Goal: Task Accomplishment & Management: Manage account settings

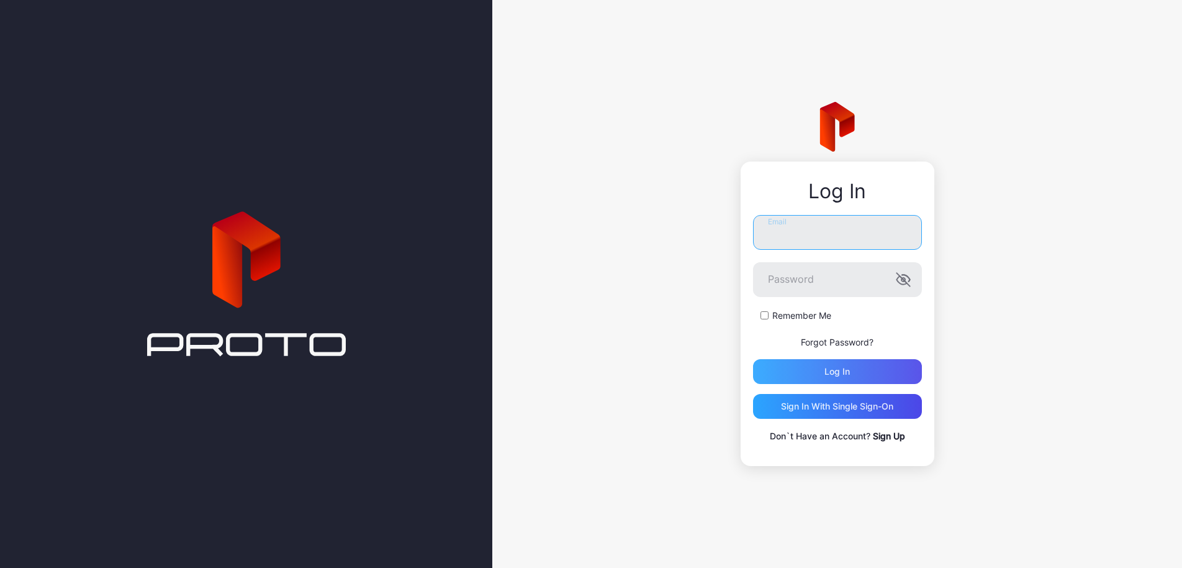
type input "**********"
click at [828, 374] on div "Log in" at bounding box center [837, 371] width 25 height 10
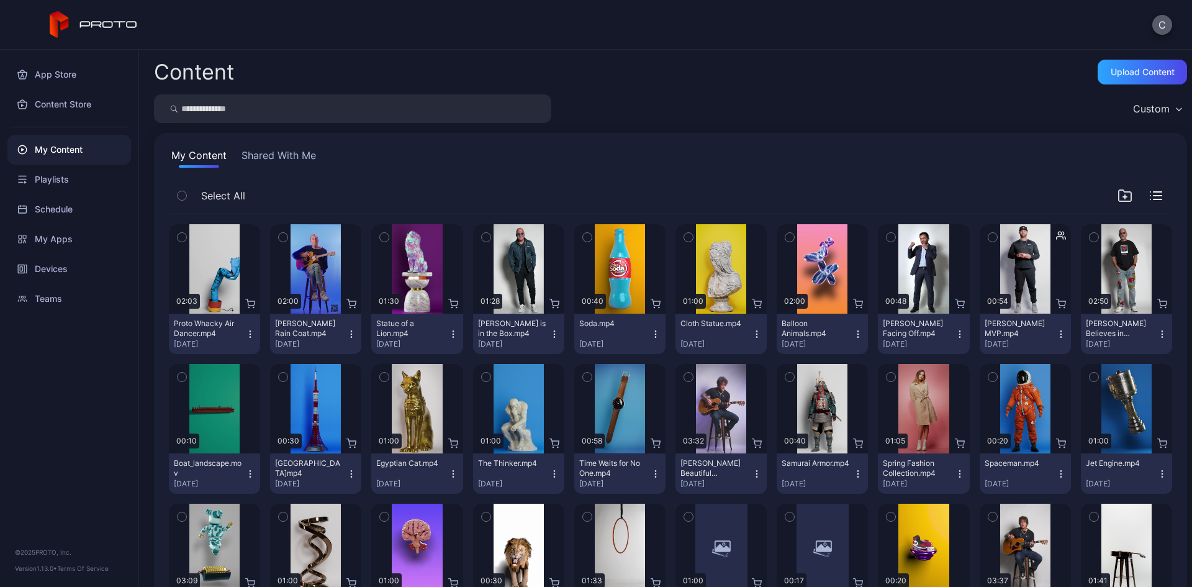
click at [1163, 28] on button "C" at bounding box center [1162, 25] width 20 height 20
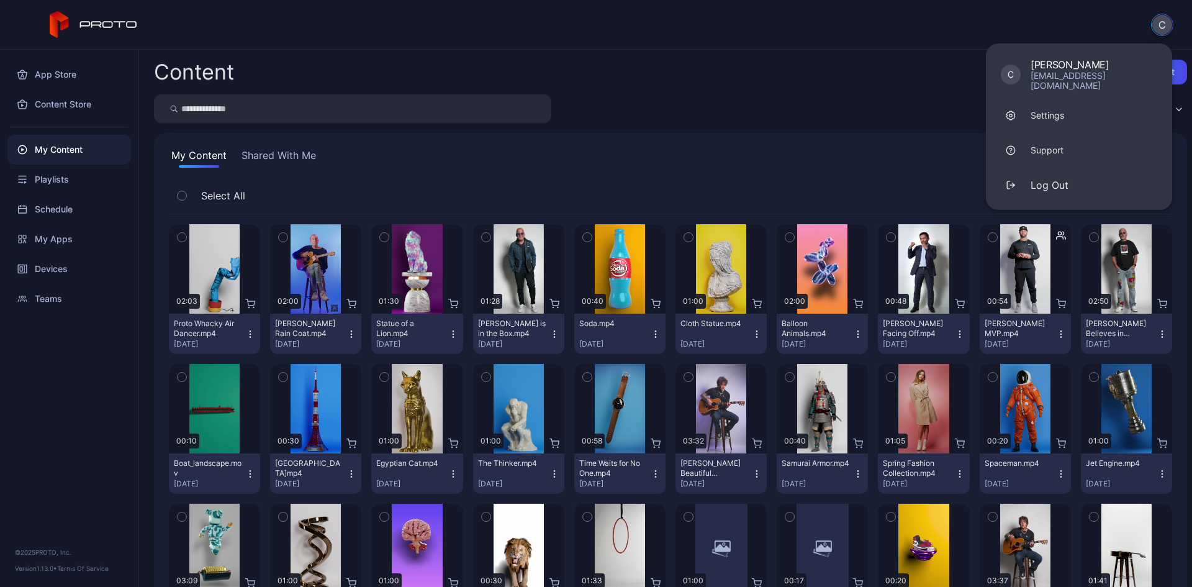
click at [469, 22] on div "C C [PERSON_NAME] [EMAIL_ADDRESS][DOMAIN_NAME] Settings Support Log Out" at bounding box center [596, 25] width 1192 height 50
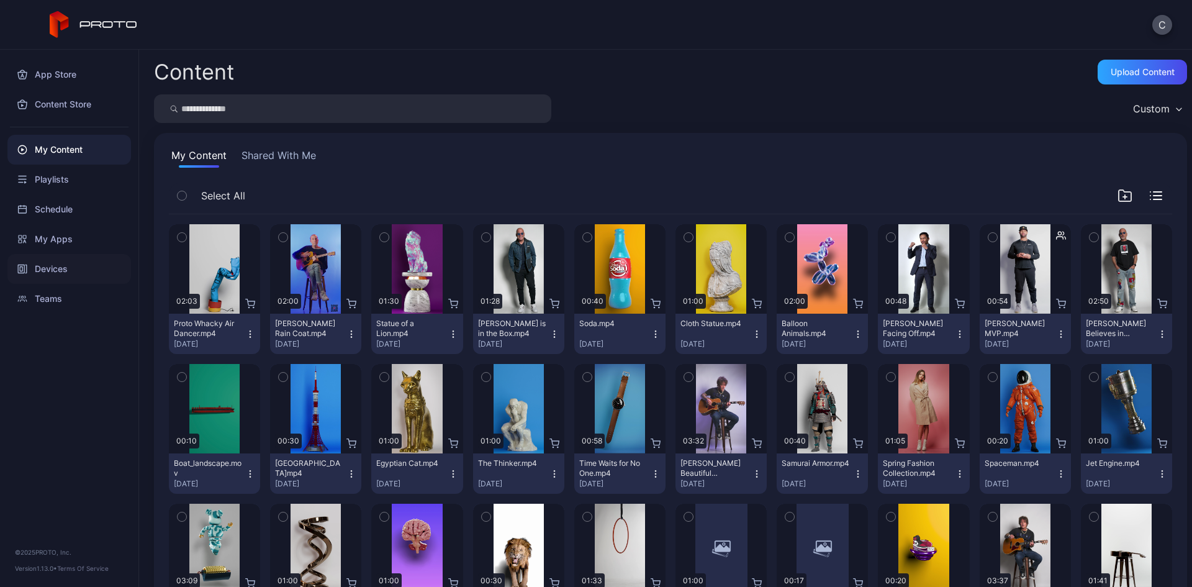
click at [71, 269] on div "Devices" at bounding box center [69, 269] width 124 height 30
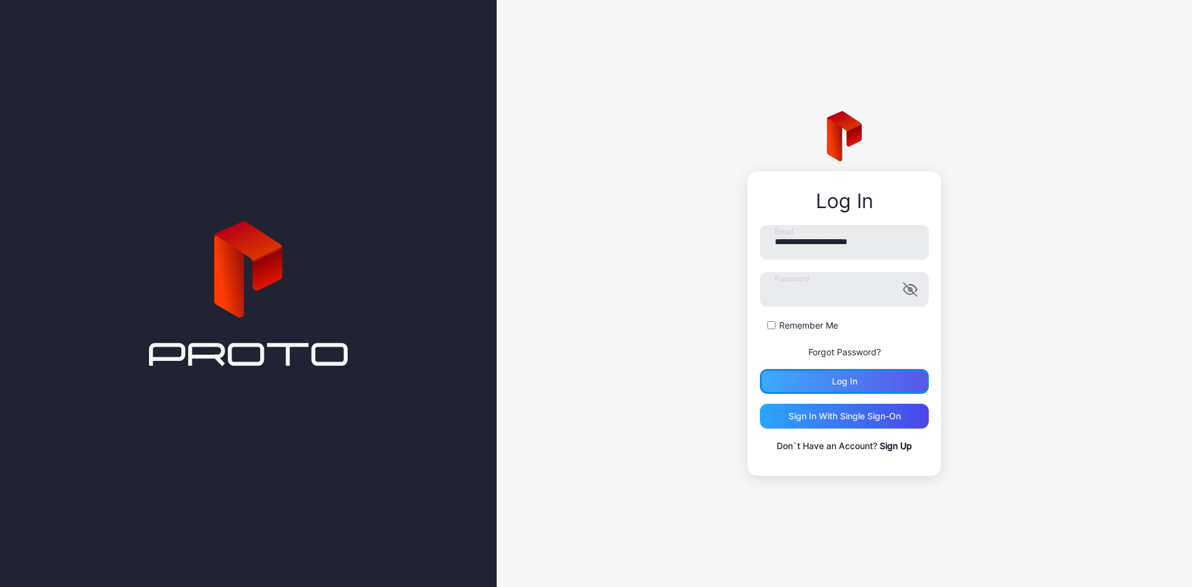
click at [832, 369] on div "Log in" at bounding box center [844, 381] width 169 height 25
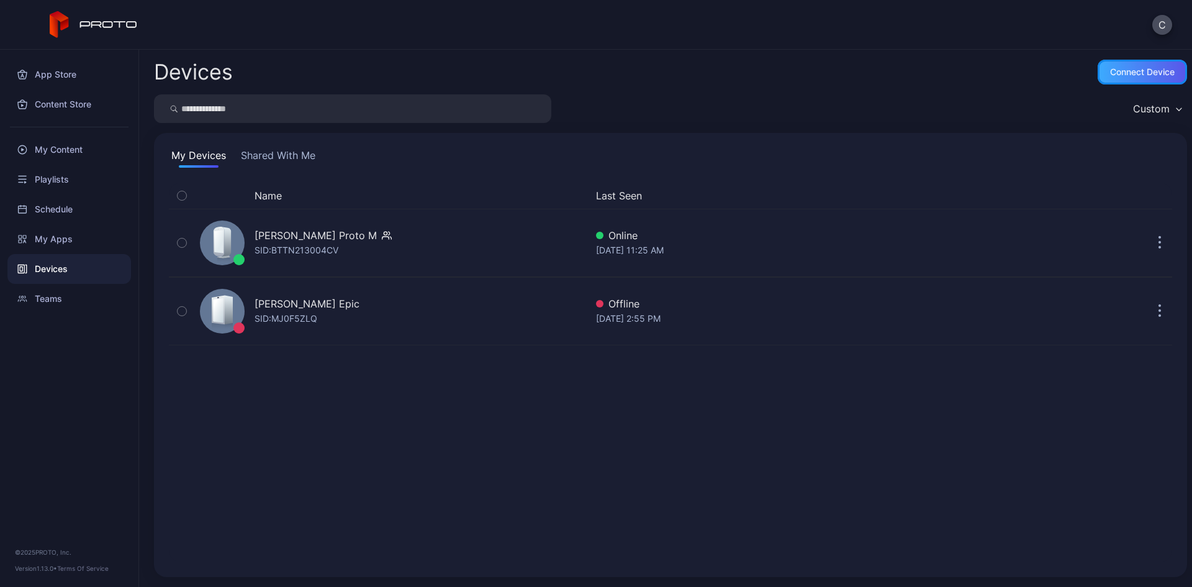
click at [1110, 69] on div "Connect device" at bounding box center [1142, 72] width 65 height 10
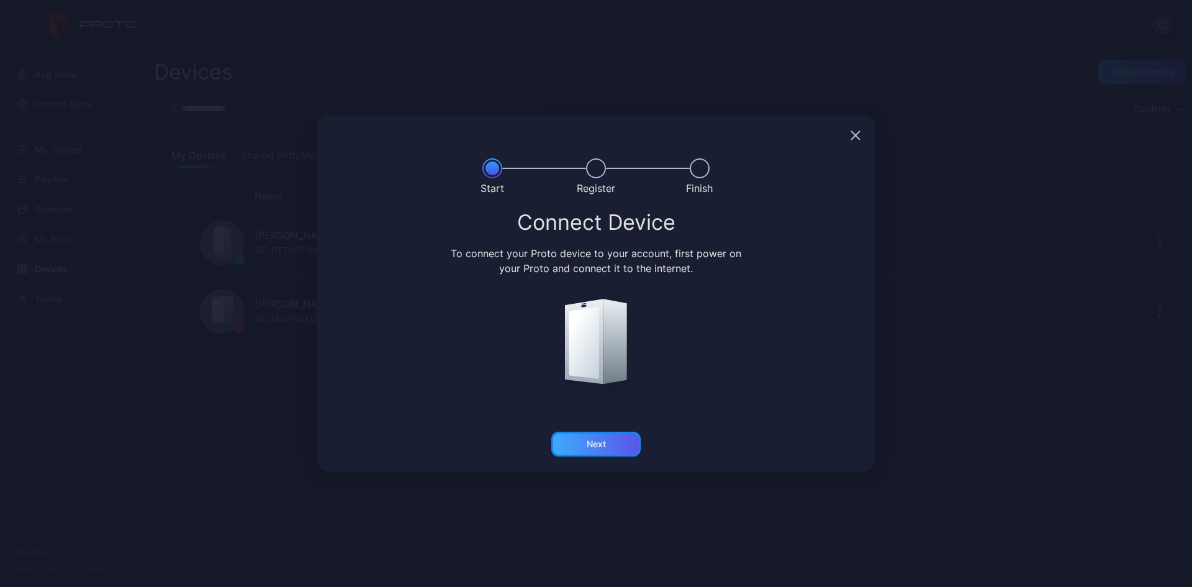
click at [620, 439] on div "Next" at bounding box center [595, 444] width 89 height 25
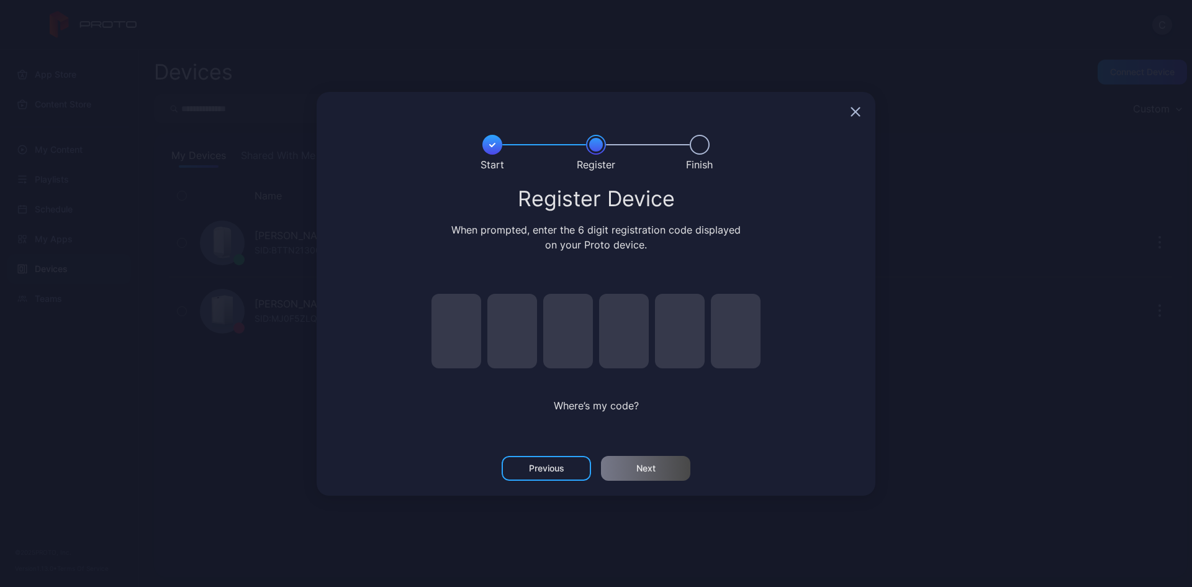
click at [857, 104] on div at bounding box center [596, 112] width 559 height 40
click at [855, 111] on icon "button" at bounding box center [856, 111] width 8 height 8
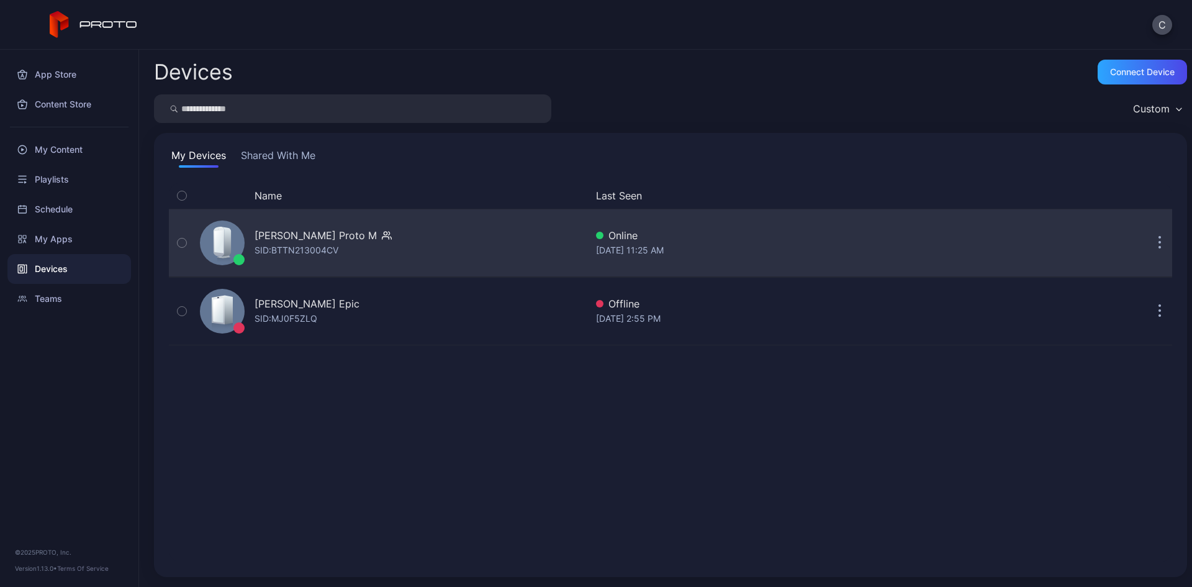
click at [1147, 240] on button "button" at bounding box center [1159, 242] width 25 height 25
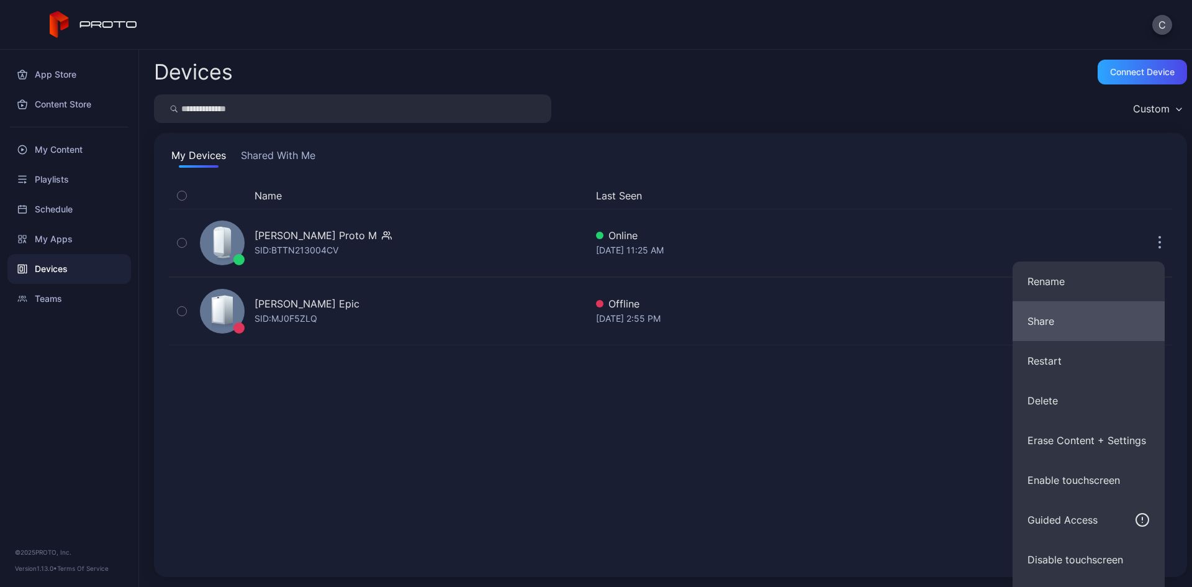
click at [1028, 322] on button "Share" at bounding box center [1089, 321] width 152 height 40
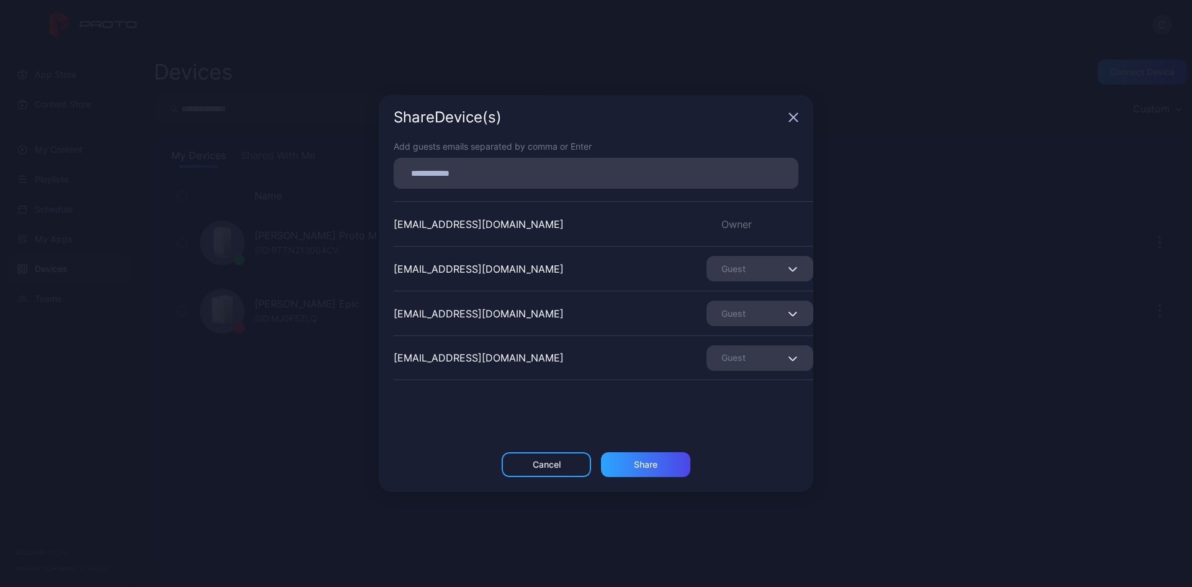
click at [572, 171] on input at bounding box center [596, 173] width 390 height 16
click at [698, 391] on div "Add guests emails separated by comma or Enter colerossman99@gmail.com Owner don…" at bounding box center [596, 296] width 435 height 312
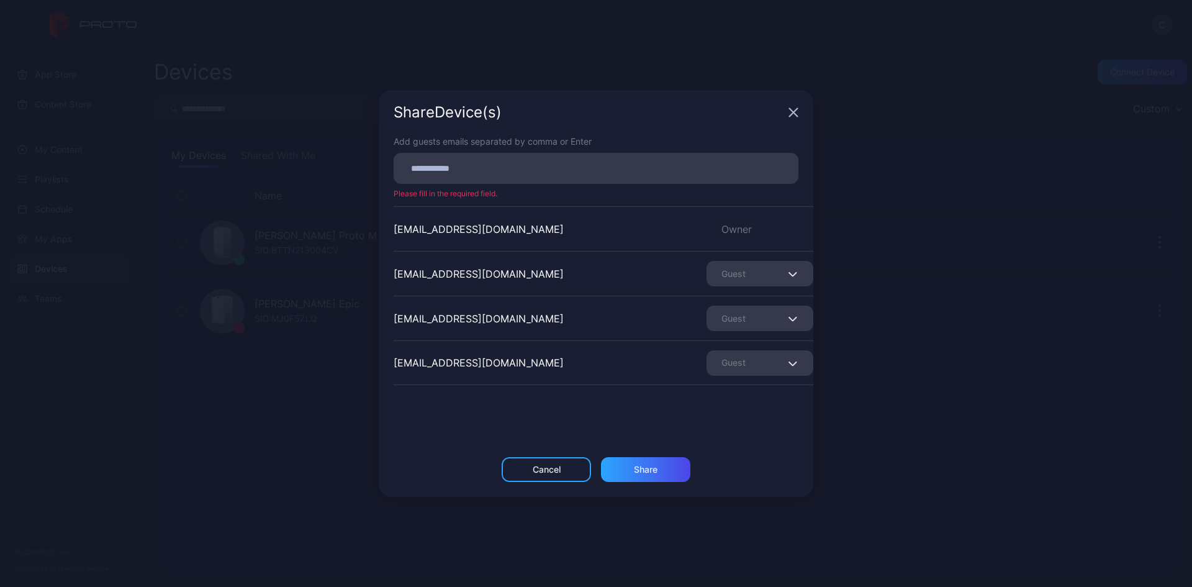
click at [721, 327] on div "Guest" at bounding box center [760, 317] width 107 height 25
click at [795, 109] on icon "button" at bounding box center [794, 112] width 10 height 10
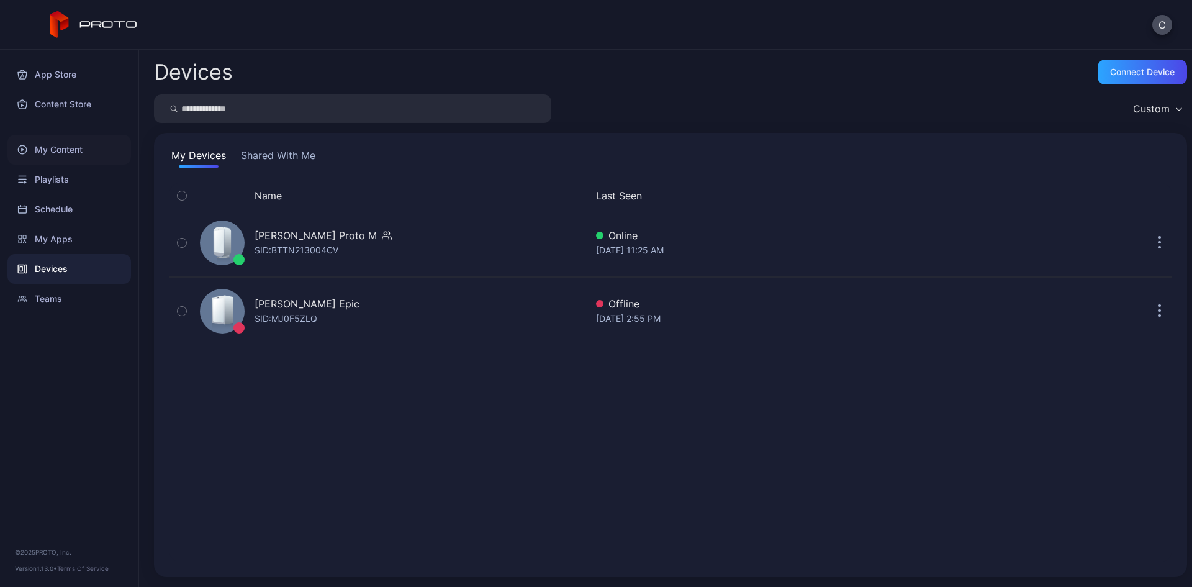
click at [70, 147] on div "My Content" at bounding box center [69, 150] width 124 height 30
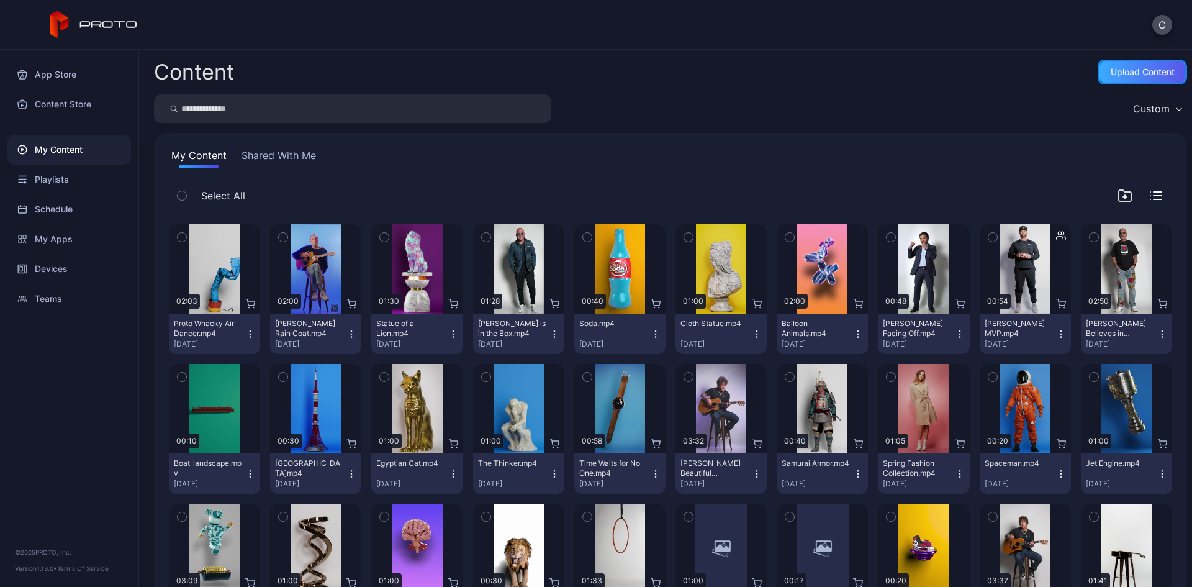
click at [1122, 68] on div "Upload Content" at bounding box center [1143, 72] width 64 height 10
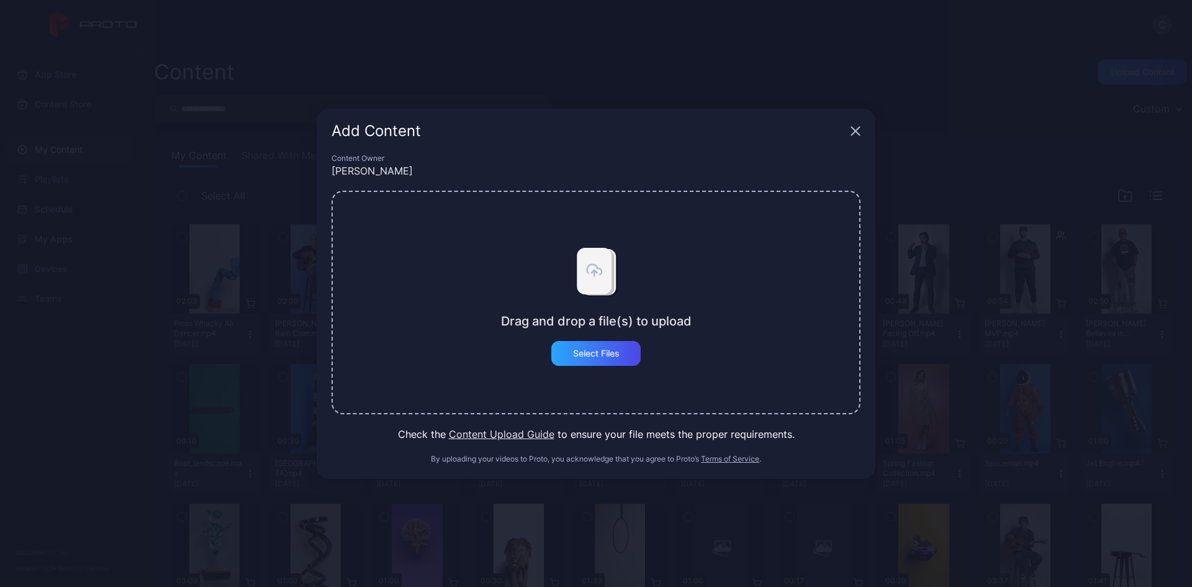
click at [508, 435] on button "Content Upload Guide" at bounding box center [502, 434] width 106 height 15
click at [849, 127] on div "Add Content" at bounding box center [596, 131] width 559 height 45
click at [856, 130] on icon "button" at bounding box center [856, 131] width 8 height 8
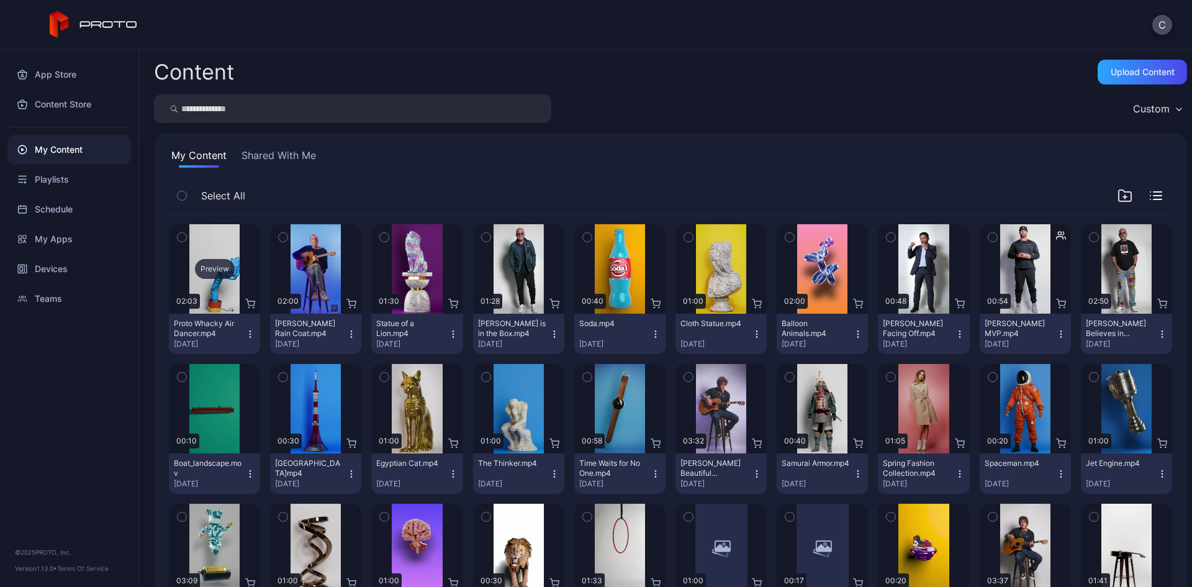
click at [220, 265] on div "Preview" at bounding box center [215, 269] width 40 height 20
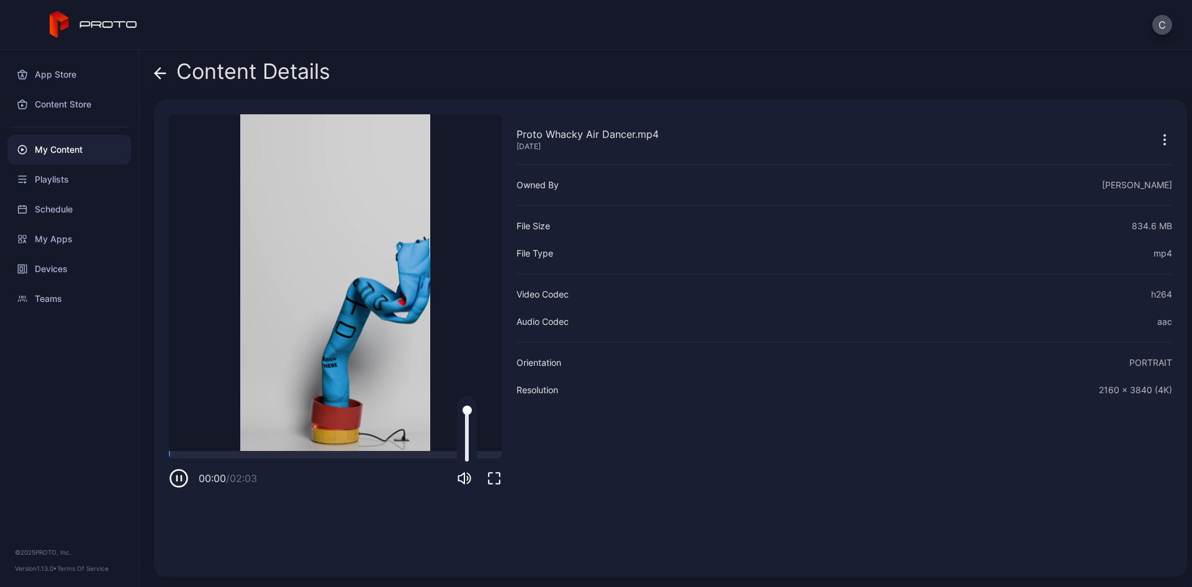
click at [464, 481] on icon "button" at bounding box center [462, 478] width 6 height 11
click at [161, 69] on icon at bounding box center [160, 73] width 12 height 12
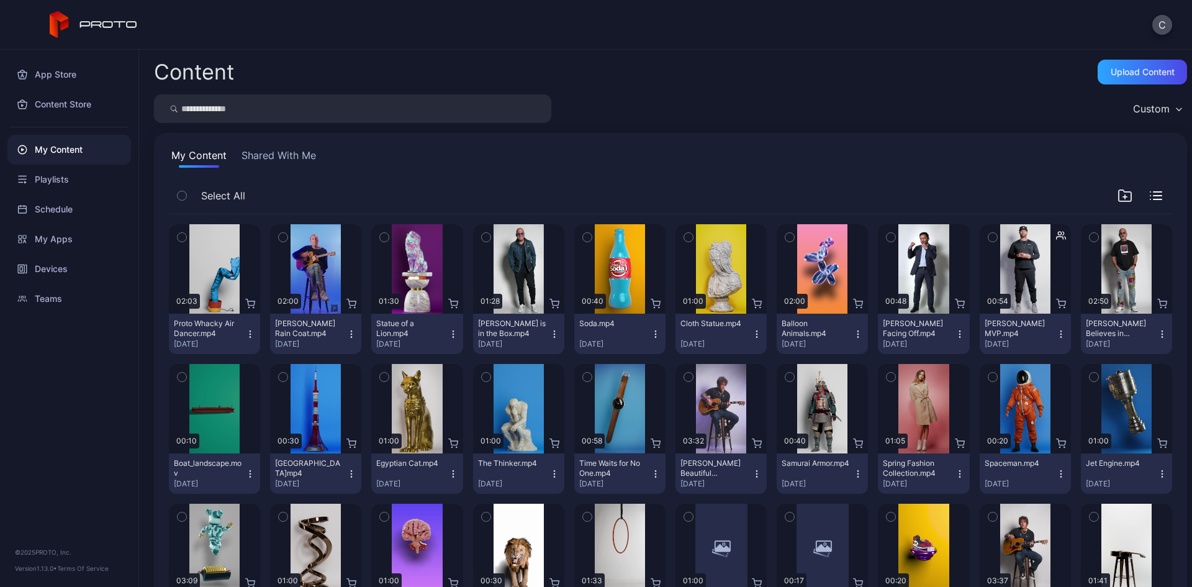
click at [250, 331] on icon "button" at bounding box center [250, 330] width 1 height 1
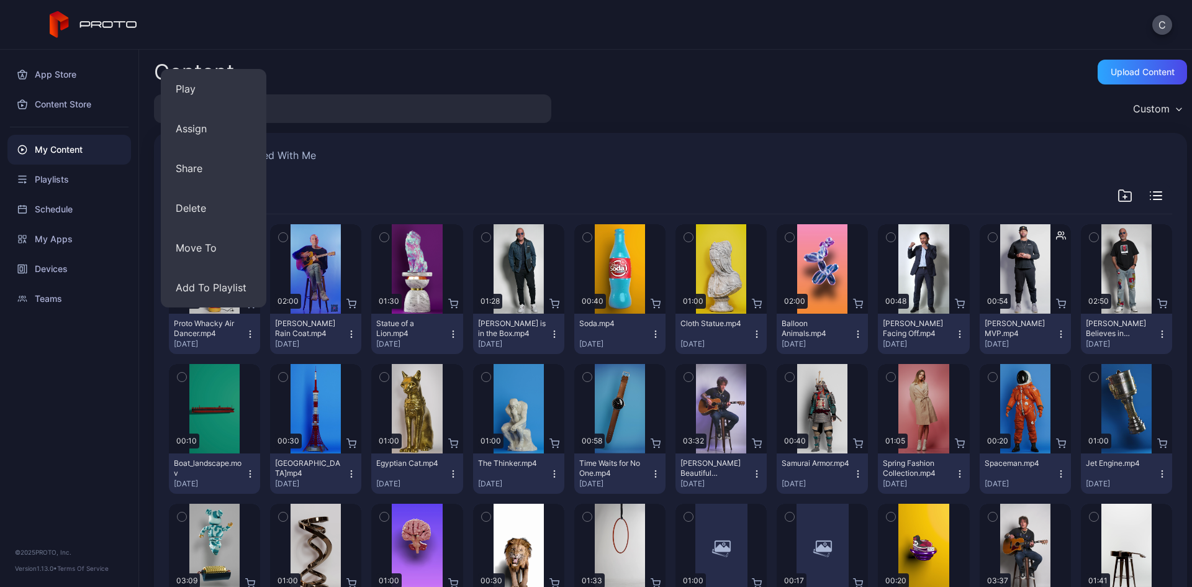
click at [361, 150] on div "My Content Shared With Me" at bounding box center [670, 158] width 1003 height 20
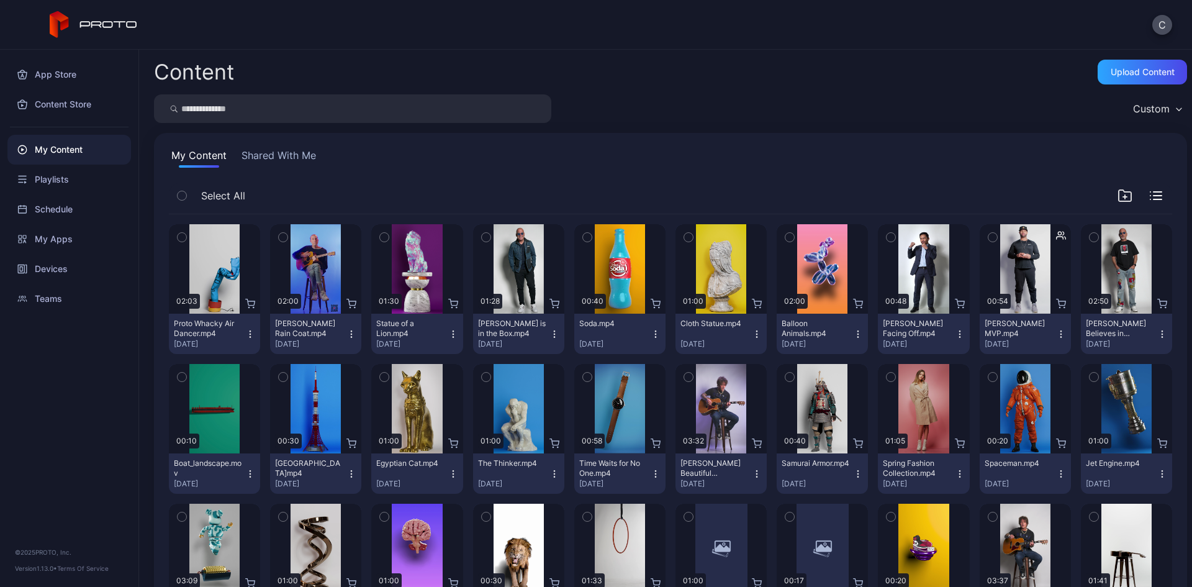
click at [181, 238] on icon "button" at bounding box center [182, 237] width 9 height 14
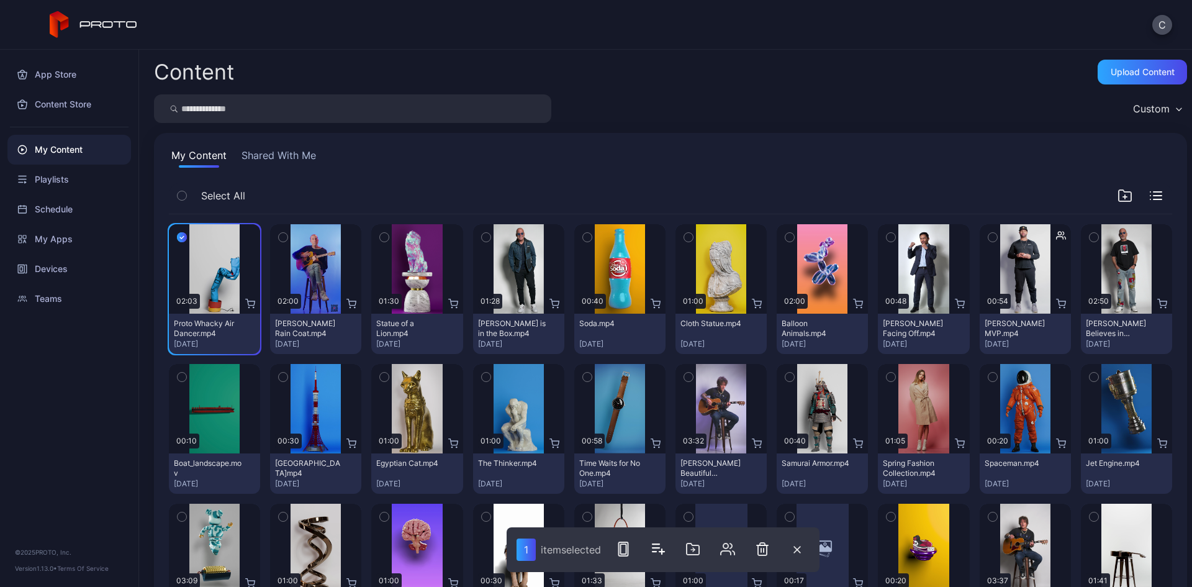
click at [279, 233] on icon "button" at bounding box center [283, 237] width 9 height 14
click at [380, 237] on icon "button" at bounding box center [384, 237] width 9 height 14
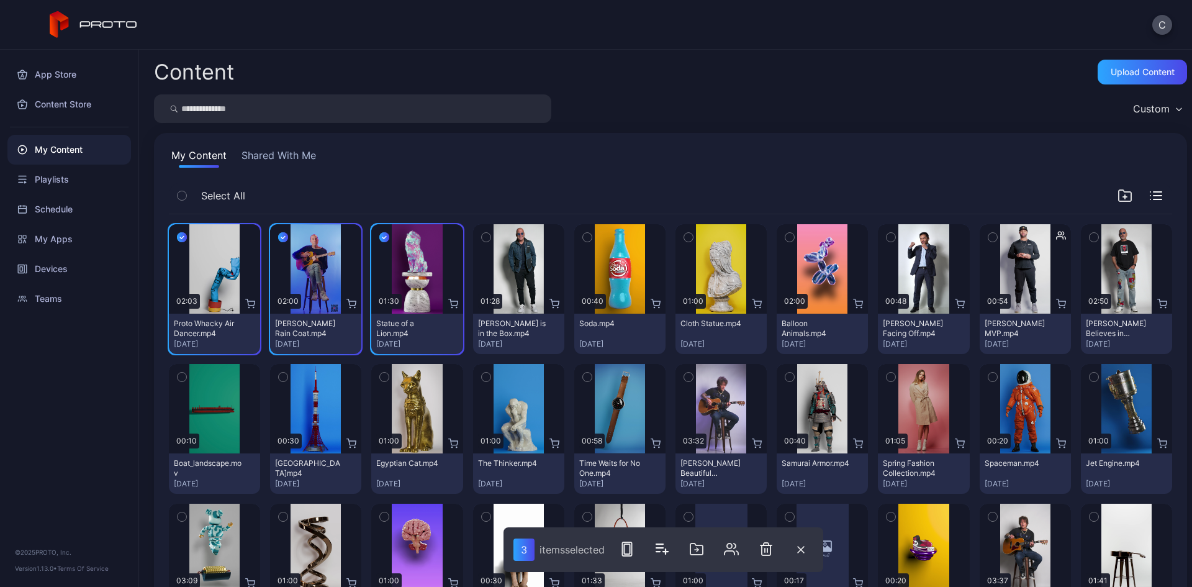
click at [484, 238] on icon "button" at bounding box center [485, 238] width 3 height 2
click at [626, 546] on icon "button" at bounding box center [627, 548] width 15 height 15
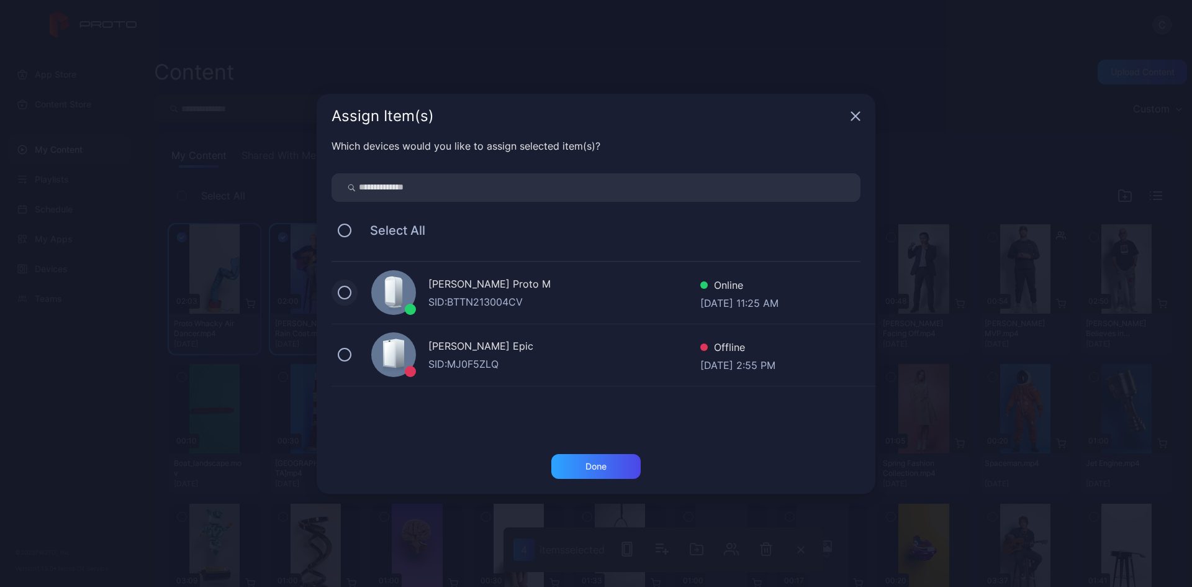
click at [345, 292] on button at bounding box center [345, 293] width 14 height 14
click at [613, 466] on div "Done" at bounding box center [595, 466] width 89 height 25
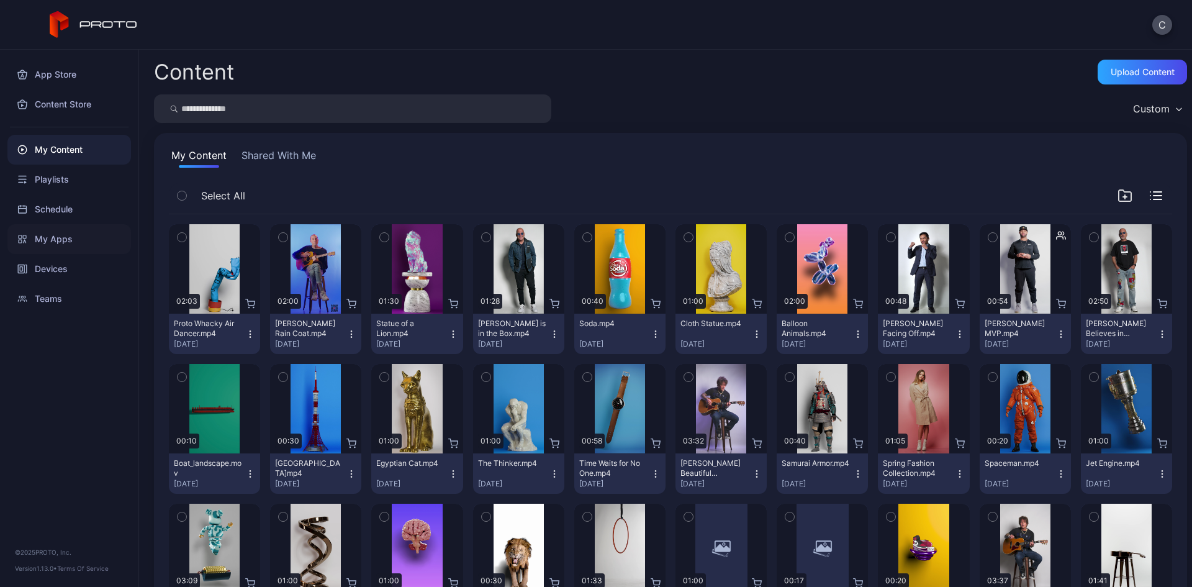
click at [73, 245] on div "My Apps" at bounding box center [69, 239] width 124 height 30
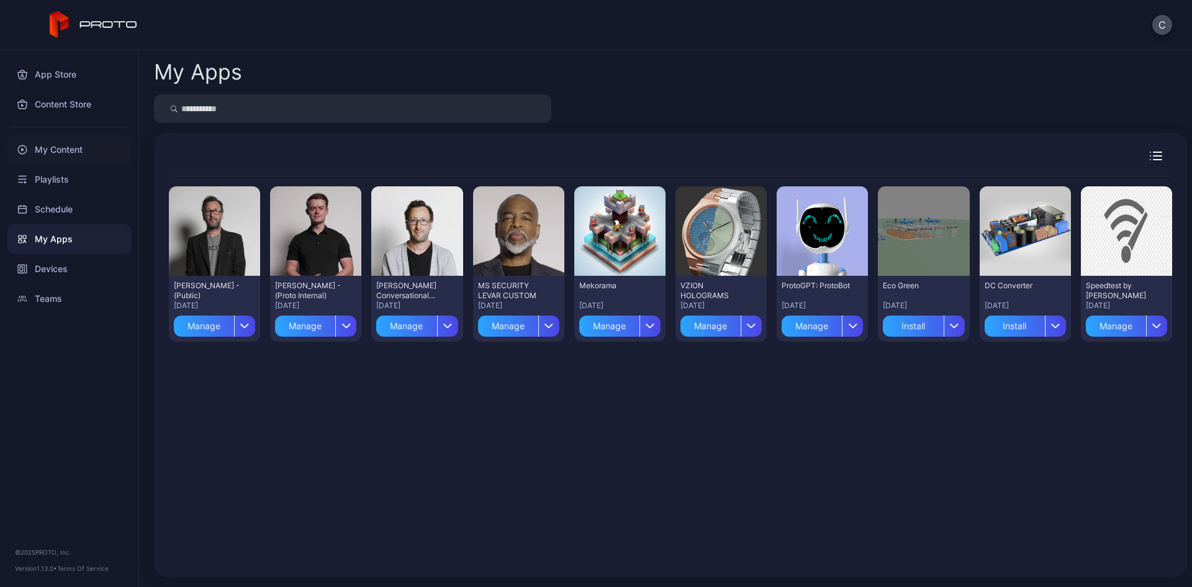
click at [73, 145] on div "My Content" at bounding box center [69, 150] width 124 height 30
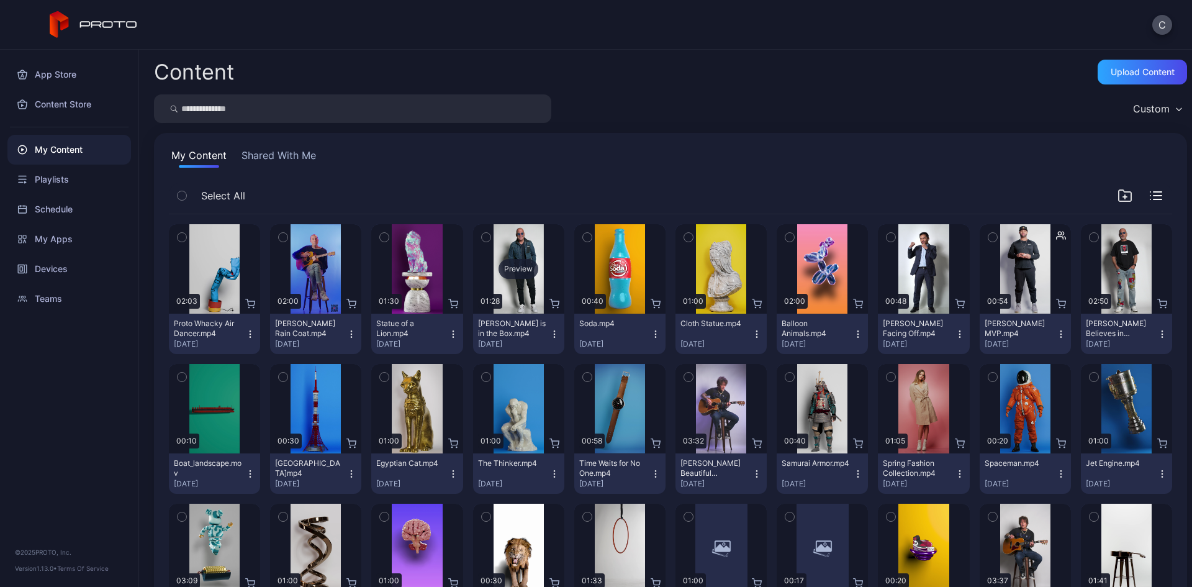
click at [514, 272] on div "Preview" at bounding box center [519, 269] width 40 height 20
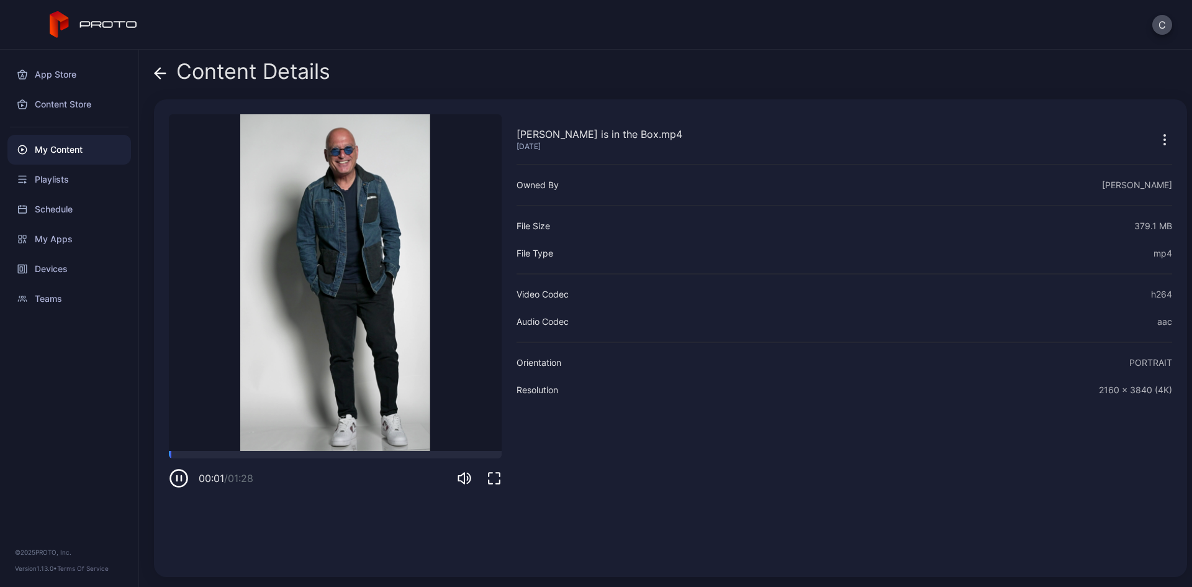
click at [158, 76] on icon at bounding box center [157, 73] width 5 height 11
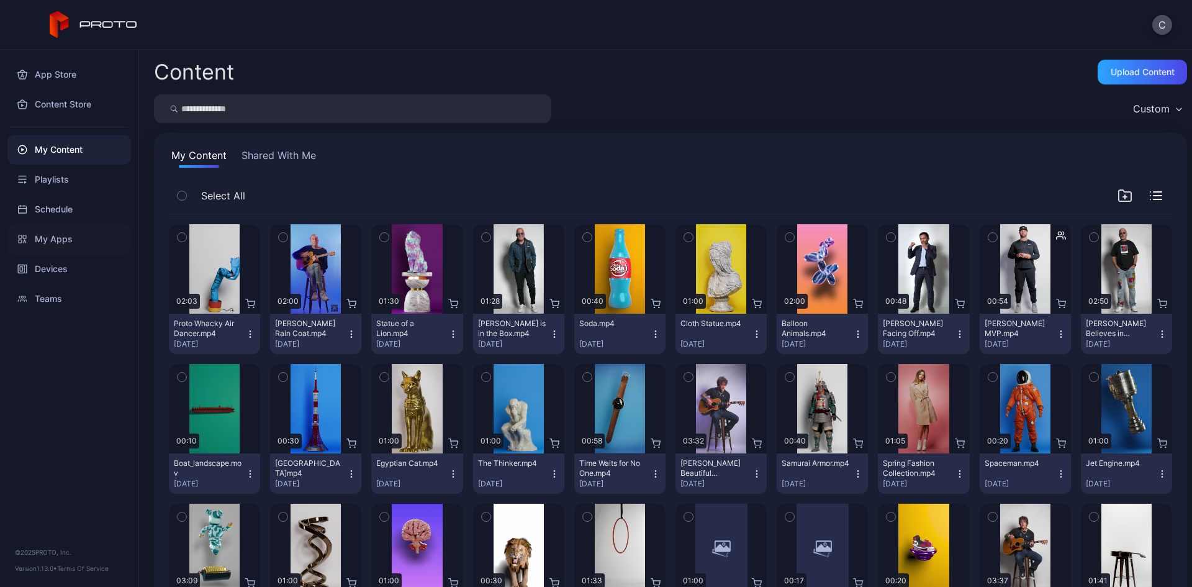
click at [74, 234] on div "My Apps" at bounding box center [69, 239] width 124 height 30
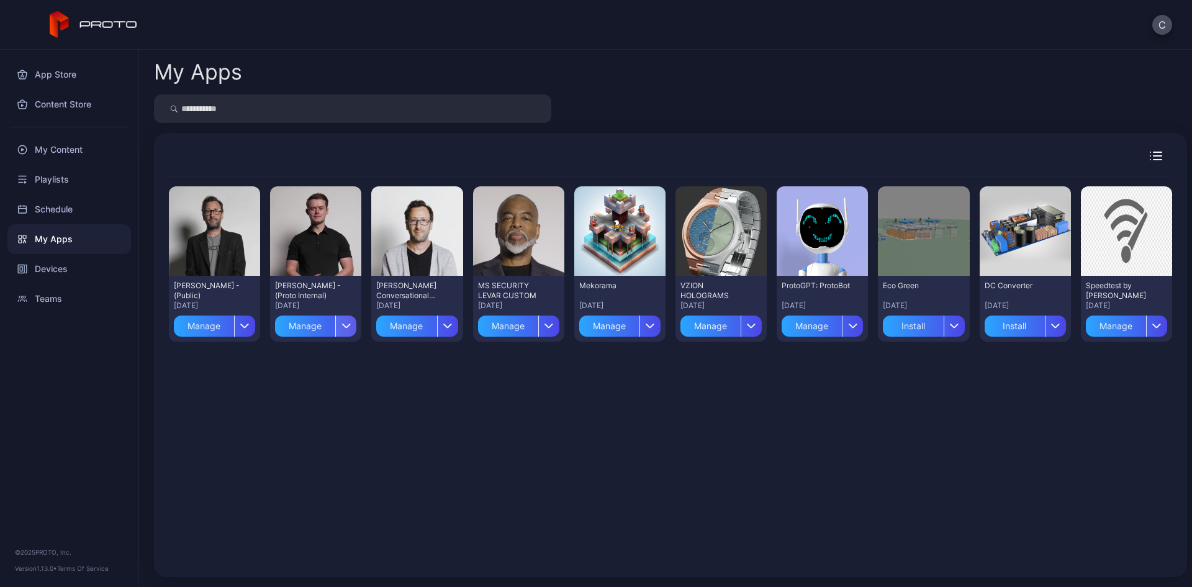
click at [346, 328] on div "button" at bounding box center [345, 325] width 21 height 21
click at [344, 363] on button "Install" at bounding box center [314, 363] width 106 height 40
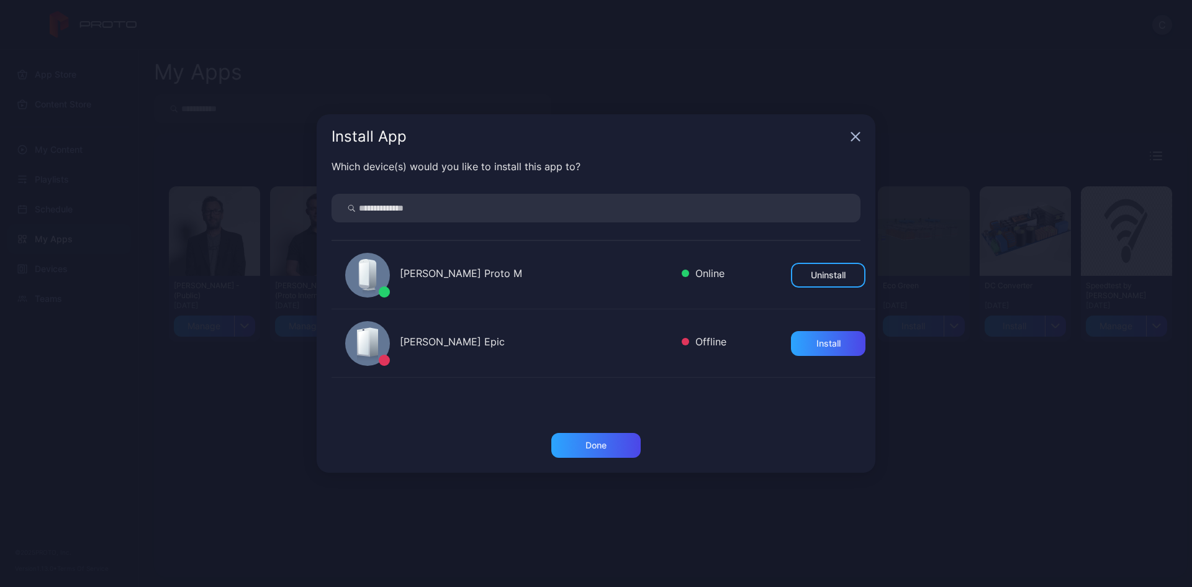
click at [852, 135] on icon "button" at bounding box center [856, 137] width 10 height 10
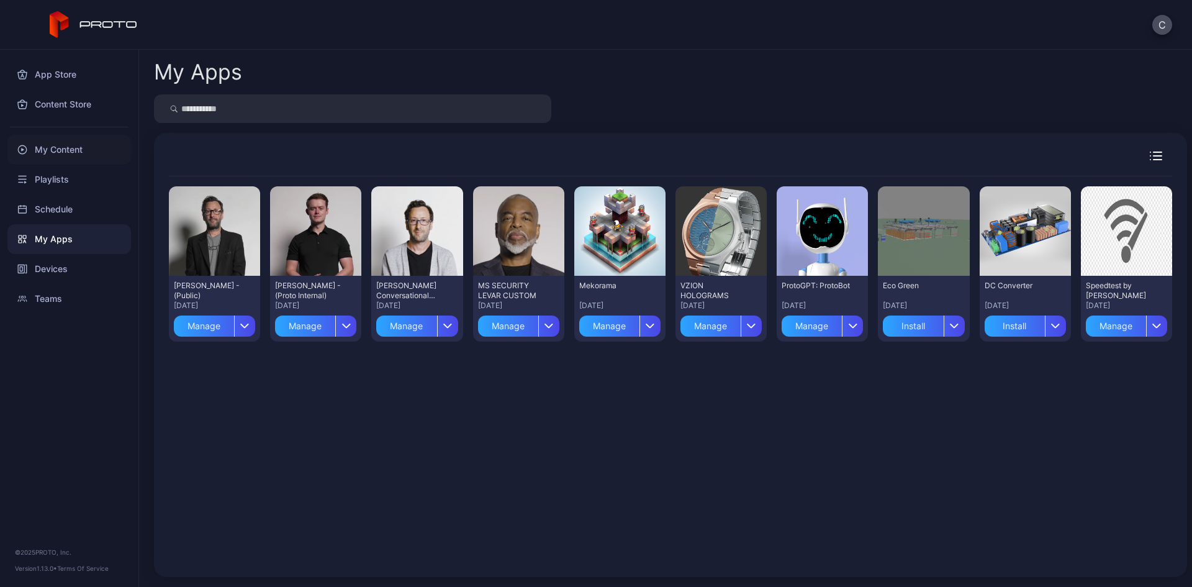
click at [60, 155] on div "My Content" at bounding box center [69, 150] width 124 height 30
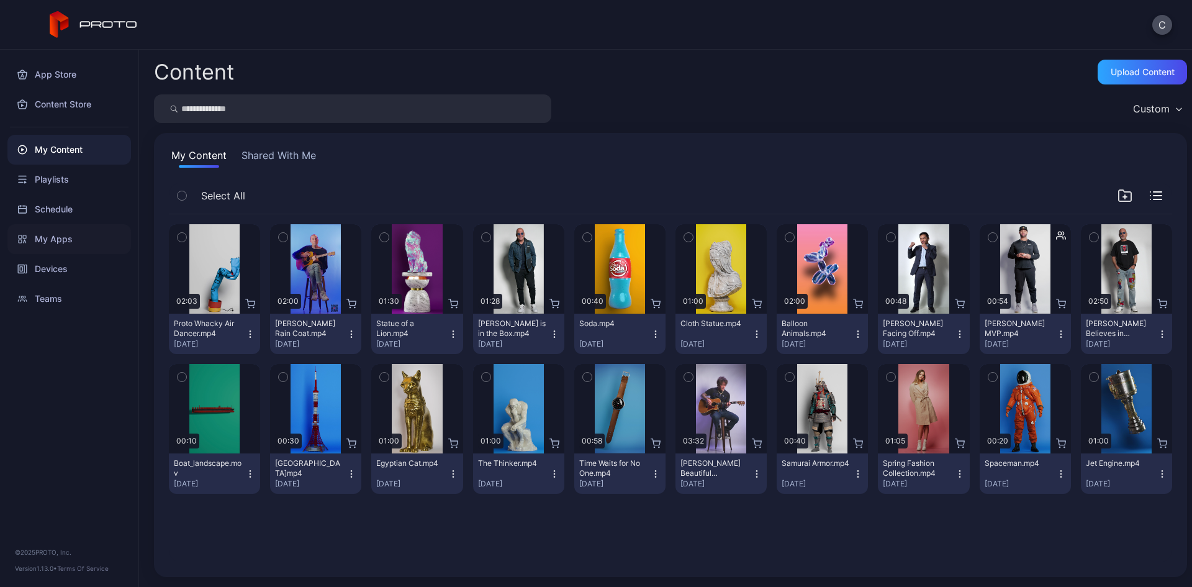
click at [65, 233] on div "My Apps" at bounding box center [69, 239] width 124 height 30
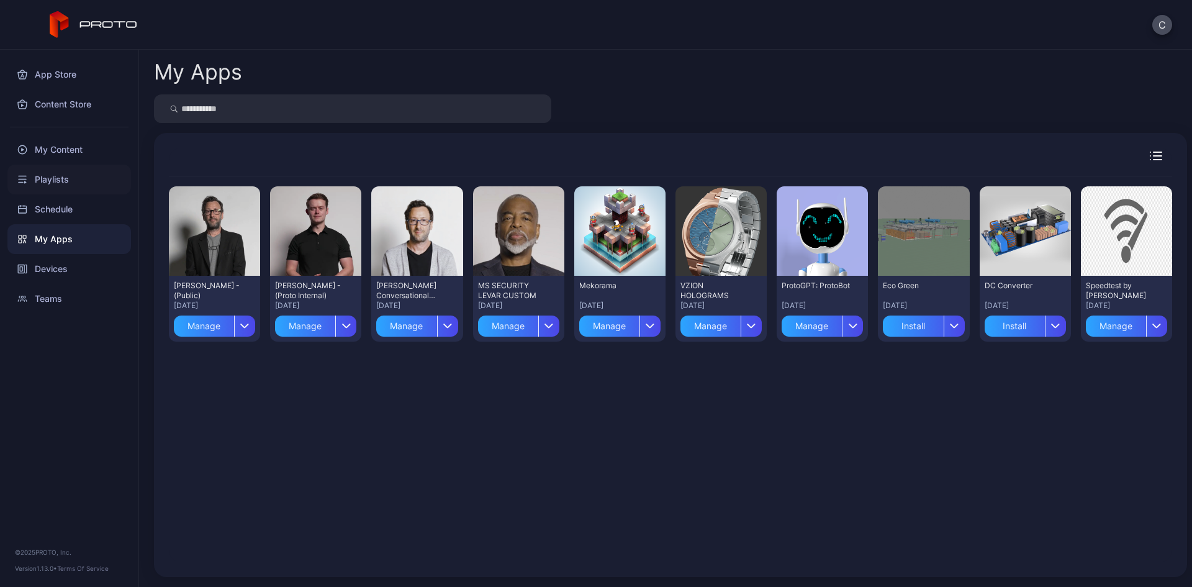
click at [61, 183] on div "Playlists" at bounding box center [69, 180] width 124 height 30
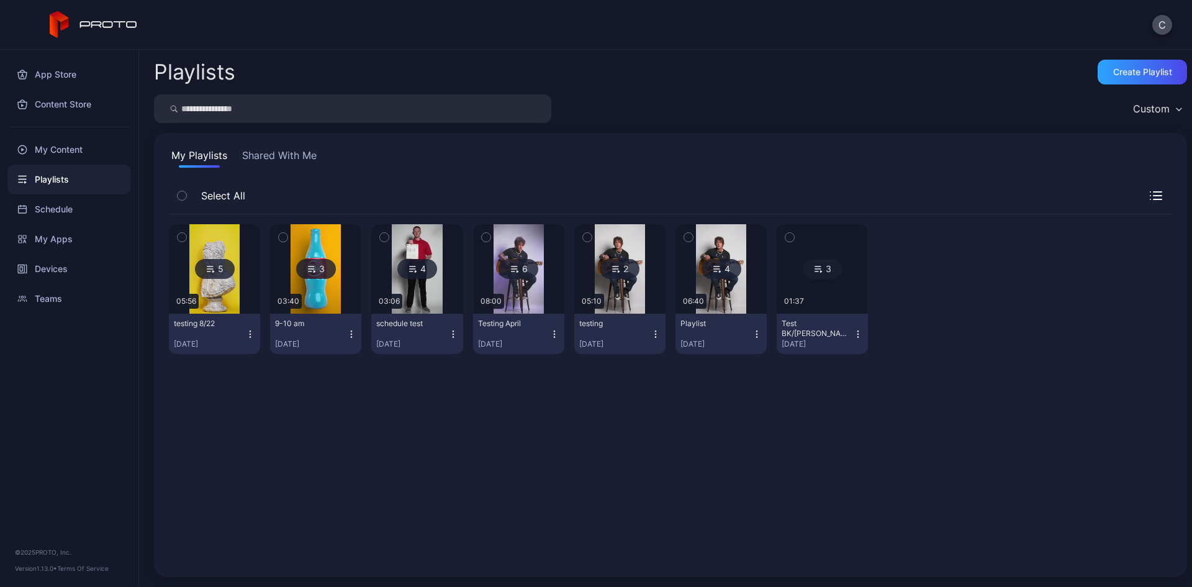
click at [210, 271] on icon at bounding box center [211, 268] width 10 height 15
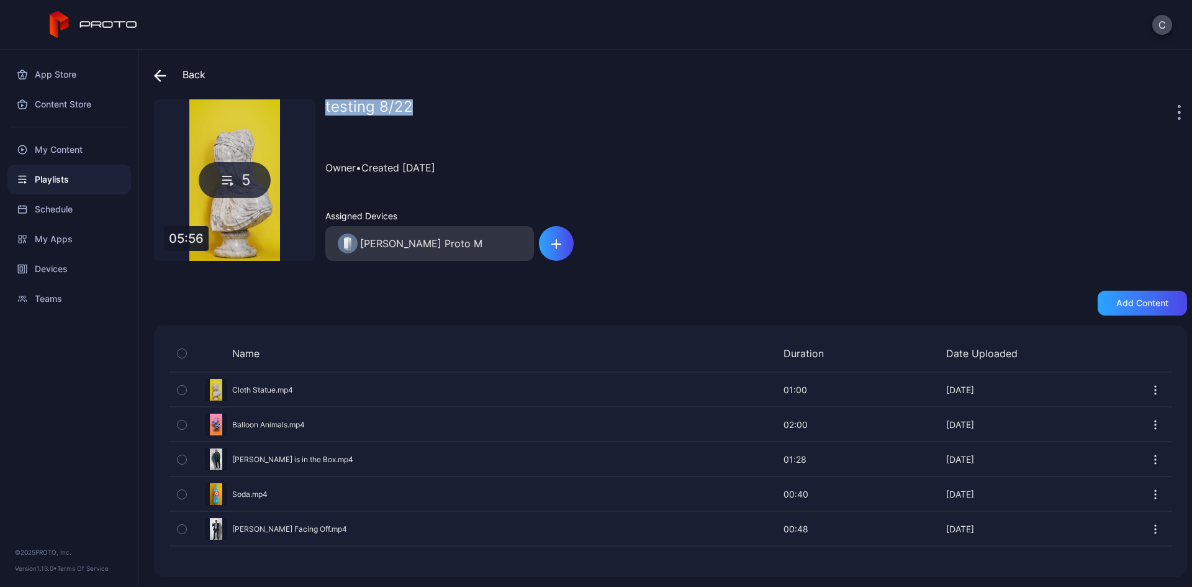
drag, startPoint x: 423, startPoint y: 99, endPoint x: 322, endPoint y: 102, distance: 101.9
click at [322, 102] on div "Back testing 8/22 5 05:56 testing 8/22 Owner • Created Aug 22, 2025 Assigned De…" at bounding box center [665, 318] width 1053 height 537
click at [360, 196] on div "testing 8/22 Owner • Created Aug 22, 2025 Assigned Devices Cole Rossman's Proto…" at bounding box center [756, 179] width 862 height 161
click at [559, 250] on div "button" at bounding box center [556, 243] width 35 height 35
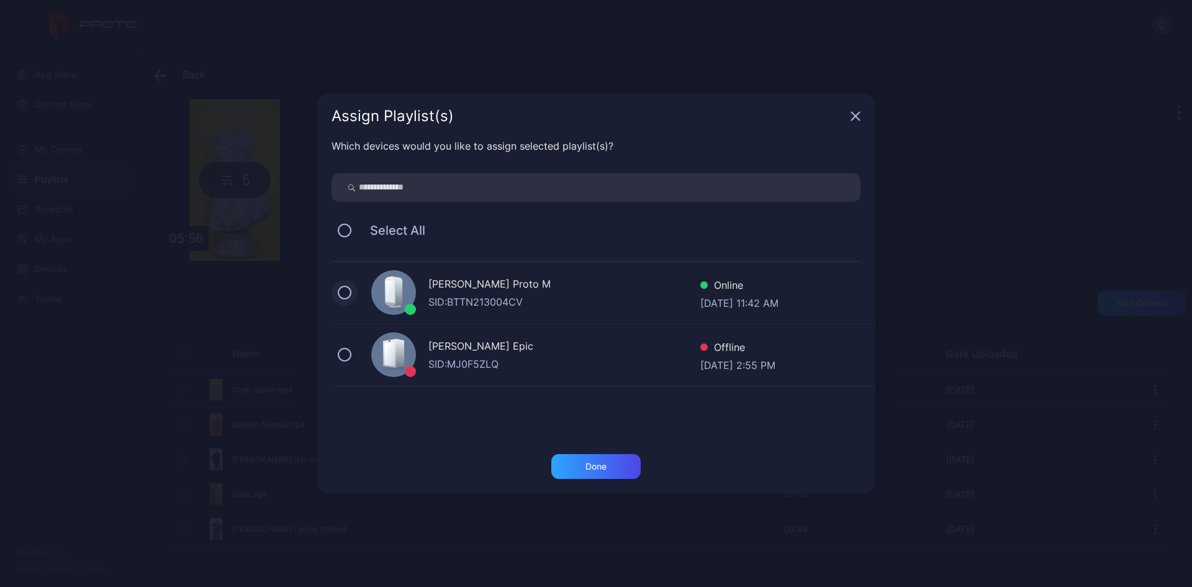
click at [350, 293] on button at bounding box center [345, 293] width 14 height 14
click at [849, 114] on div "Assign Playlist(s)" at bounding box center [596, 116] width 559 height 45
click at [854, 116] on icon "button" at bounding box center [856, 116] width 8 height 8
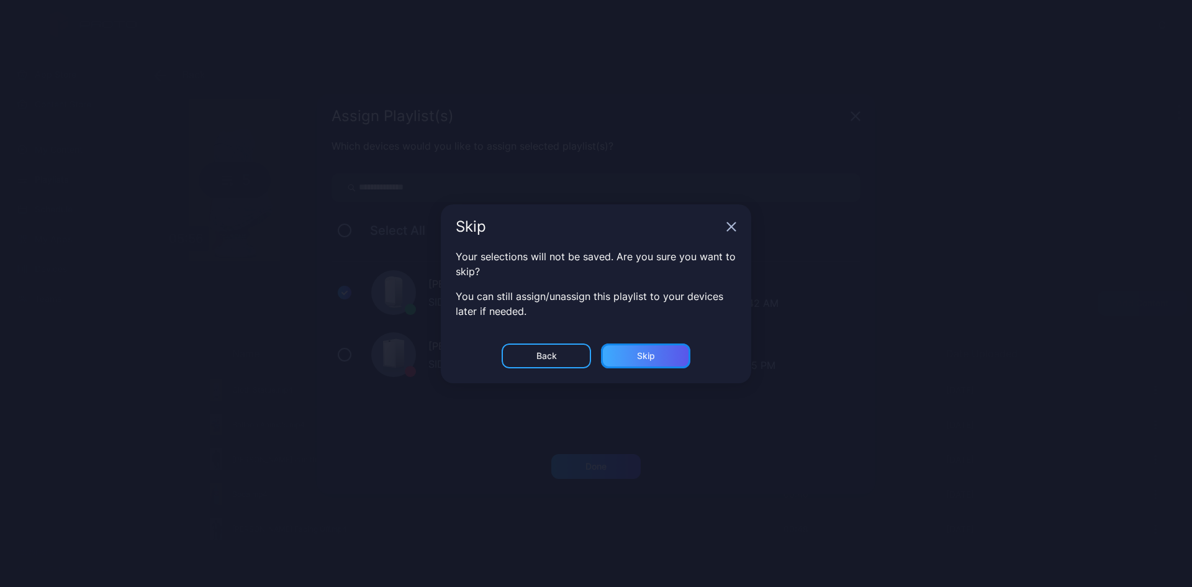
click at [611, 350] on div "Skip" at bounding box center [645, 355] width 89 height 25
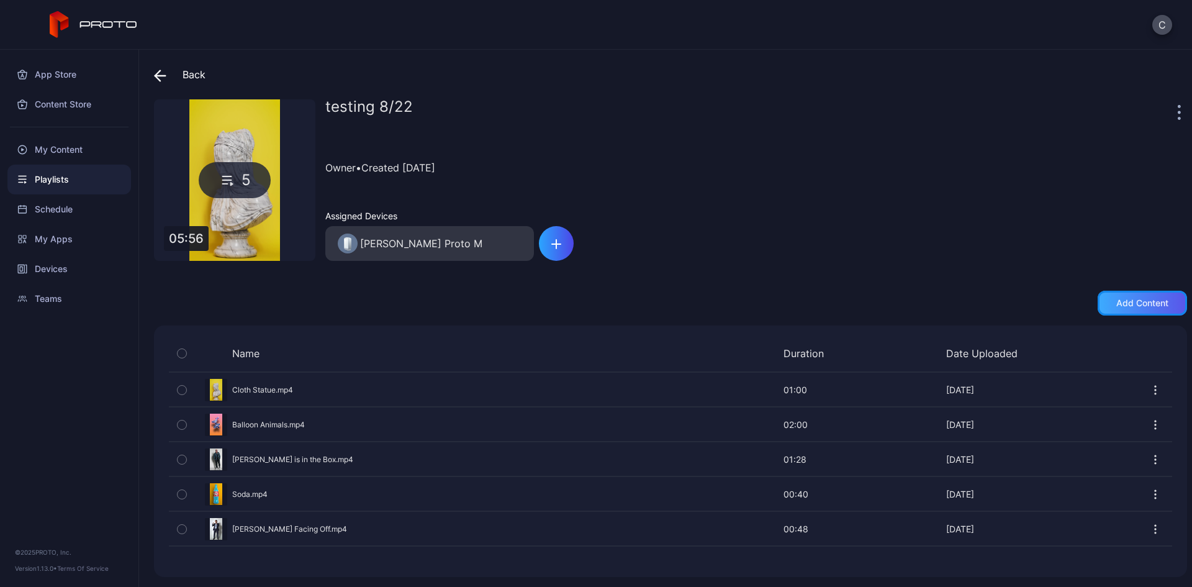
click at [1098, 307] on div "Add content" at bounding box center [1142, 303] width 89 height 25
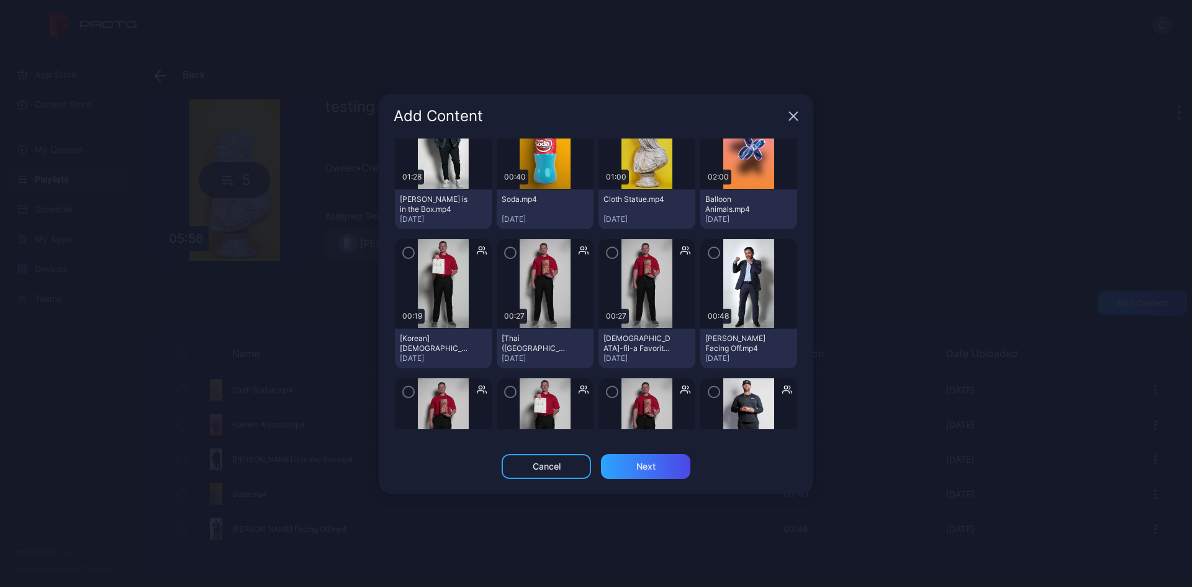
scroll to position [310, 0]
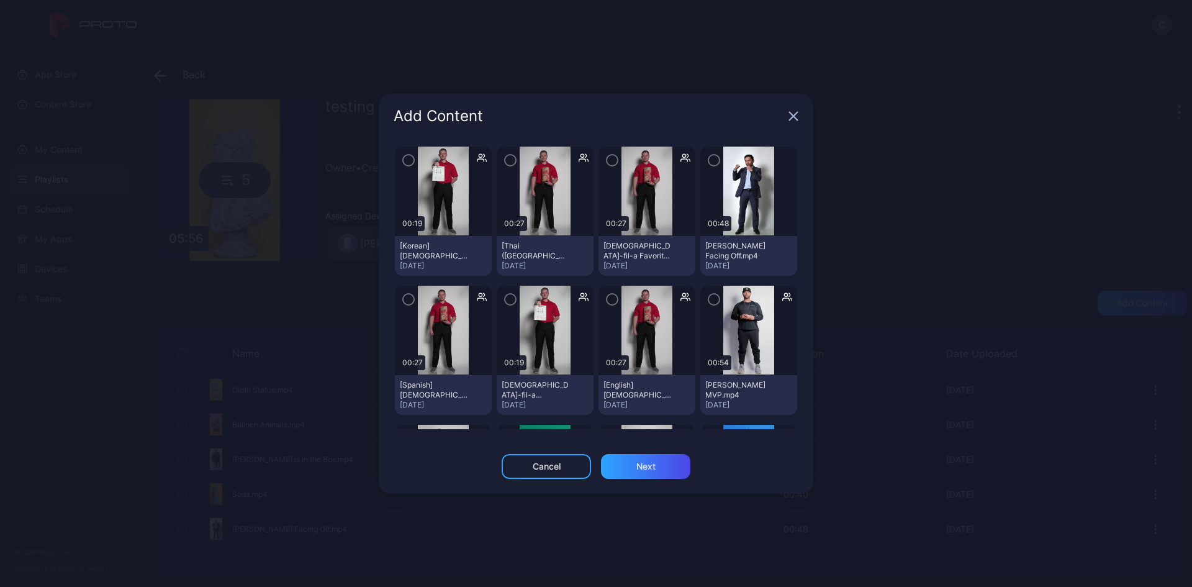
click at [709, 301] on icon "button" at bounding box center [714, 299] width 10 height 14
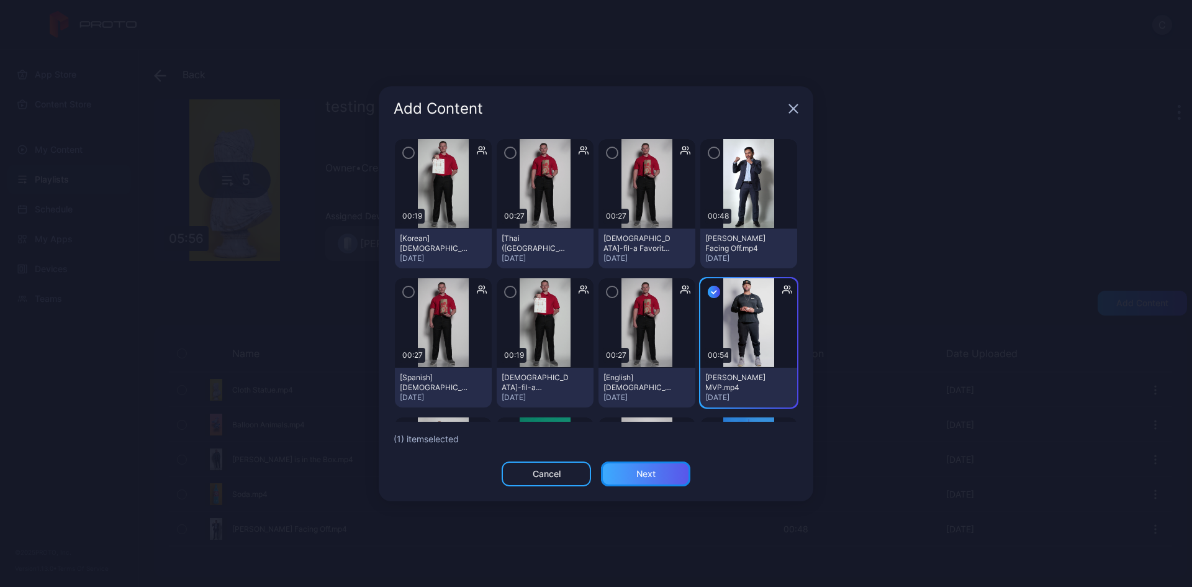
click at [652, 475] on div "Next" at bounding box center [645, 474] width 19 height 10
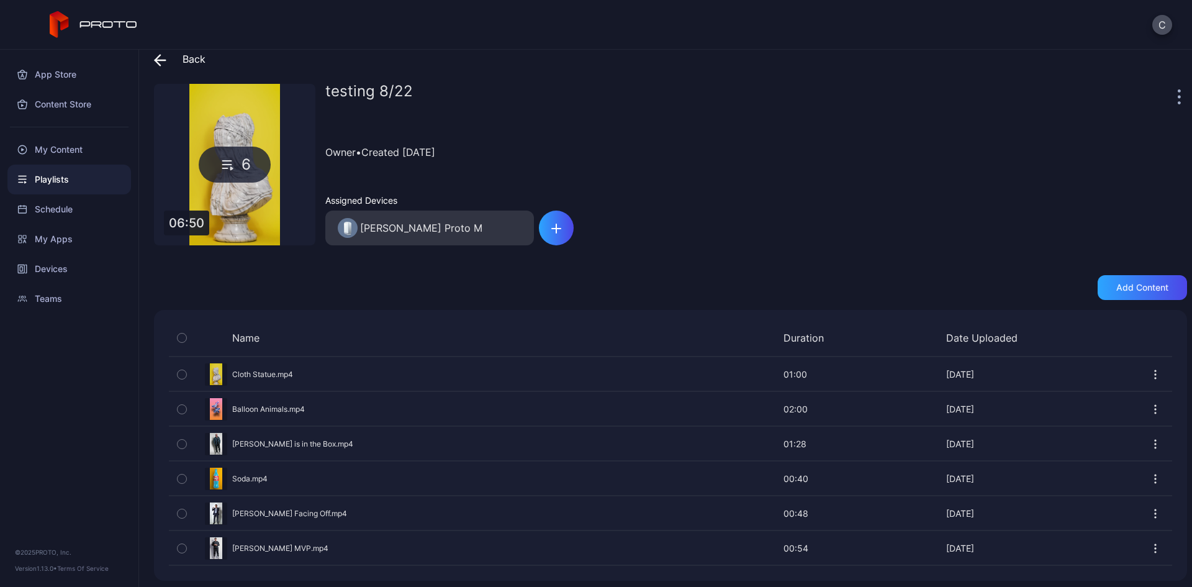
scroll to position [19, 0]
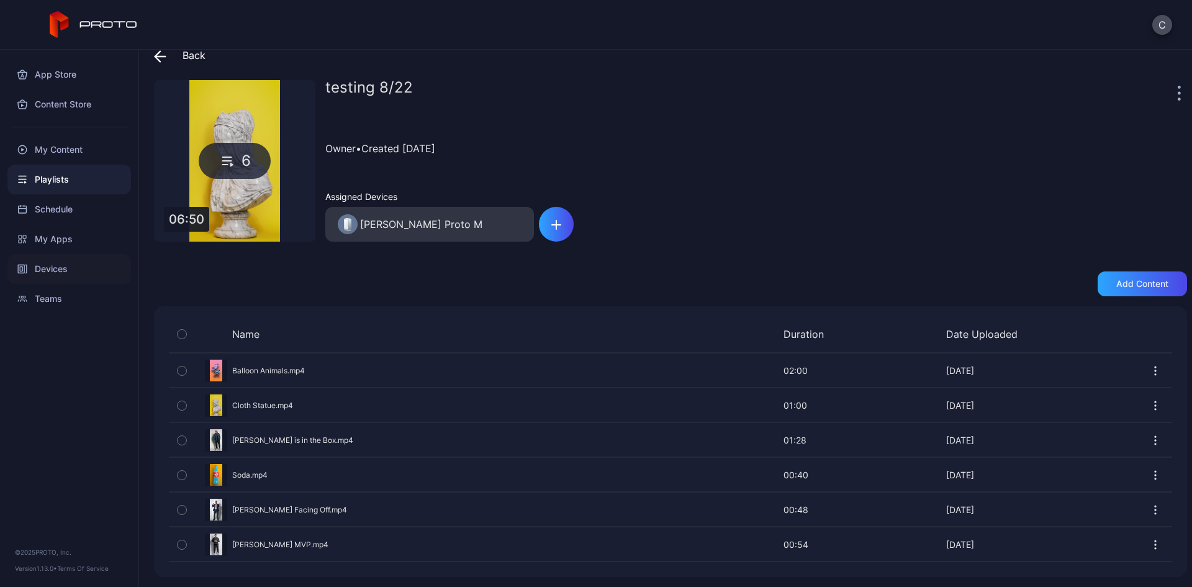
click at [46, 268] on div "Devices" at bounding box center [69, 269] width 124 height 30
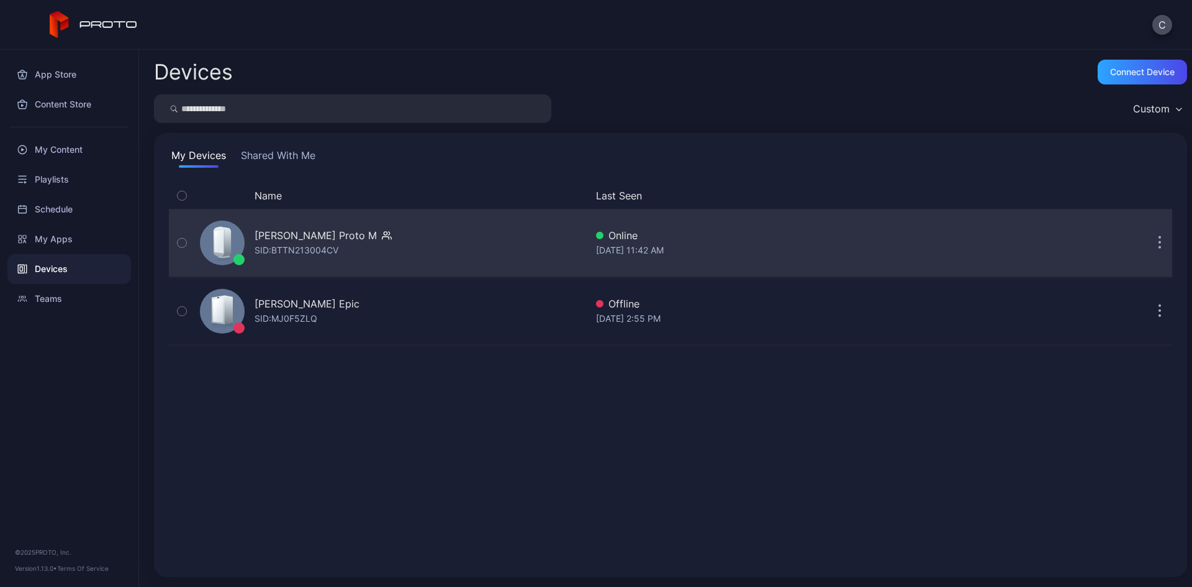
click at [286, 237] on div "Cole Rossman's Proto M" at bounding box center [316, 235] width 122 height 15
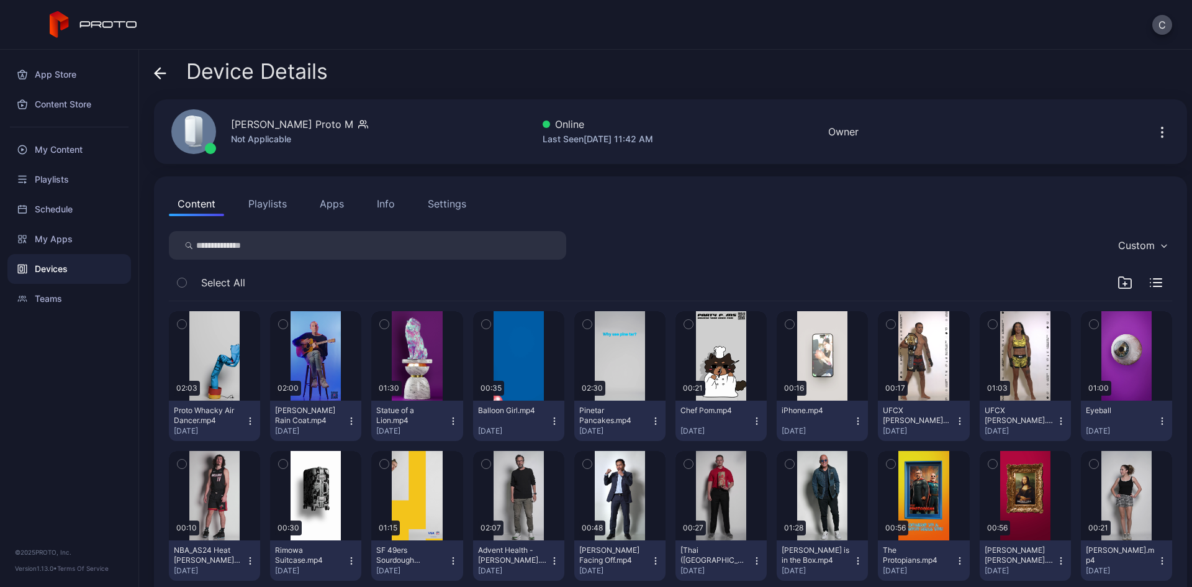
click at [279, 205] on button "Playlists" at bounding box center [268, 203] width 56 height 25
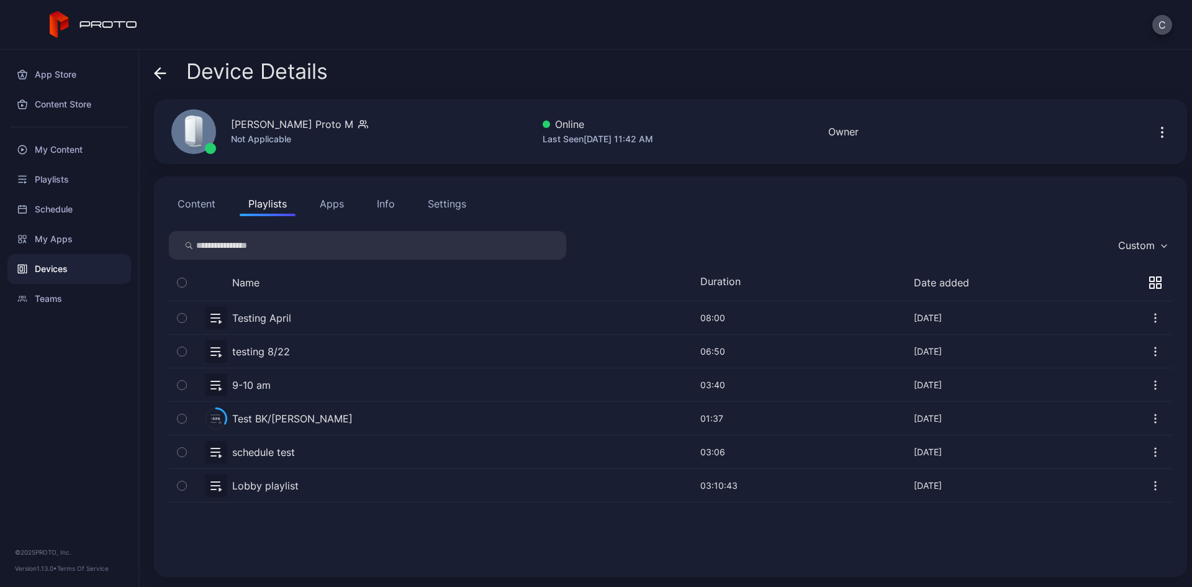
click at [337, 210] on button "Apps" at bounding box center [332, 203] width 42 height 25
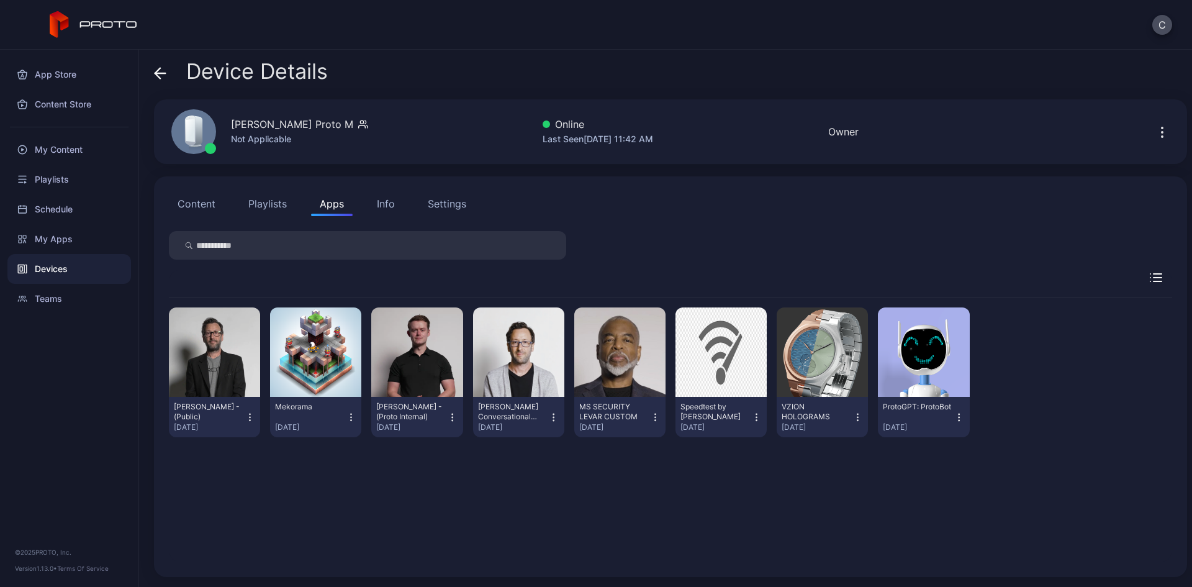
click at [199, 204] on button "Content" at bounding box center [196, 203] width 55 height 25
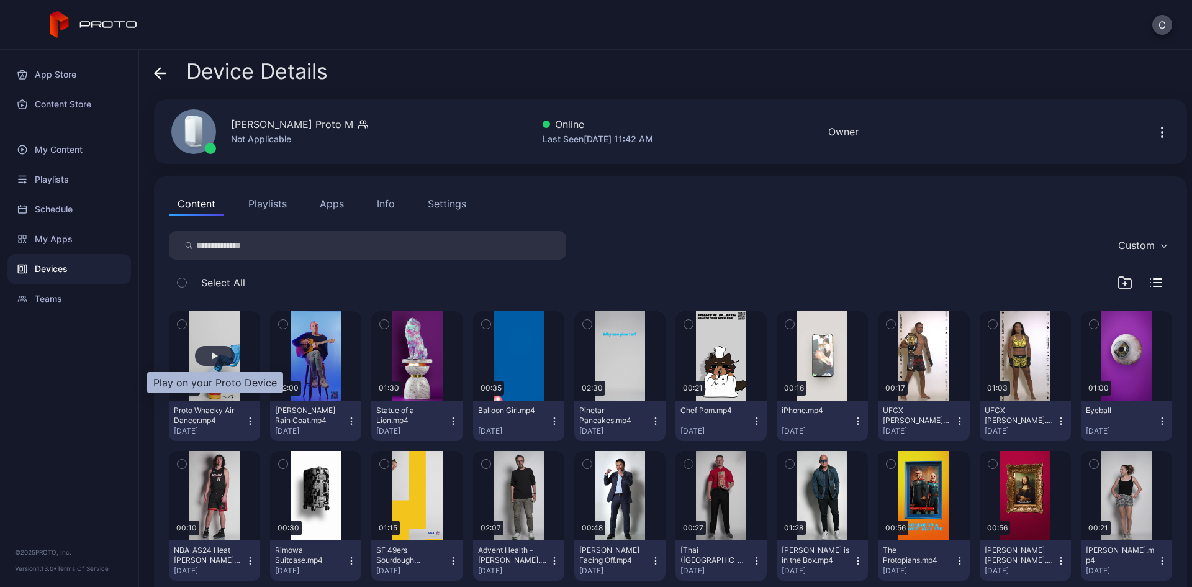
click at [227, 351] on div "button" at bounding box center [215, 356] width 40 height 20
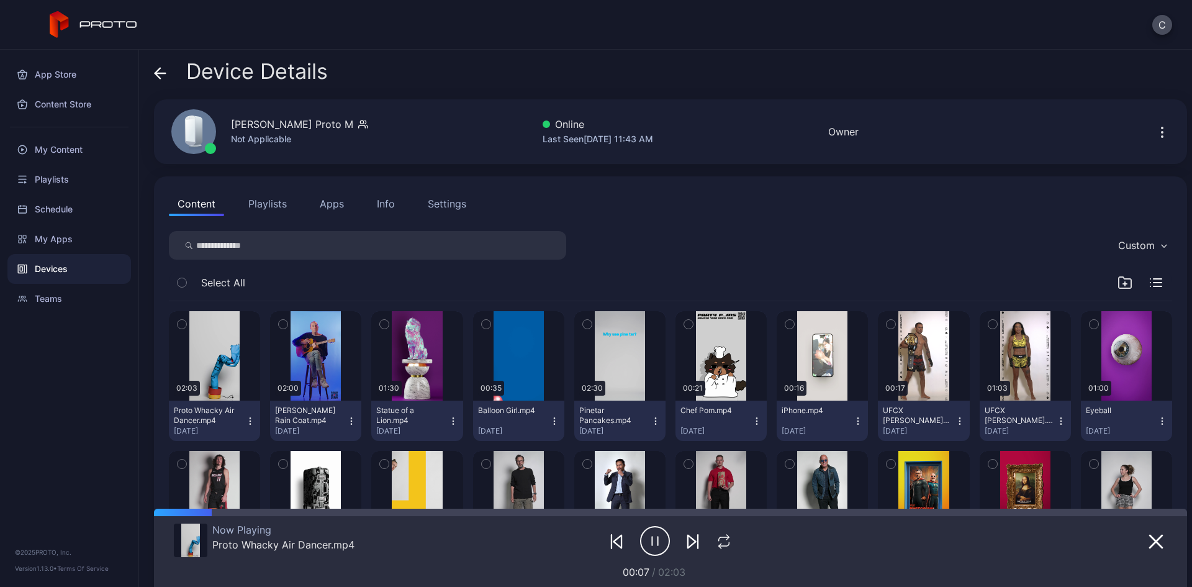
click at [644, 542] on icon "button" at bounding box center [655, 540] width 30 height 31
click at [1150, 541] on icon "button" at bounding box center [1156, 541] width 12 height 12
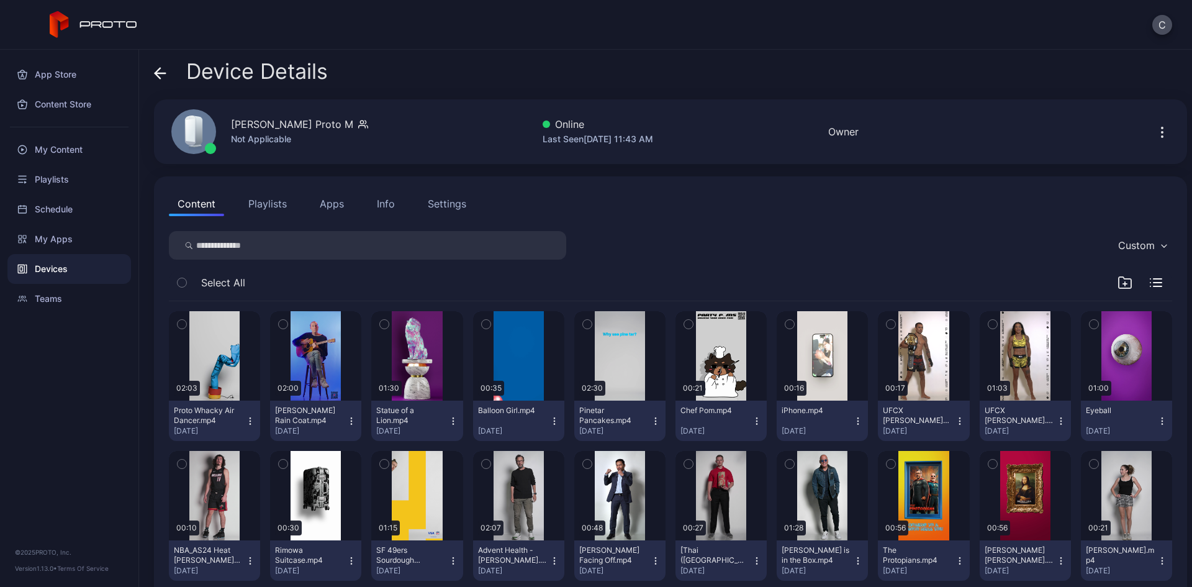
click at [274, 208] on button "Playlists" at bounding box center [268, 203] width 56 height 25
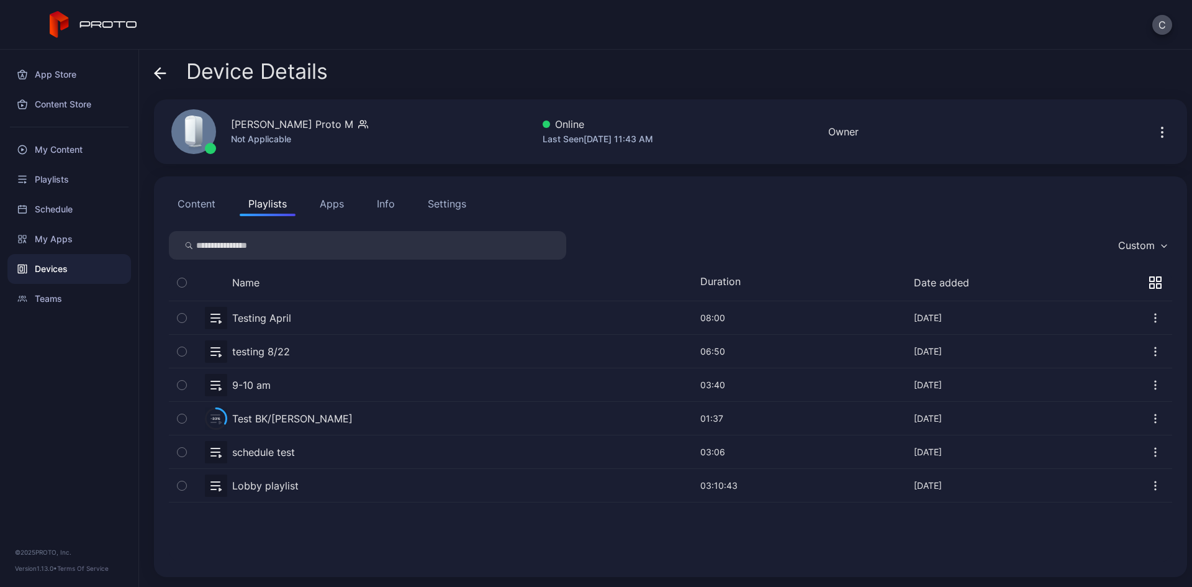
click at [260, 350] on button "button" at bounding box center [670, 351] width 1003 height 33
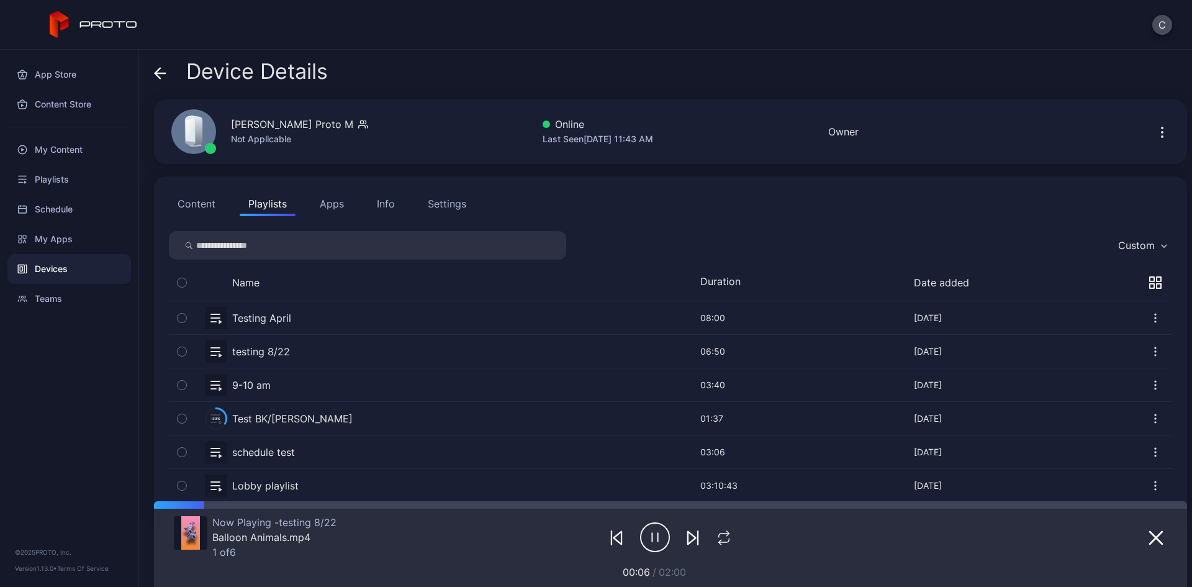
click at [689, 539] on icon "button" at bounding box center [692, 537] width 15 height 15
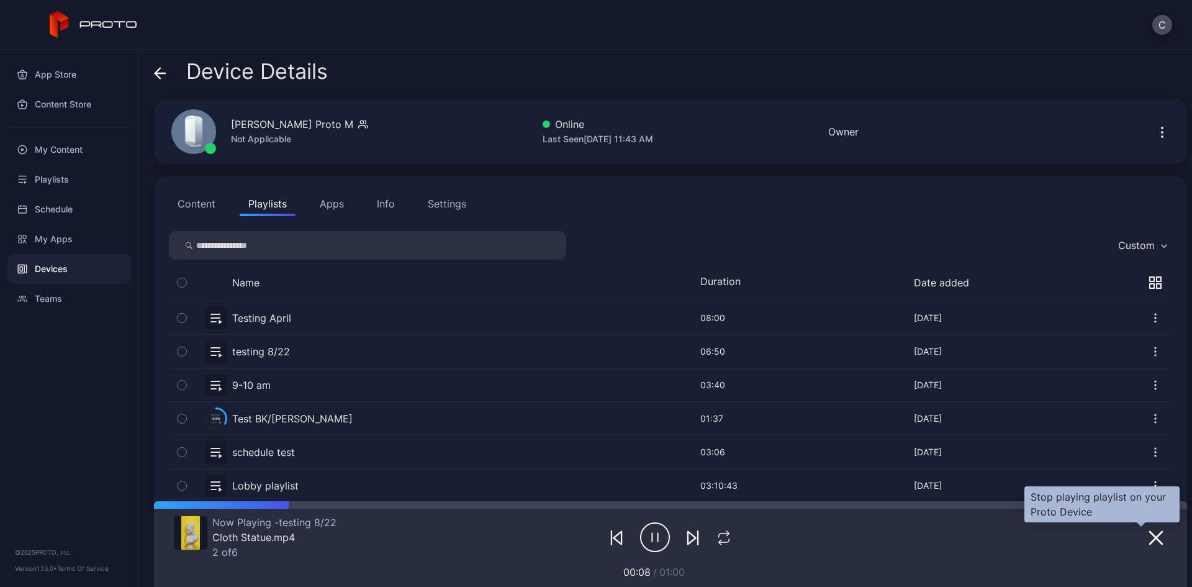
click at [1149, 537] on icon "button" at bounding box center [1156, 537] width 15 height 15
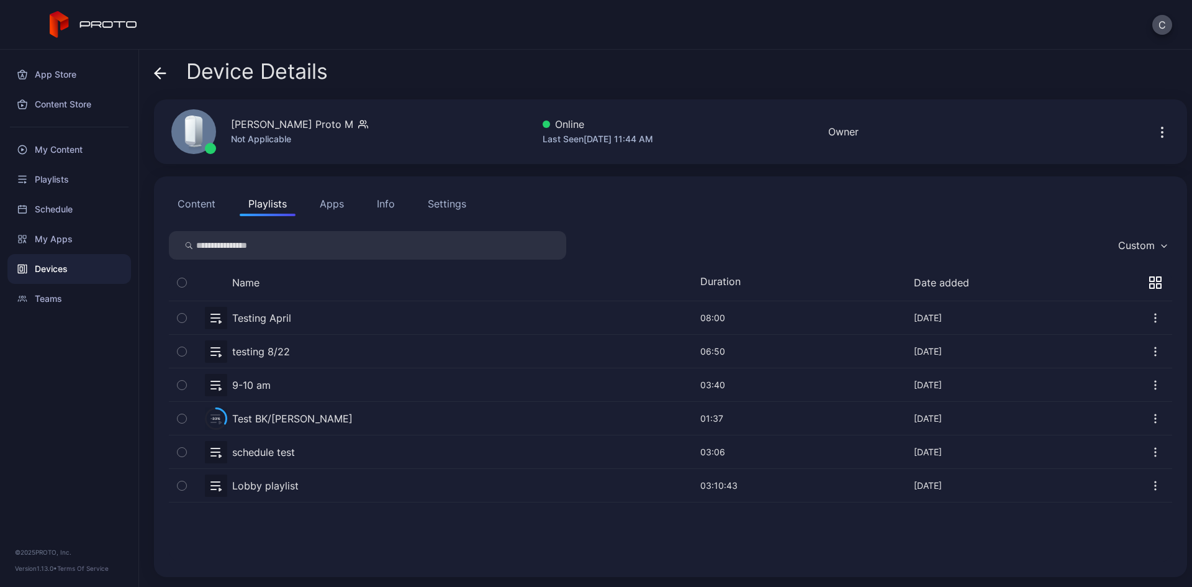
click at [335, 208] on button "Apps" at bounding box center [332, 203] width 42 height 25
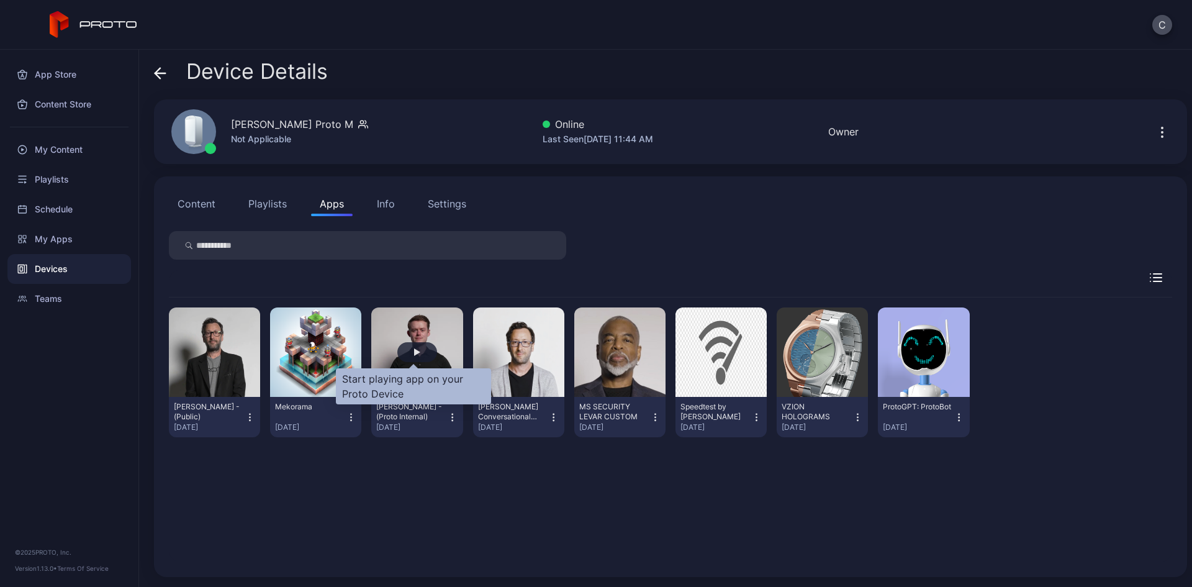
click at [414, 353] on div "button" at bounding box center [417, 351] width 6 height 7
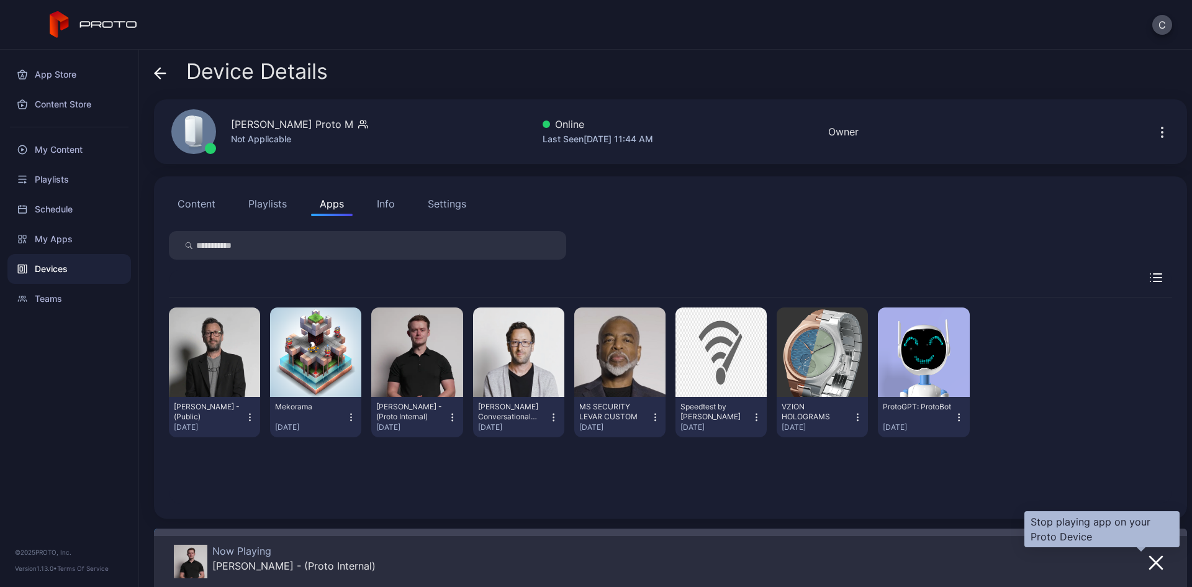
click at [1149, 546] on icon "button" at bounding box center [1156, 562] width 15 height 15
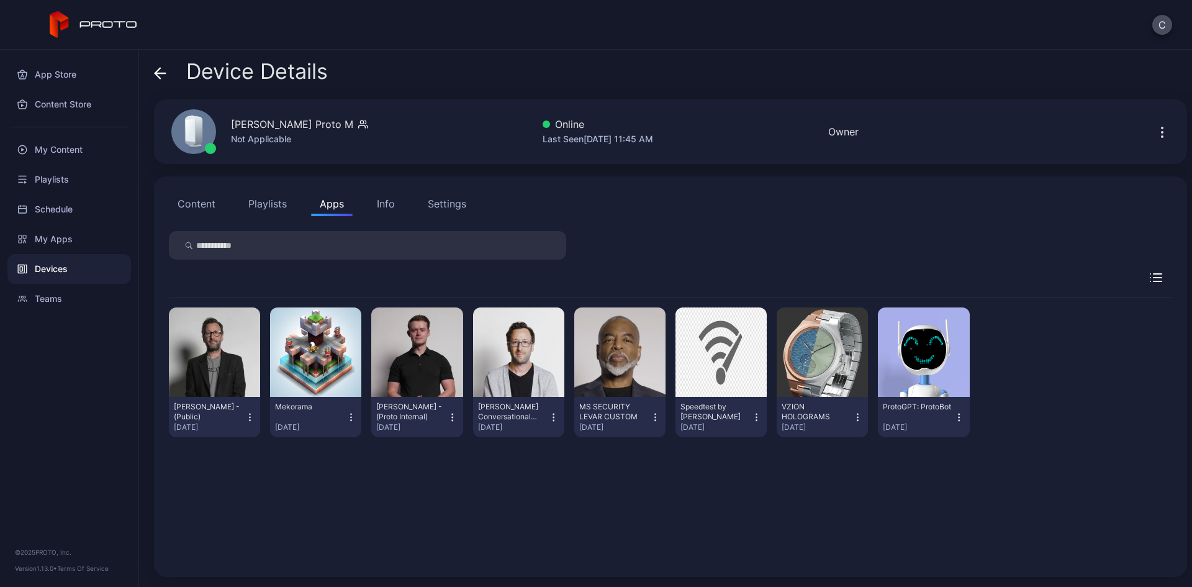
click at [378, 202] on div "Info" at bounding box center [386, 203] width 18 height 15
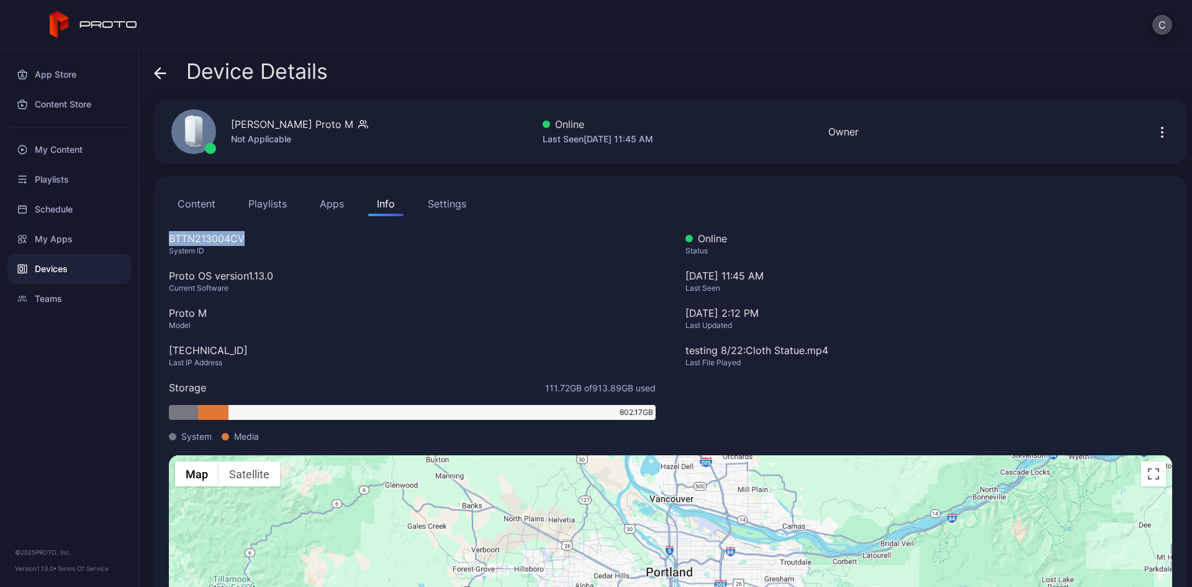
drag, startPoint x: 258, startPoint y: 240, endPoint x: 168, endPoint y: 241, distance: 90.7
click at [168, 241] on div "Content Playlists Apps Info Settings BTTN213004CV System ID Proto OS version 1.…" at bounding box center [670, 434] width 1033 height 516
drag, startPoint x: 283, startPoint y: 276, endPoint x: 167, endPoint y: 273, distance: 116.2
click at [167, 273] on div "Content Playlists Apps Info Settings BTTN213004CV System ID Proto OS version 1.…" at bounding box center [670, 434] width 1033 height 516
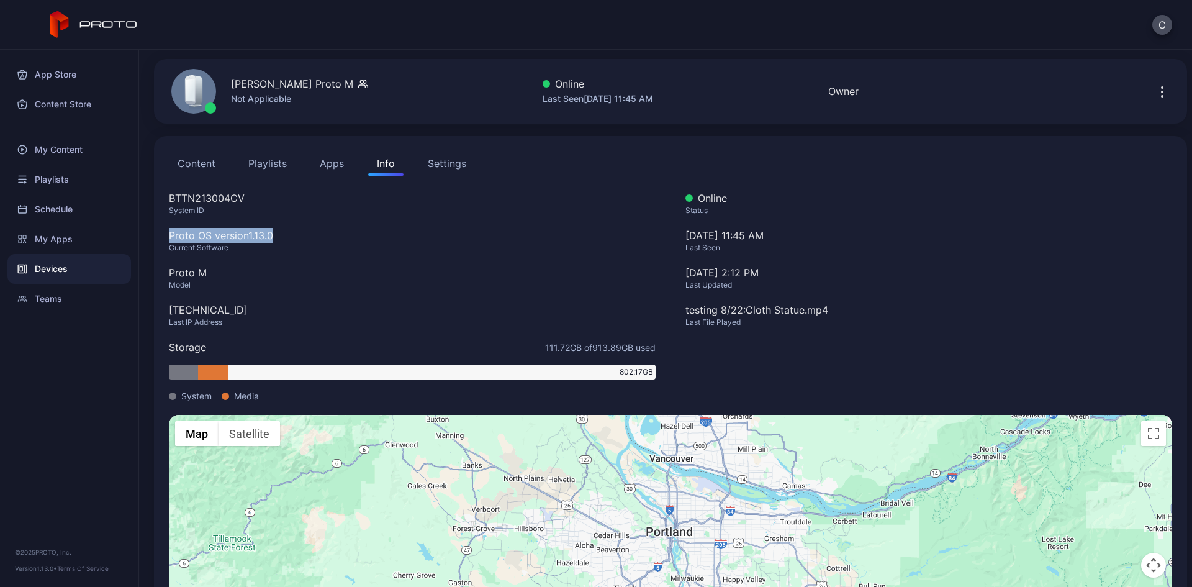
scroll to position [62, 0]
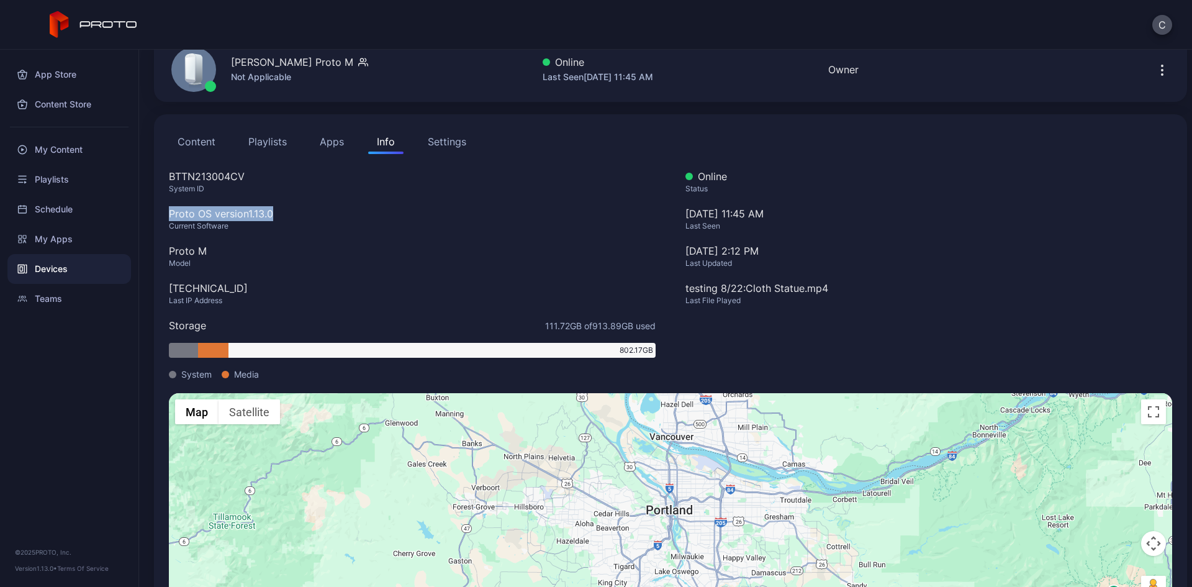
click at [190, 142] on button "Content" at bounding box center [196, 141] width 55 height 25
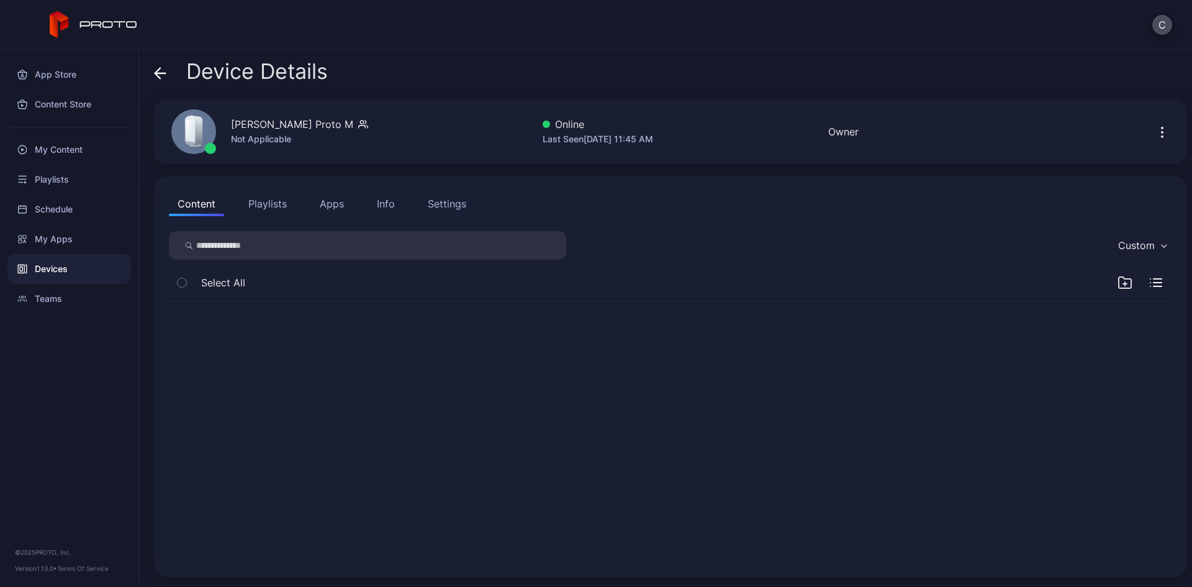
scroll to position [0, 0]
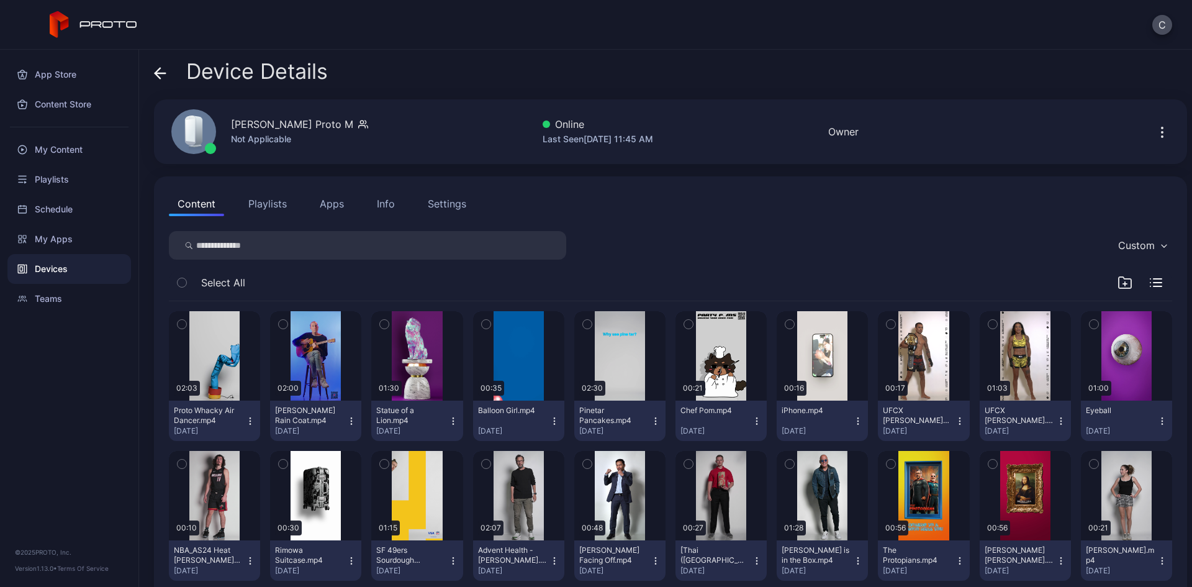
click at [248, 418] on icon "button" at bounding box center [250, 421] width 10 height 10
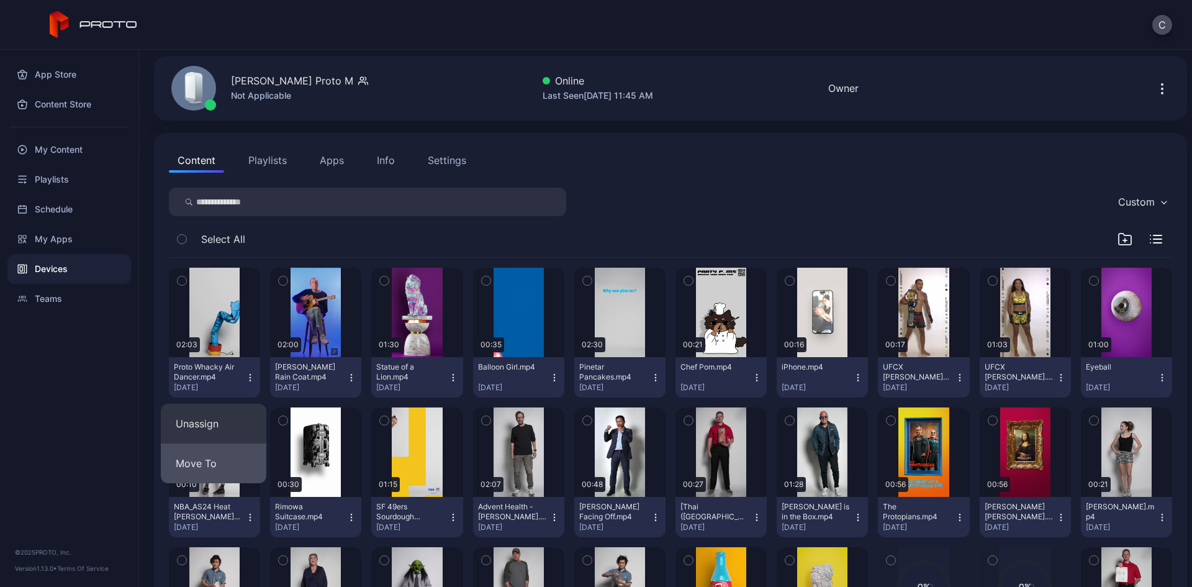
scroll to position [62, 0]
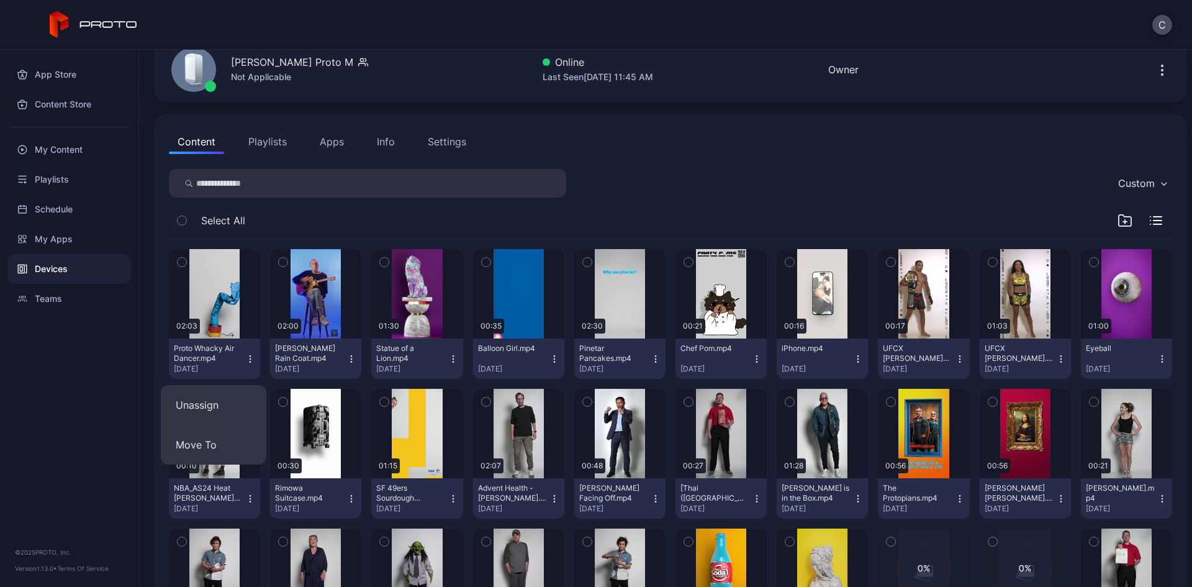
click at [384, 140] on div "Info" at bounding box center [386, 141] width 18 height 15
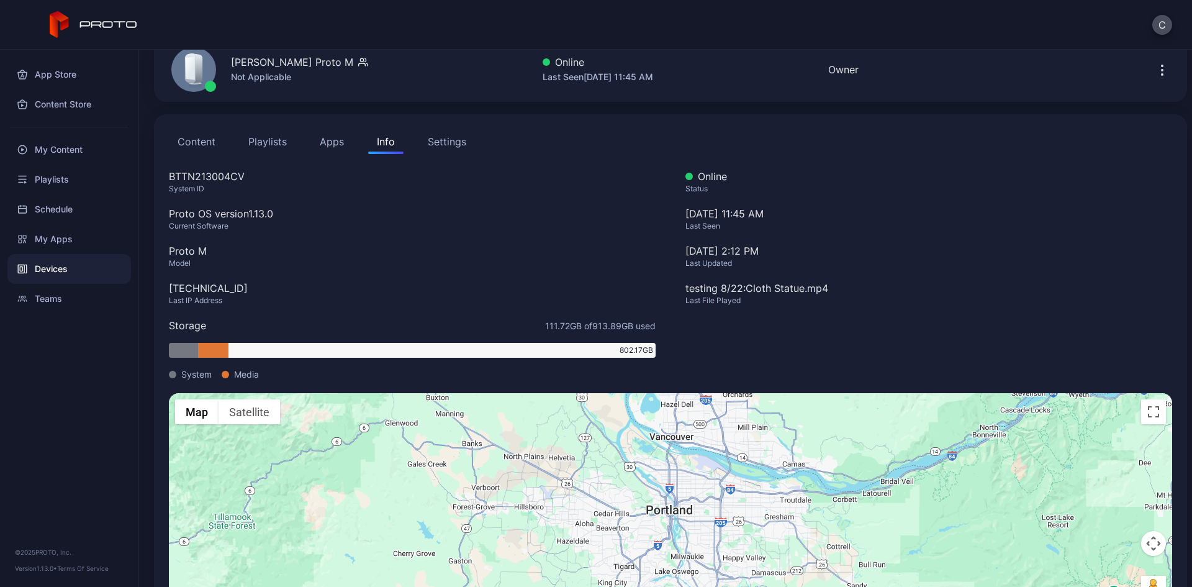
scroll to position [115, 0]
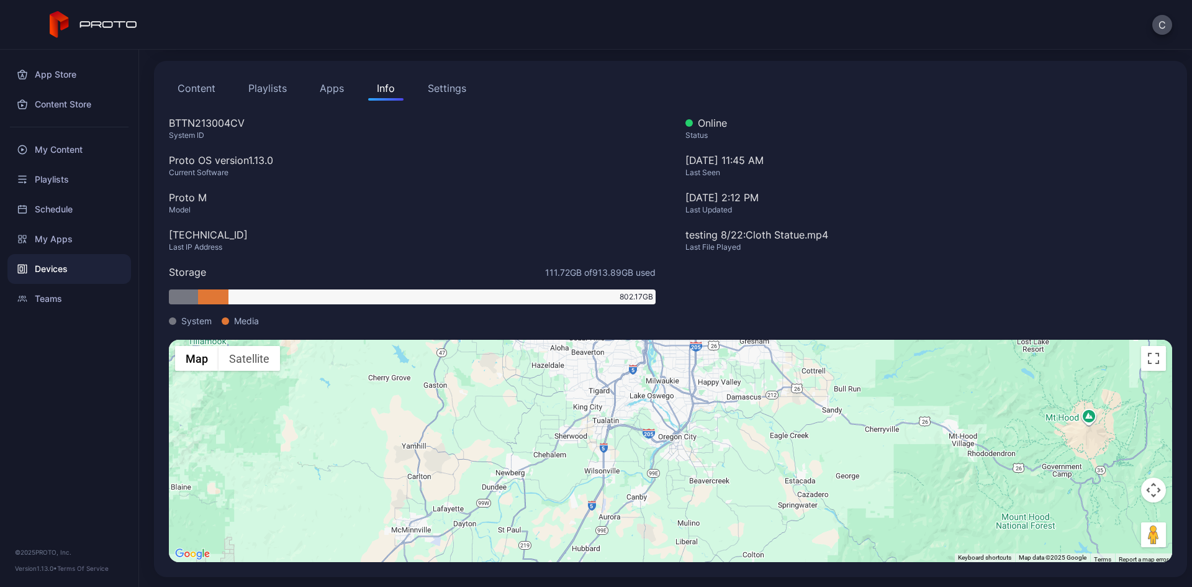
drag, startPoint x: 630, startPoint y: 381, endPoint x: 641, endPoint y: 469, distance: 89.0
click at [641, 469] on div "To activate drag with keyboard, press Alt + Enter. Once in keyboard drag state,…" at bounding box center [670, 451] width 1003 height 222
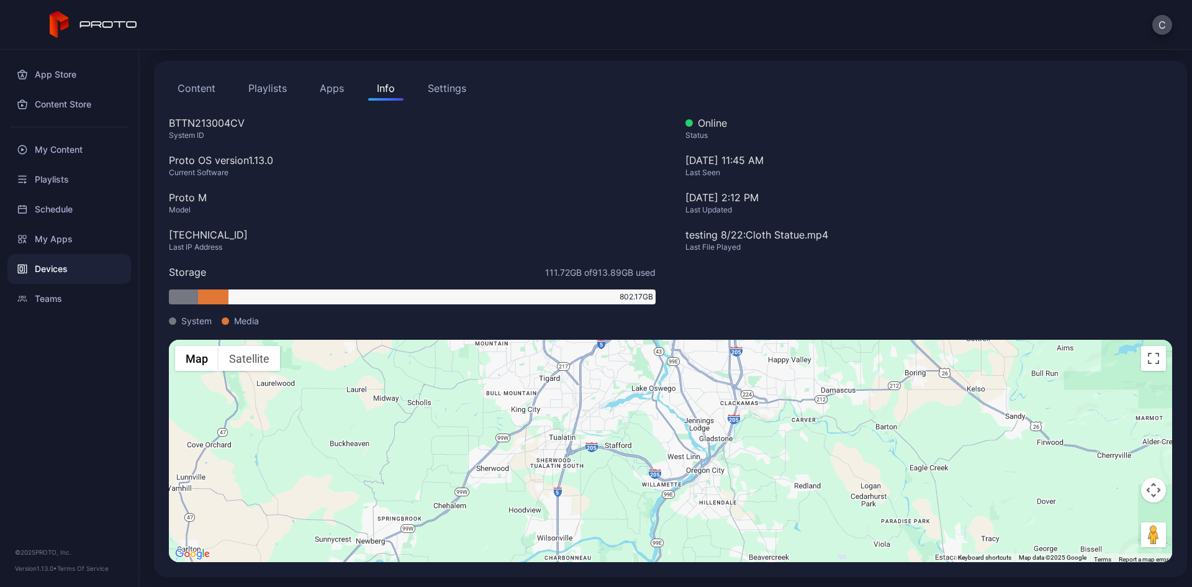
drag, startPoint x: 650, startPoint y: 392, endPoint x: 650, endPoint y: 492, distance: 100.0
click at [650, 492] on div "To activate drag with keyboard, press Alt + Enter. Once in keyboard drag state,…" at bounding box center [670, 451] width 1003 height 222
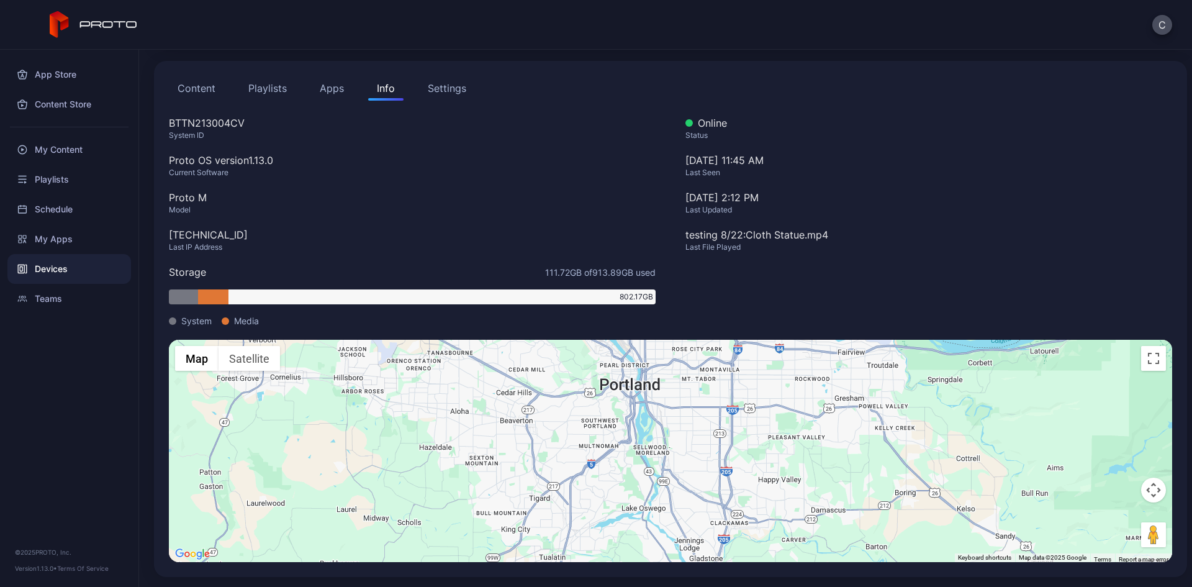
drag, startPoint x: 632, startPoint y: 420, endPoint x: 632, endPoint y: 515, distance: 95.6
click at [632, 515] on div "To activate drag with keyboard, press Alt + Enter. Once in keyboard drag state,…" at bounding box center [670, 451] width 1003 height 222
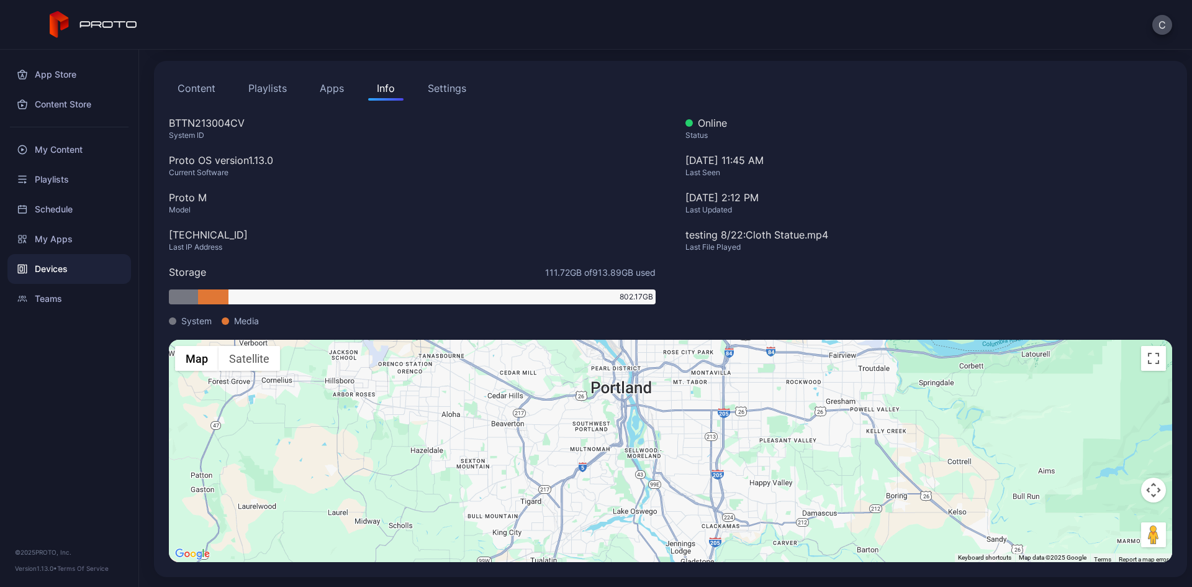
drag, startPoint x: 620, startPoint y: 459, endPoint x: 607, endPoint y: 396, distance: 64.1
click at [607, 396] on div "To activate drag with keyboard, press Alt + Enter. Once in keyboard drag state,…" at bounding box center [670, 451] width 1003 height 222
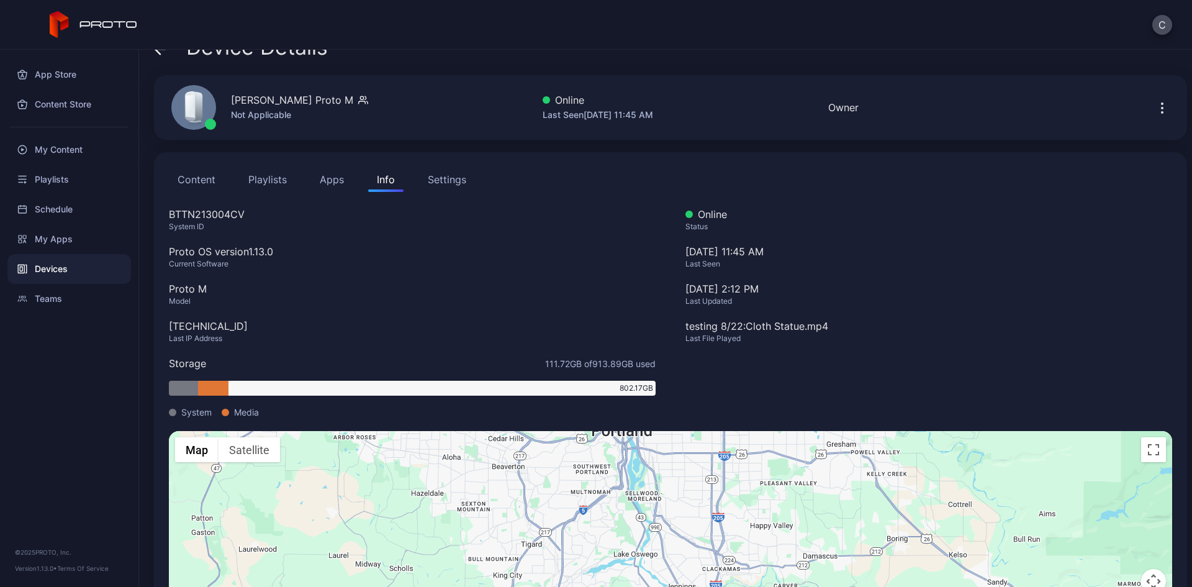
scroll to position [0, 0]
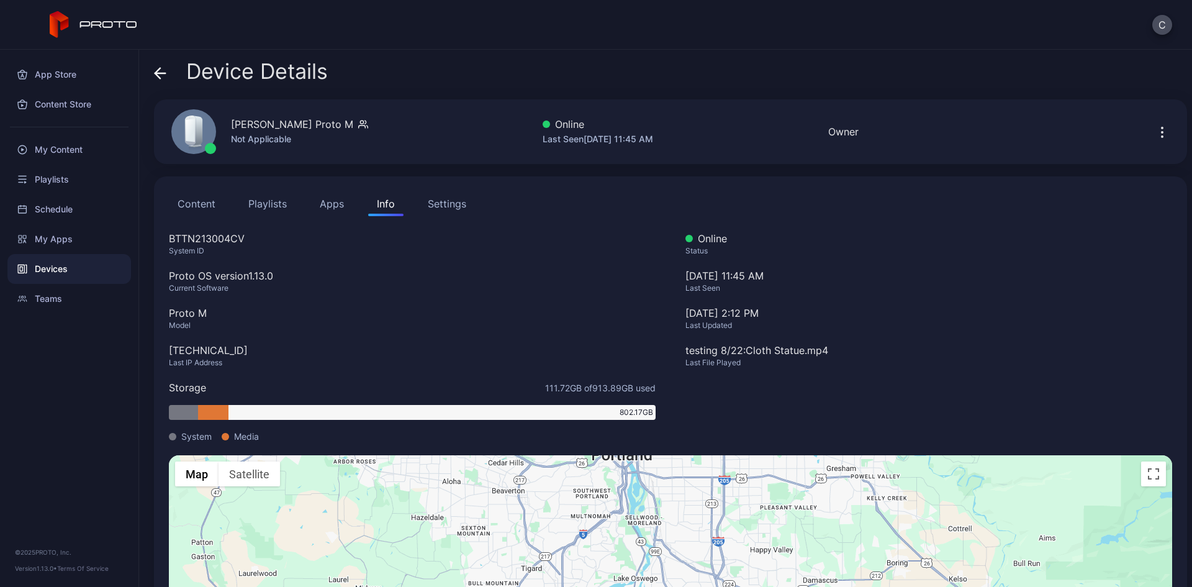
click at [431, 204] on div "Settings" at bounding box center [447, 203] width 38 height 15
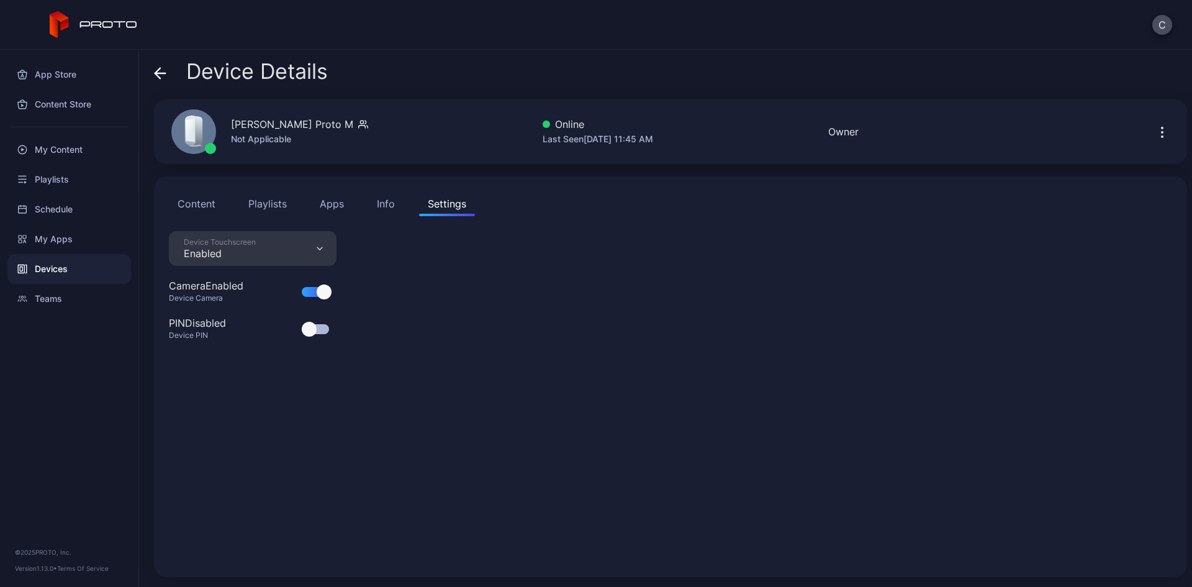
click at [301, 247] on div "Device Touchscreen Enabled" at bounding box center [253, 248] width 168 height 35
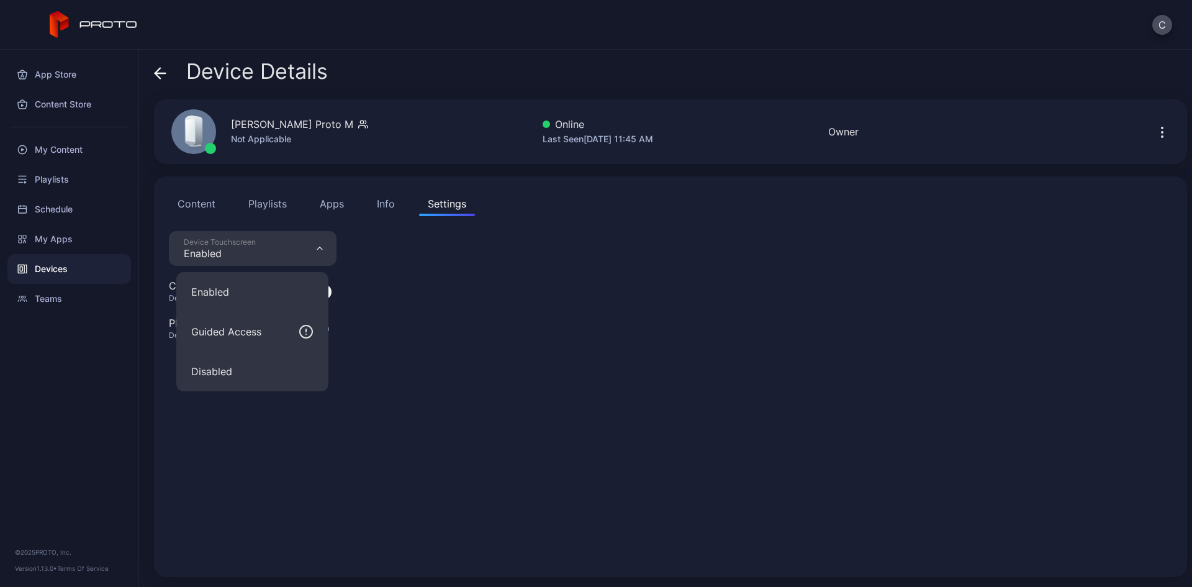
click at [407, 358] on div "Device Touchscreen Enabled Camera Enabled Device Camera PIN Disabled Device PIN" at bounding box center [670, 396] width 1003 height 331
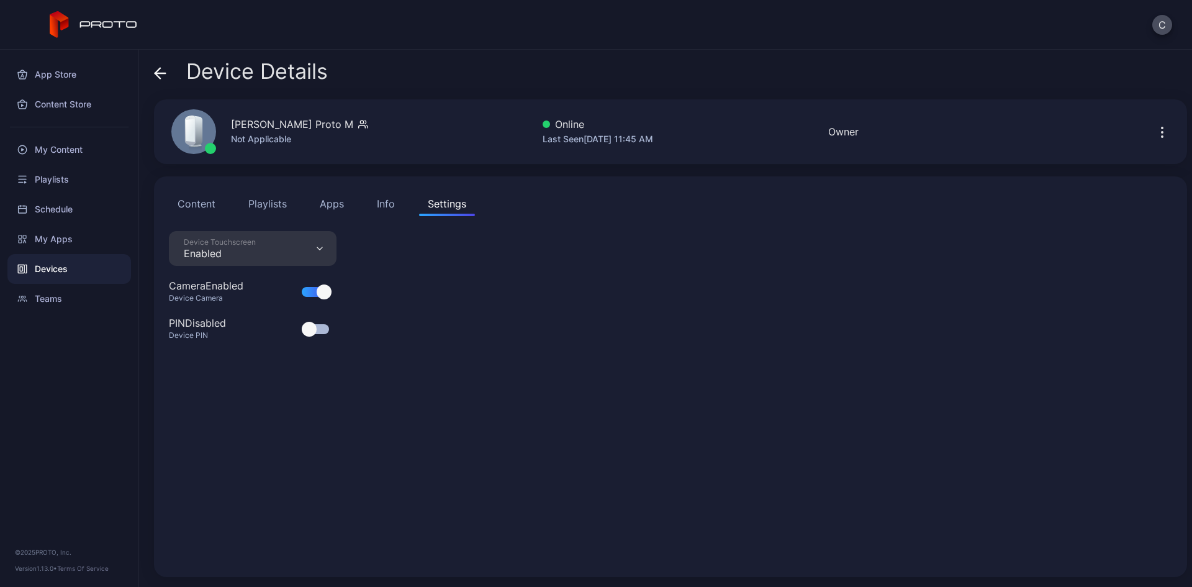
click at [1155, 135] on icon "button" at bounding box center [1162, 132] width 15 height 15
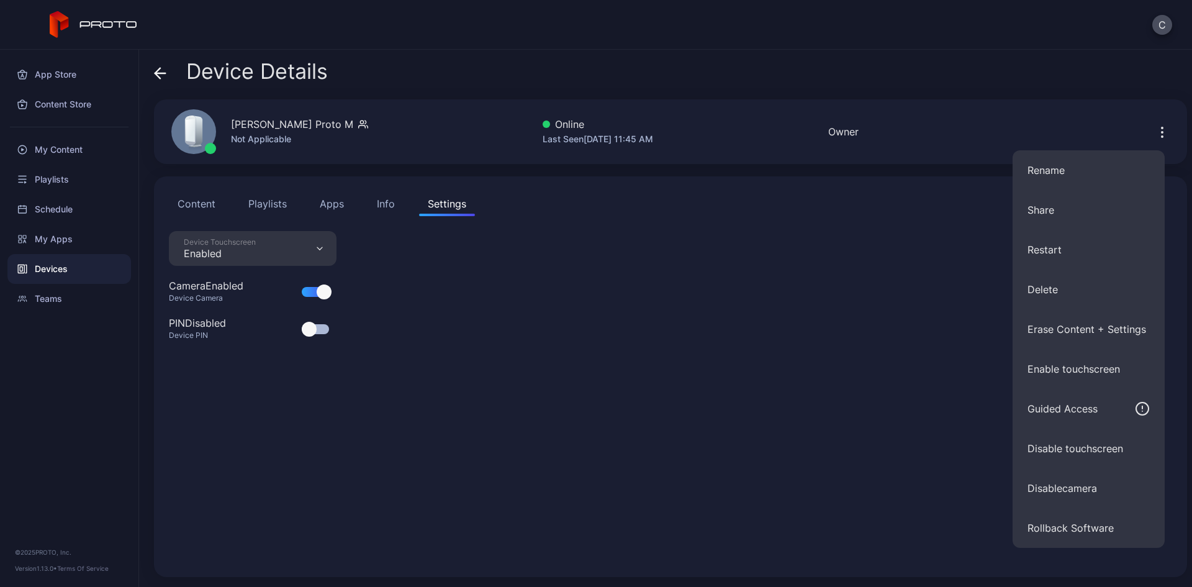
click at [838, 368] on div "Device Touchscreen Enabled Camera Enabled Device Camera PIN Disabled Device PIN" at bounding box center [670, 396] width 1003 height 331
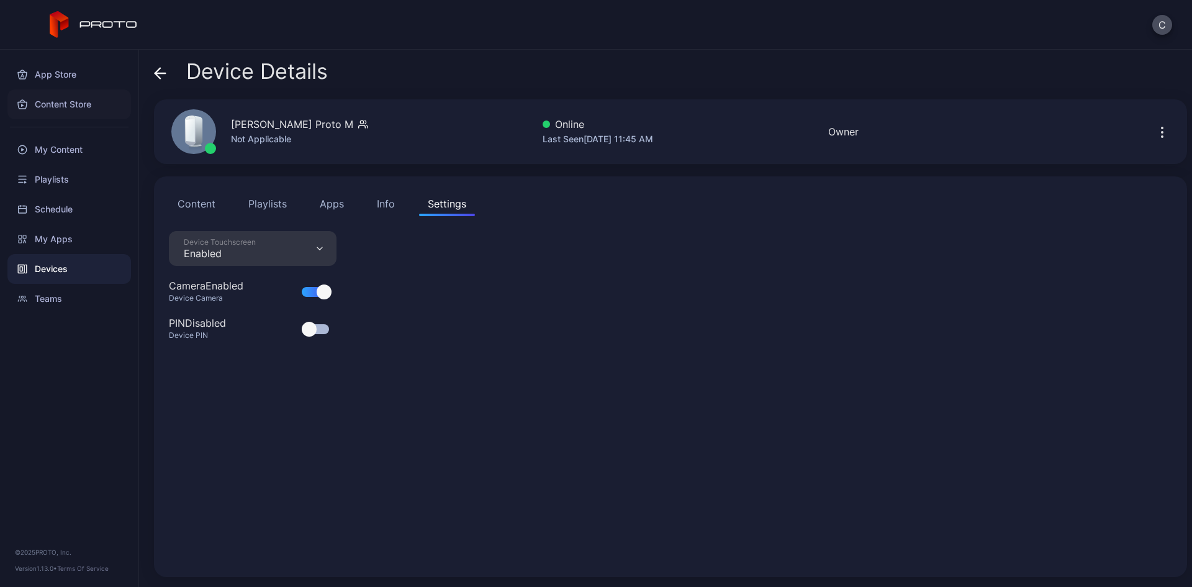
click at [43, 104] on div "Content Store" at bounding box center [69, 104] width 124 height 30
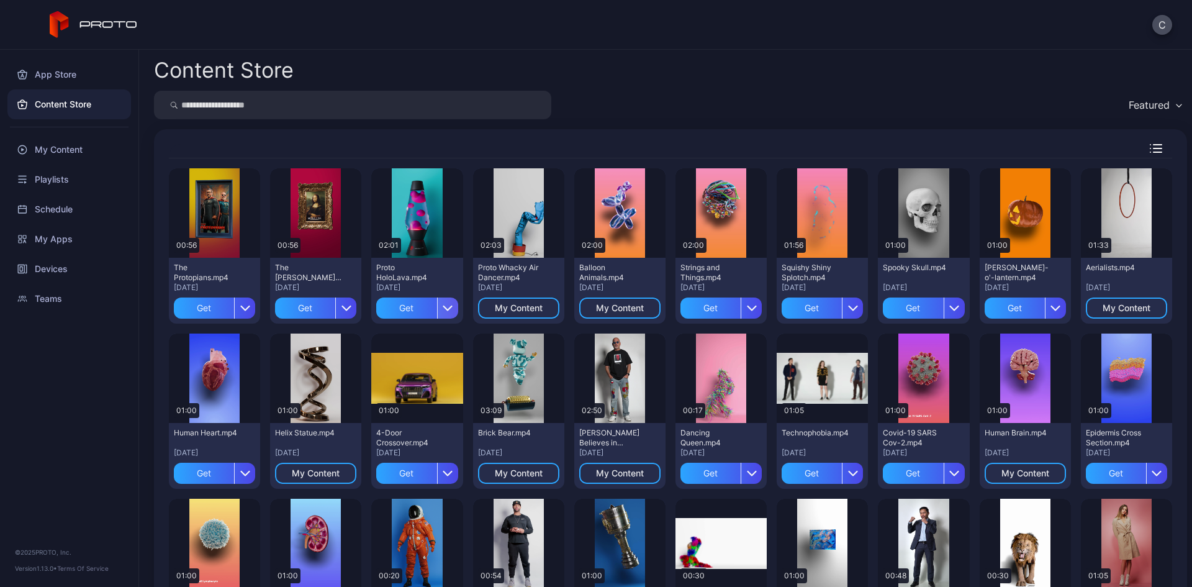
click at [444, 307] on icon "button" at bounding box center [448, 308] width 10 height 10
click at [439, 379] on button "Get and Assign" at bounding box center [414, 384] width 106 height 40
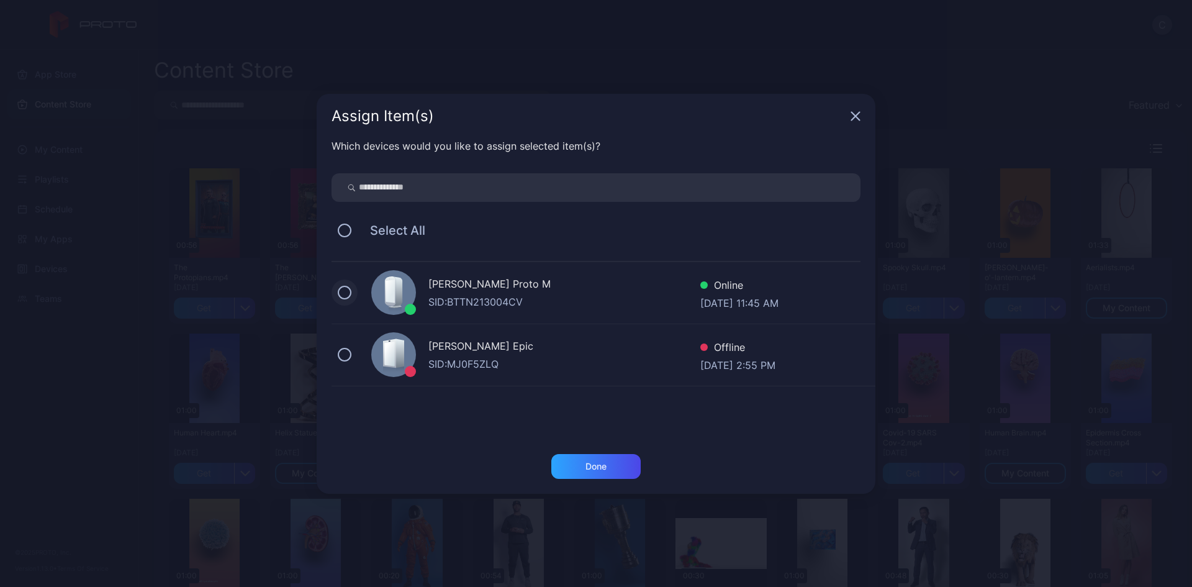
click at [344, 290] on button at bounding box center [345, 293] width 14 height 14
click at [568, 464] on div "Done" at bounding box center [595, 466] width 89 height 25
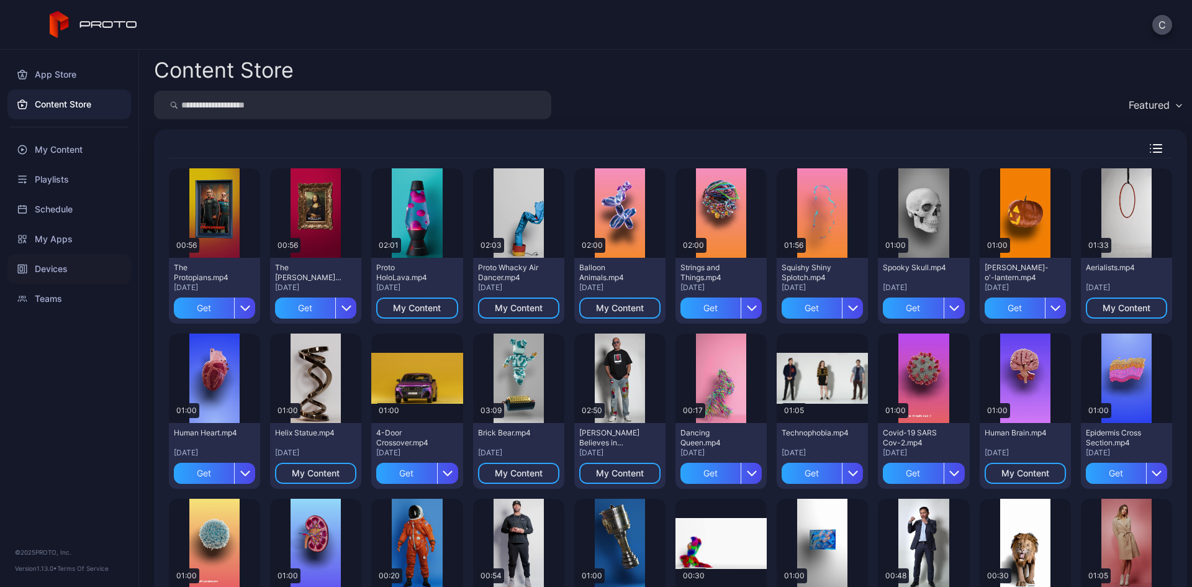
click at [66, 265] on div "Devices" at bounding box center [69, 269] width 124 height 30
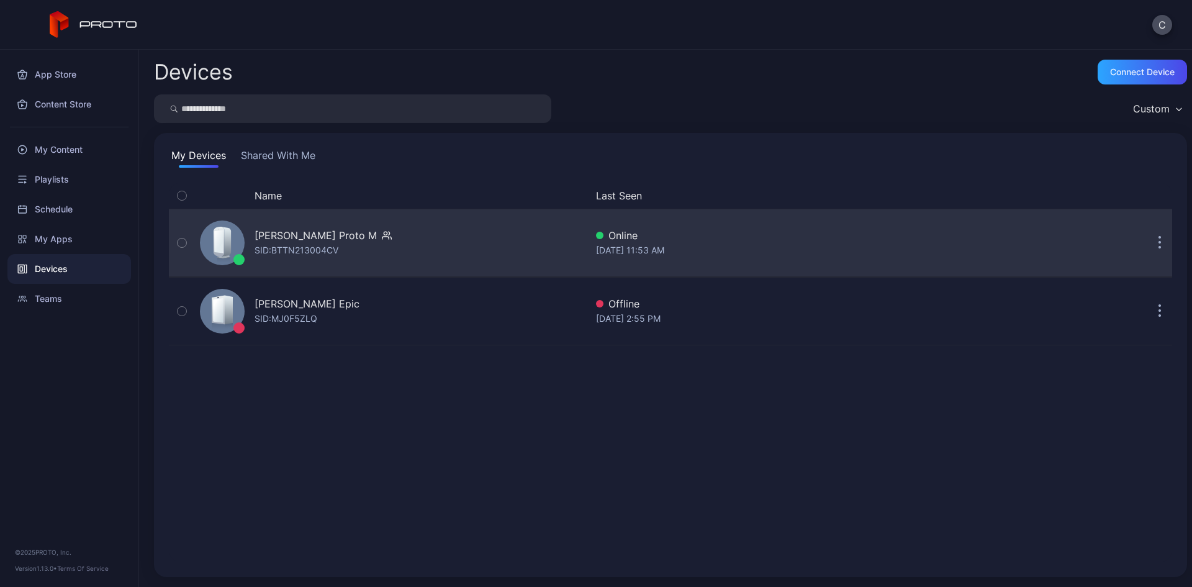
click at [305, 234] on div "Cole Rossman's Proto M" at bounding box center [316, 235] width 122 height 15
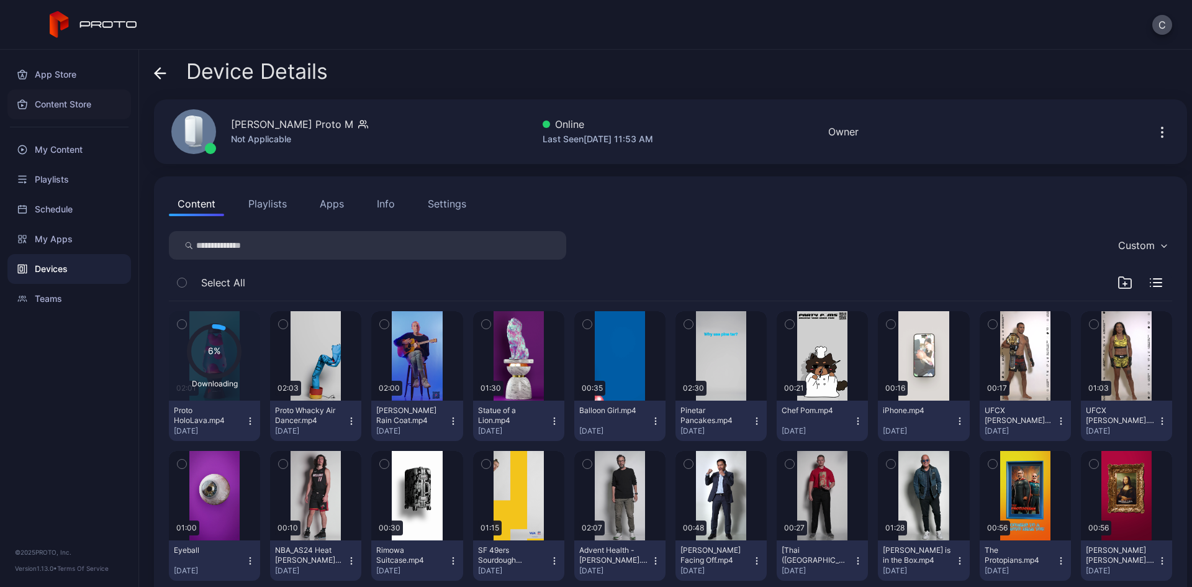
click at [69, 100] on div "Content Store" at bounding box center [69, 104] width 124 height 30
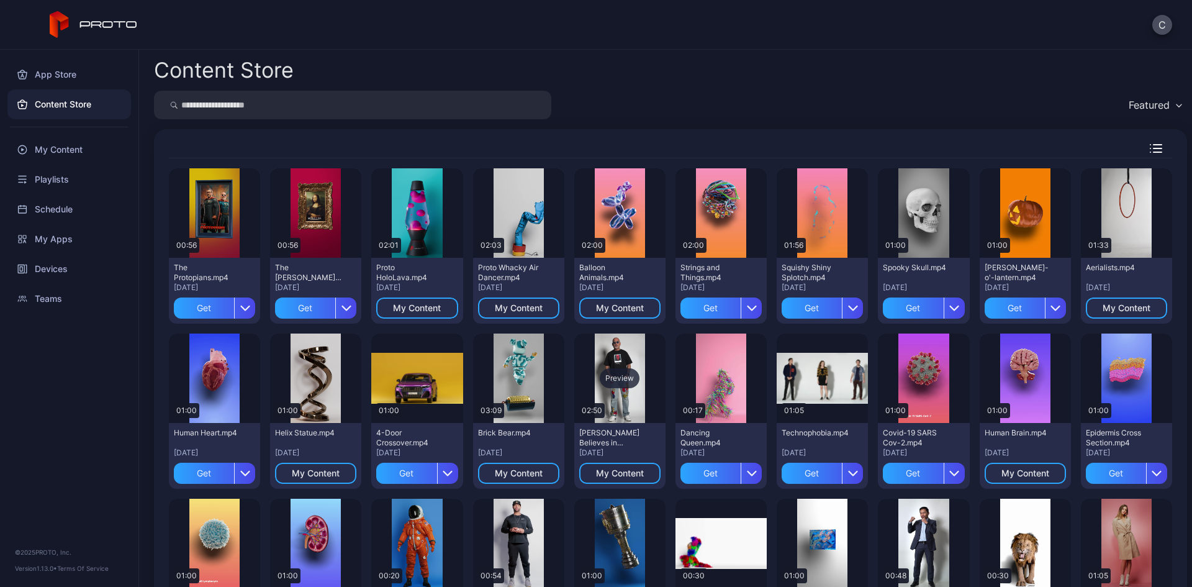
click at [620, 374] on div "Preview" at bounding box center [620, 378] width 40 height 20
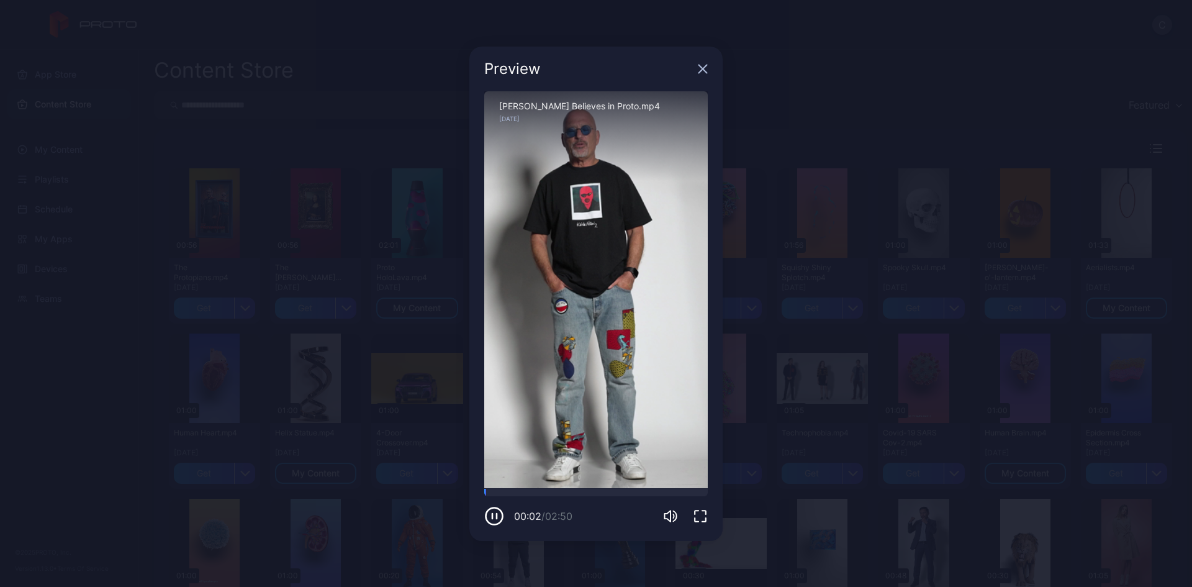
click at [492, 518] on icon "button" at bounding box center [492, 515] width 0 height 5
click at [699, 69] on icon "button" at bounding box center [703, 69] width 10 height 10
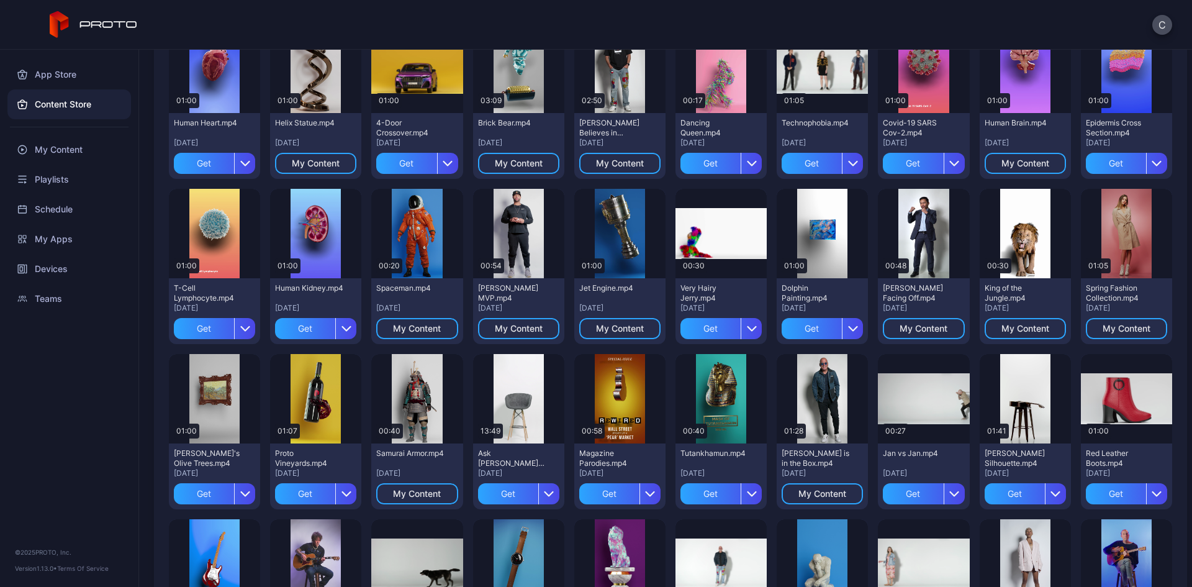
scroll to position [310, 0]
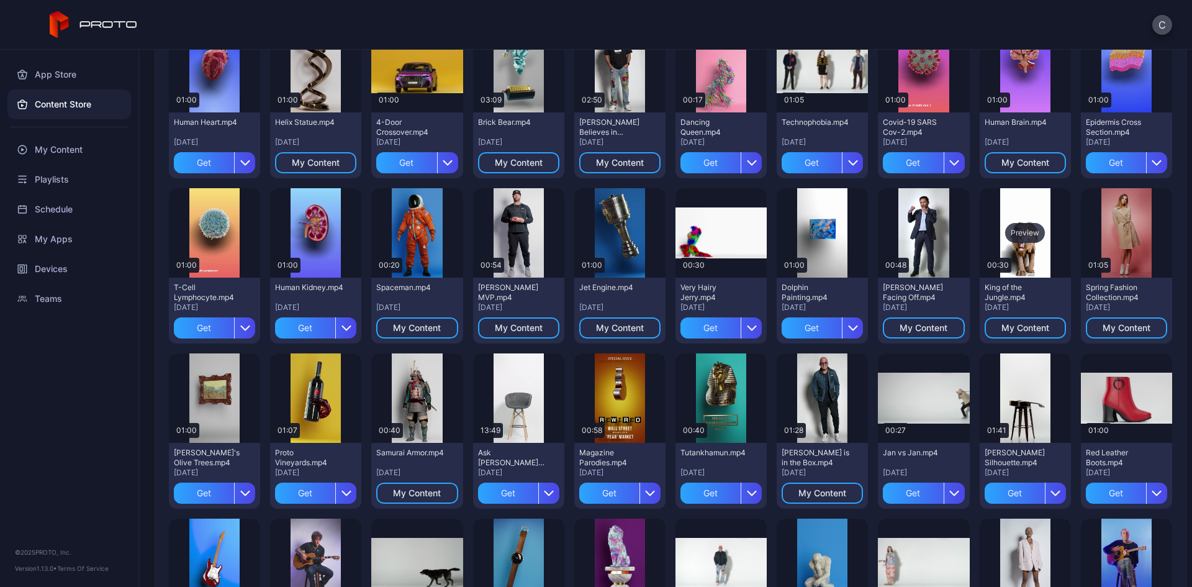
click at [1022, 238] on div "Preview" at bounding box center [1025, 233] width 40 height 20
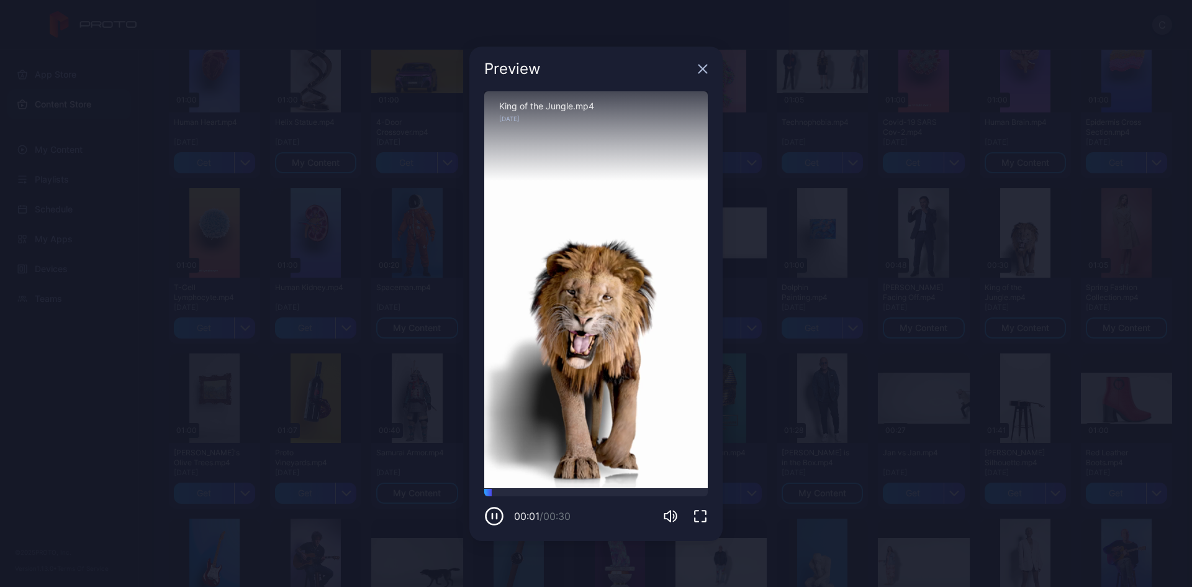
click at [699, 68] on icon "button" at bounding box center [703, 69] width 10 height 10
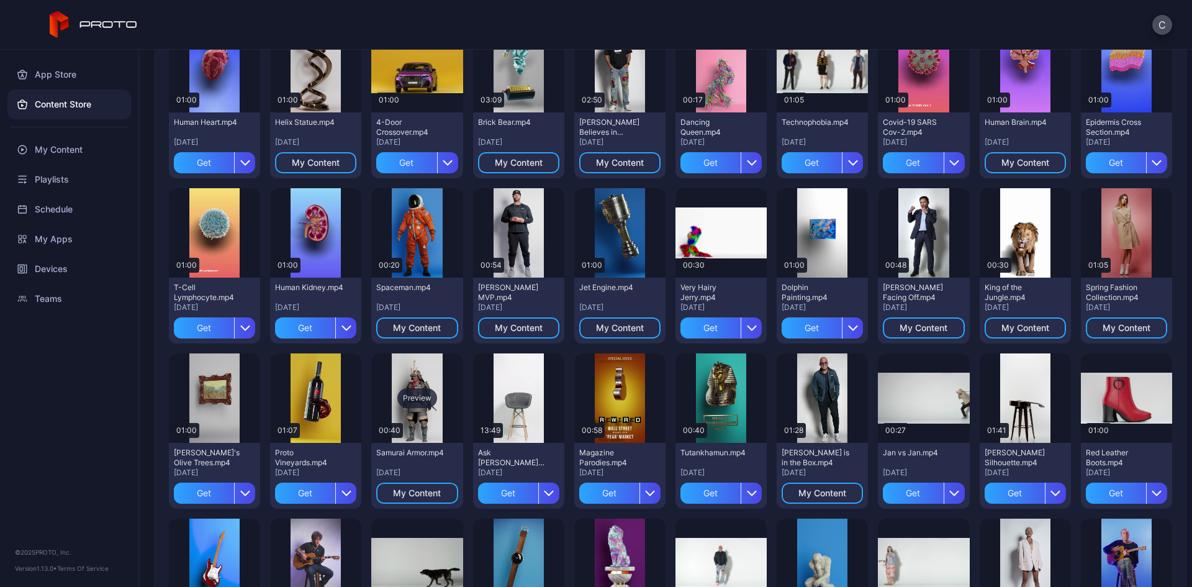
click at [423, 399] on div "Preview" at bounding box center [417, 398] width 40 height 20
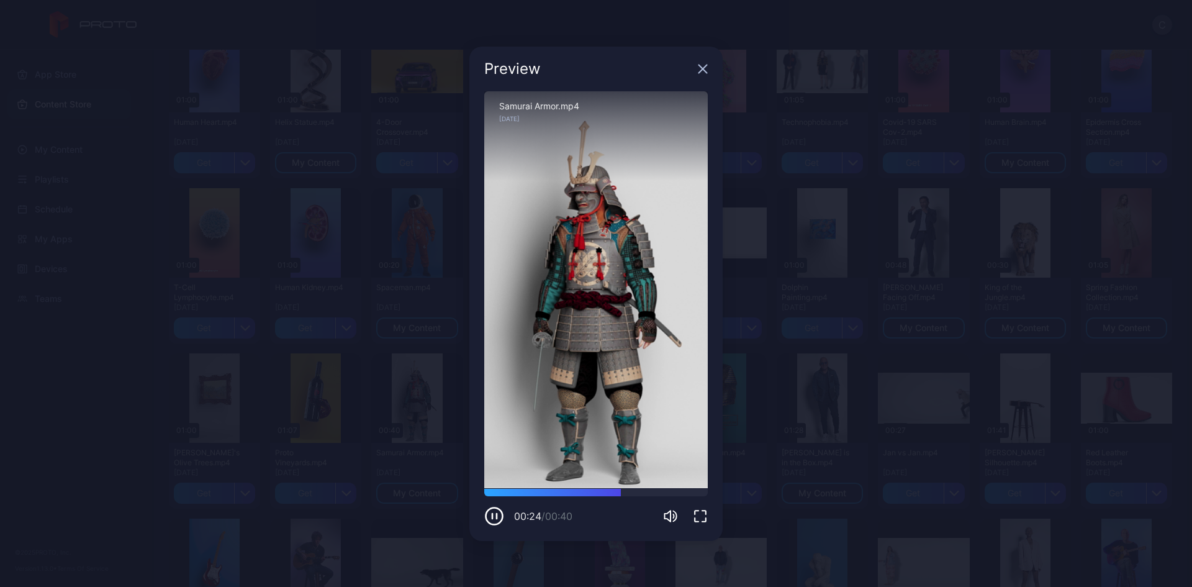
click at [700, 67] on icon "button" at bounding box center [703, 69] width 10 height 10
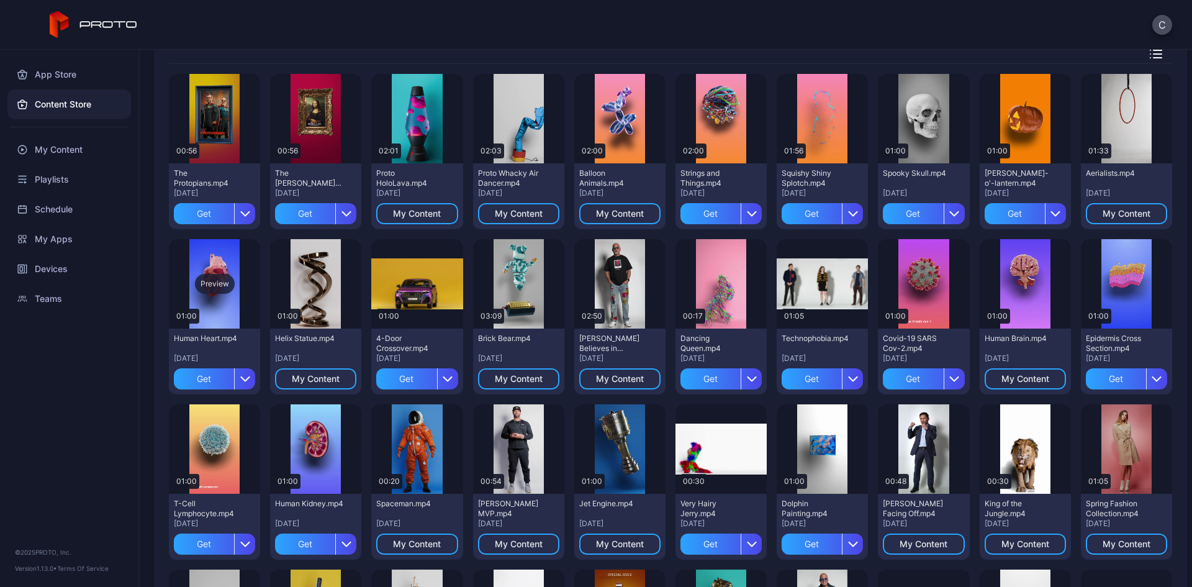
scroll to position [0, 0]
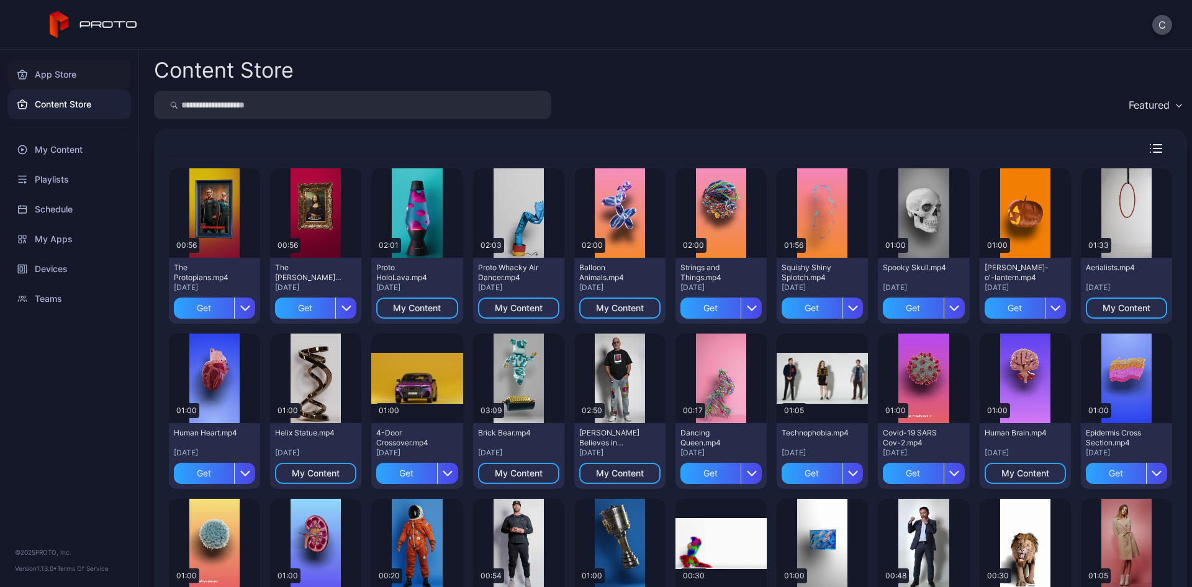
click at [62, 65] on div "App Store" at bounding box center [69, 75] width 124 height 30
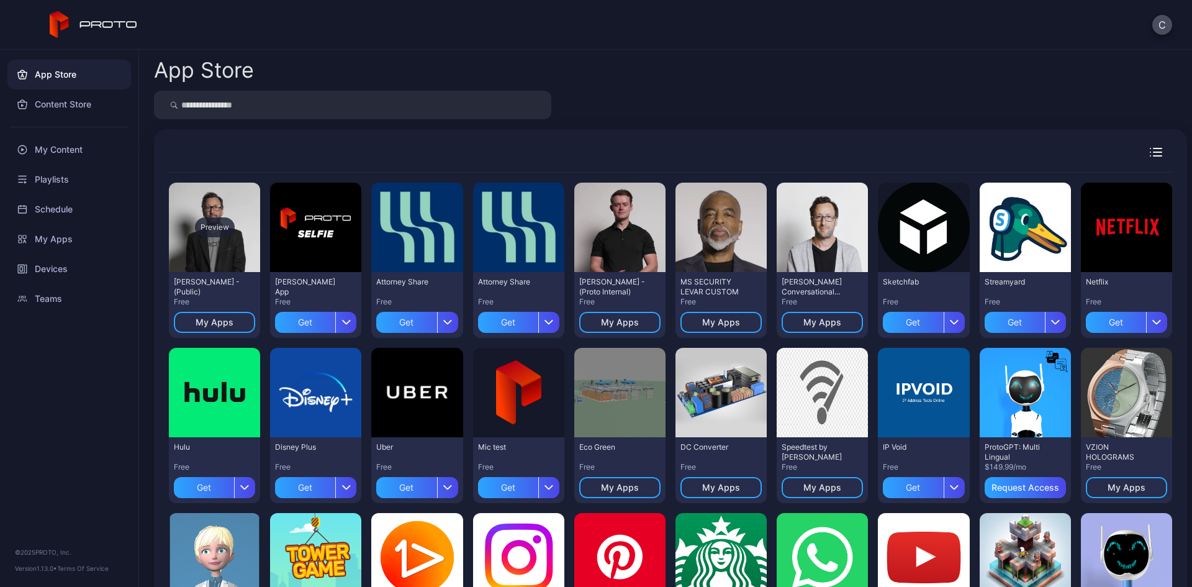
click at [204, 258] on div "Preview" at bounding box center [214, 227] width 91 height 89
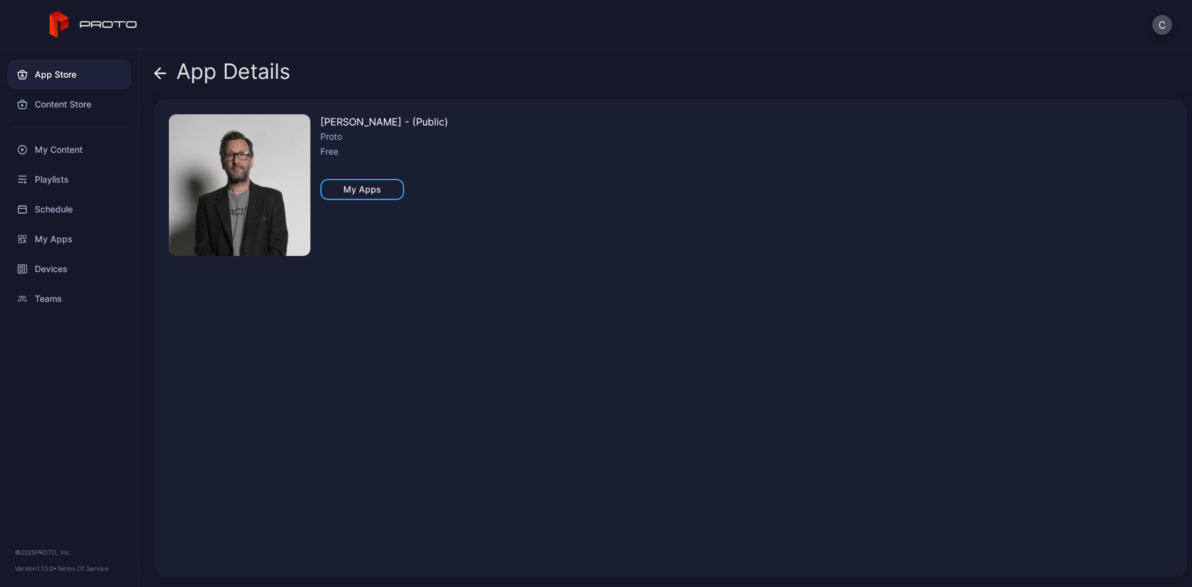
click at [160, 71] on icon at bounding box center [160, 73] width 12 height 12
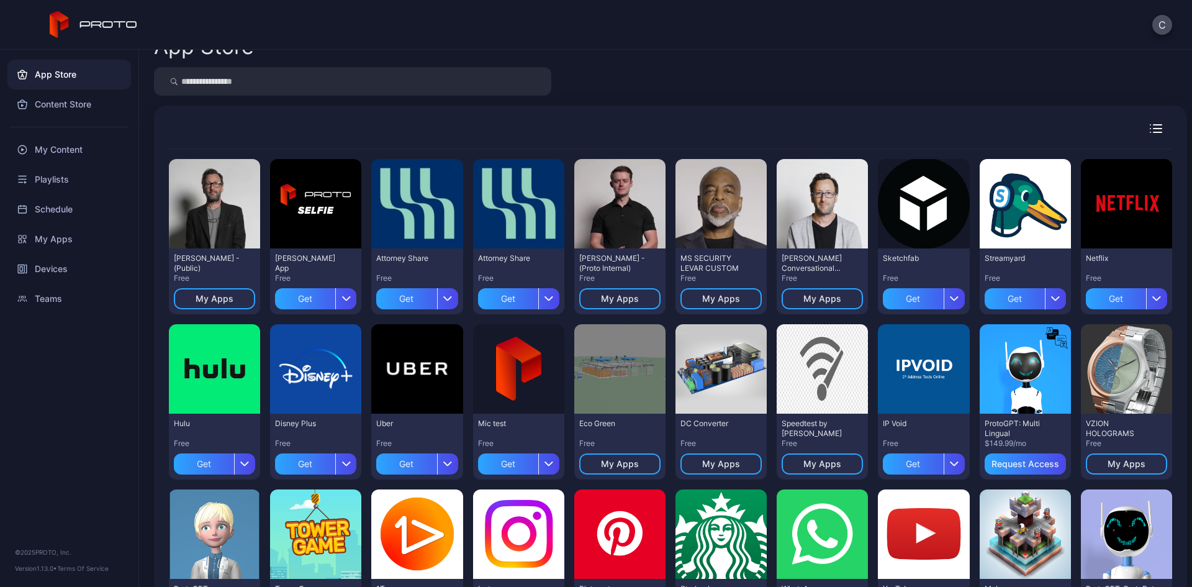
scroll to position [62, 0]
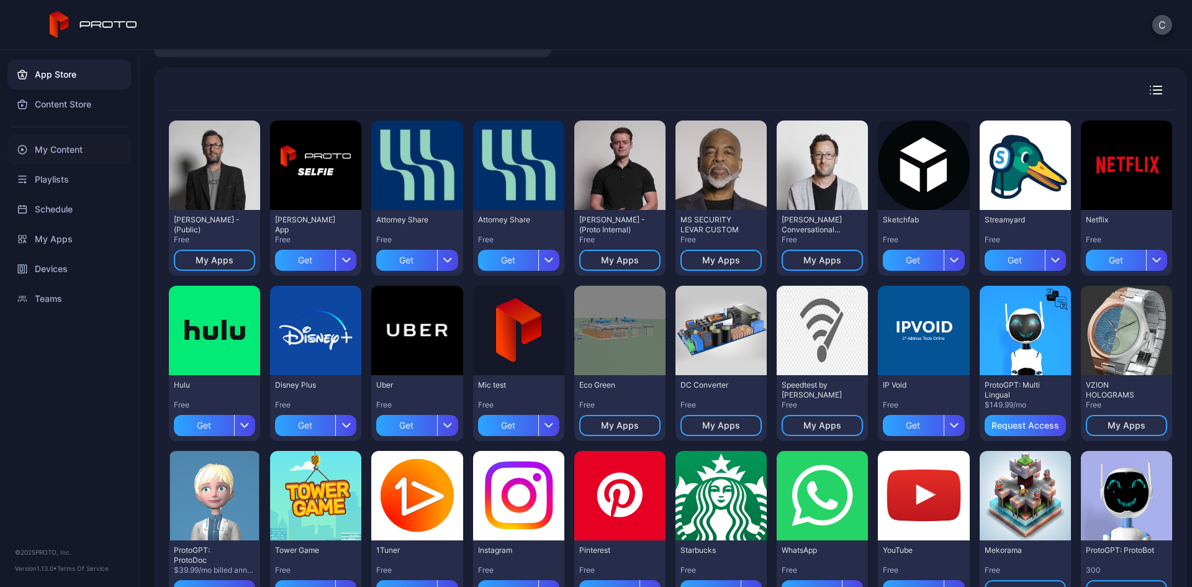
click at [64, 147] on div "My Content" at bounding box center [69, 150] width 124 height 30
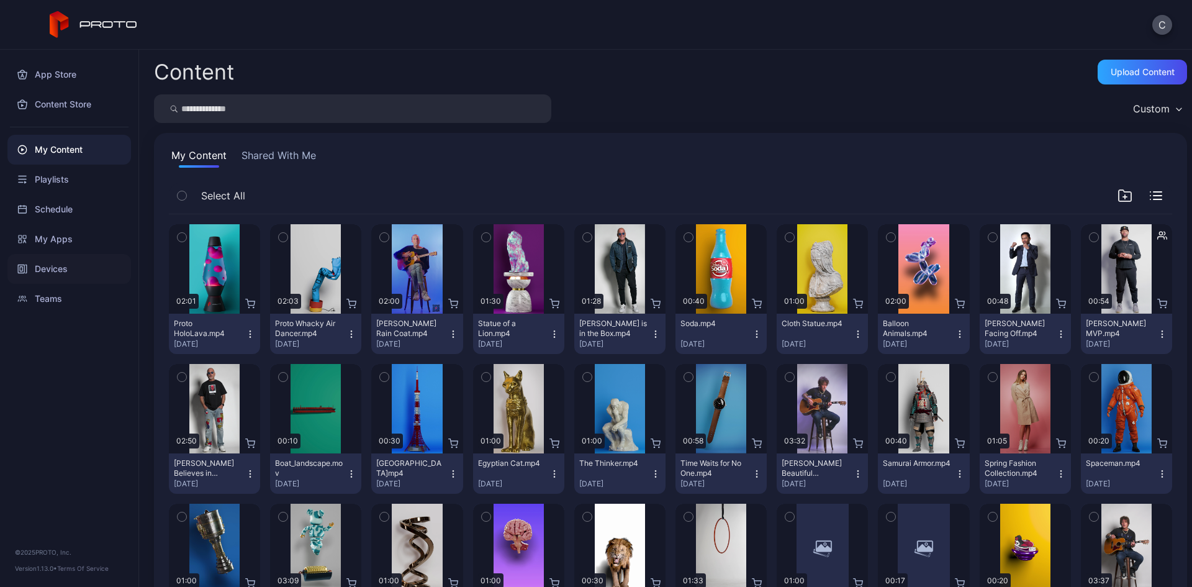
click at [63, 266] on div "Devices" at bounding box center [69, 269] width 124 height 30
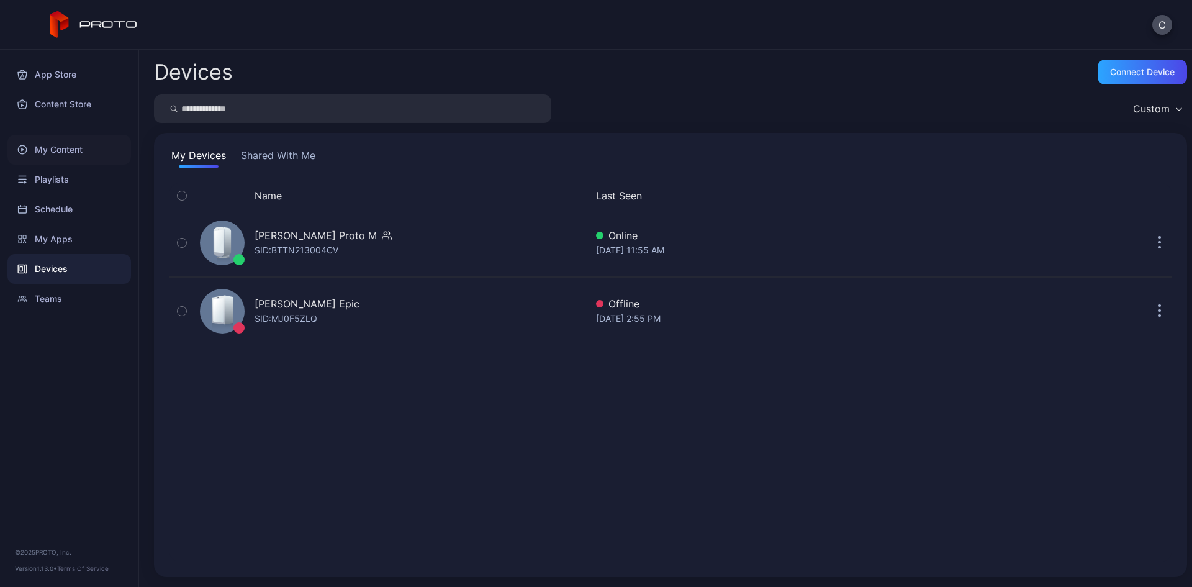
click at [59, 150] on div "My Content" at bounding box center [69, 150] width 124 height 30
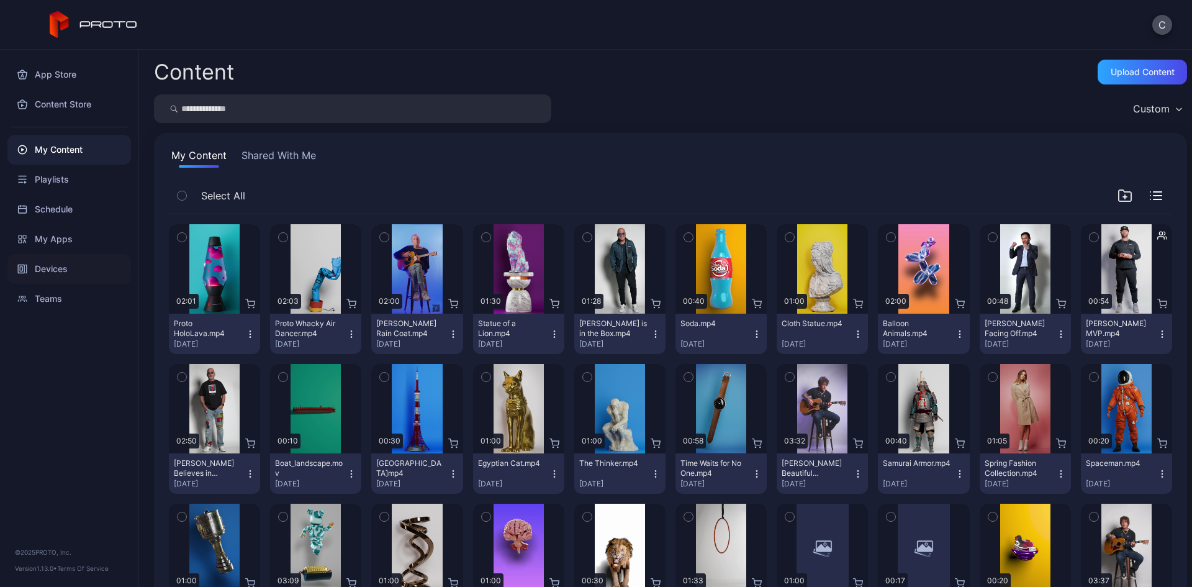
click at [68, 258] on div "Devices" at bounding box center [69, 269] width 124 height 30
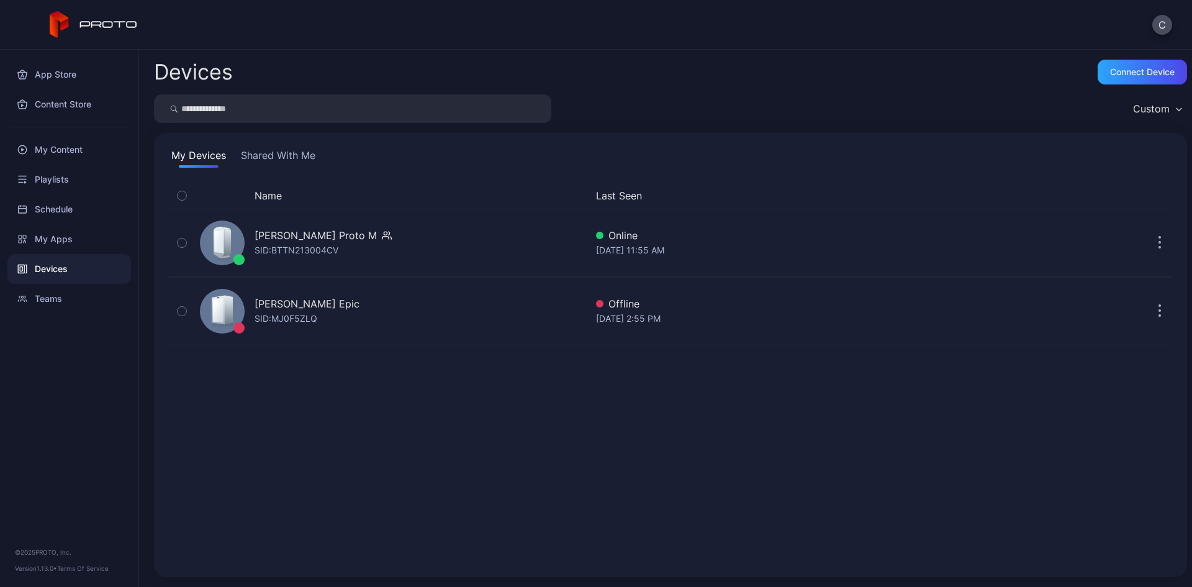
click at [60, 266] on div "Devices" at bounding box center [69, 269] width 124 height 30
click at [283, 156] on button "Shared With Me" at bounding box center [277, 158] width 79 height 20
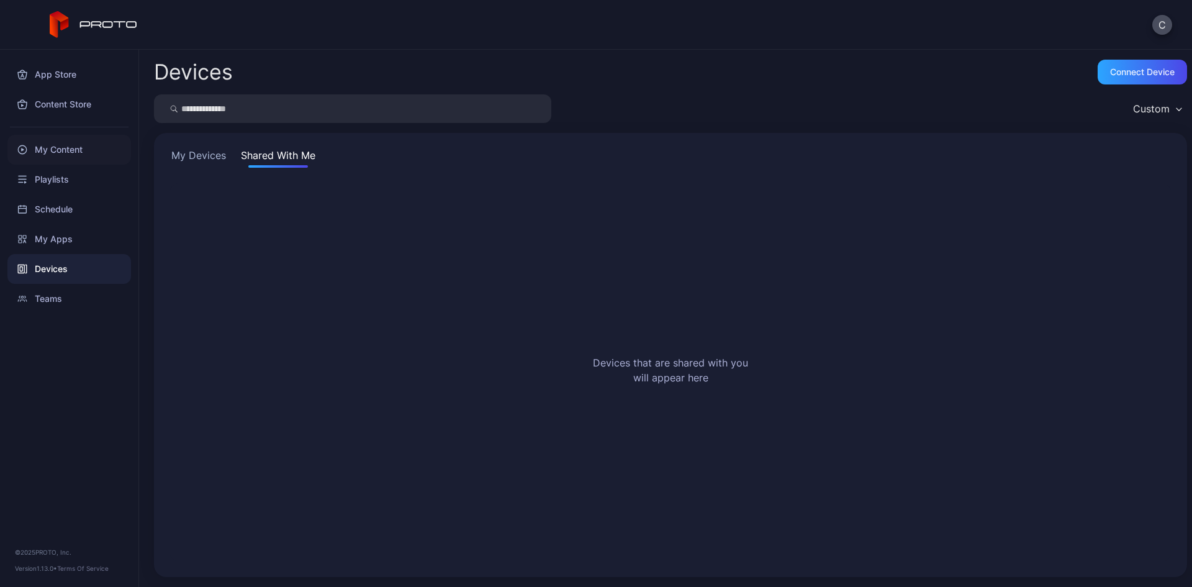
click at [70, 148] on div "My Content" at bounding box center [69, 150] width 124 height 30
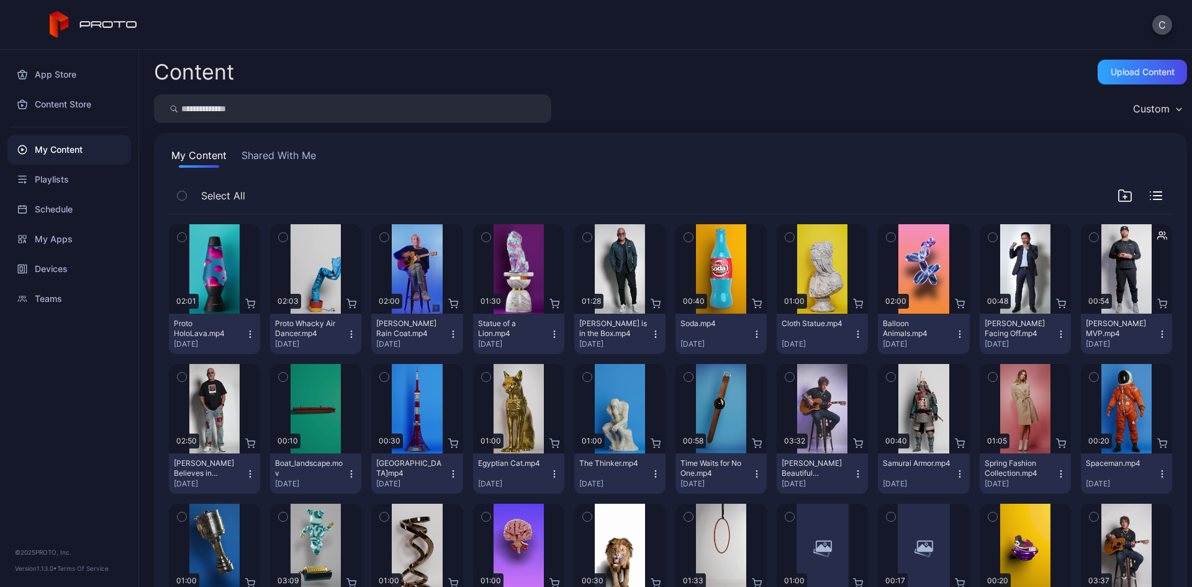
click at [248, 337] on icon "button" at bounding box center [250, 334] width 10 height 10
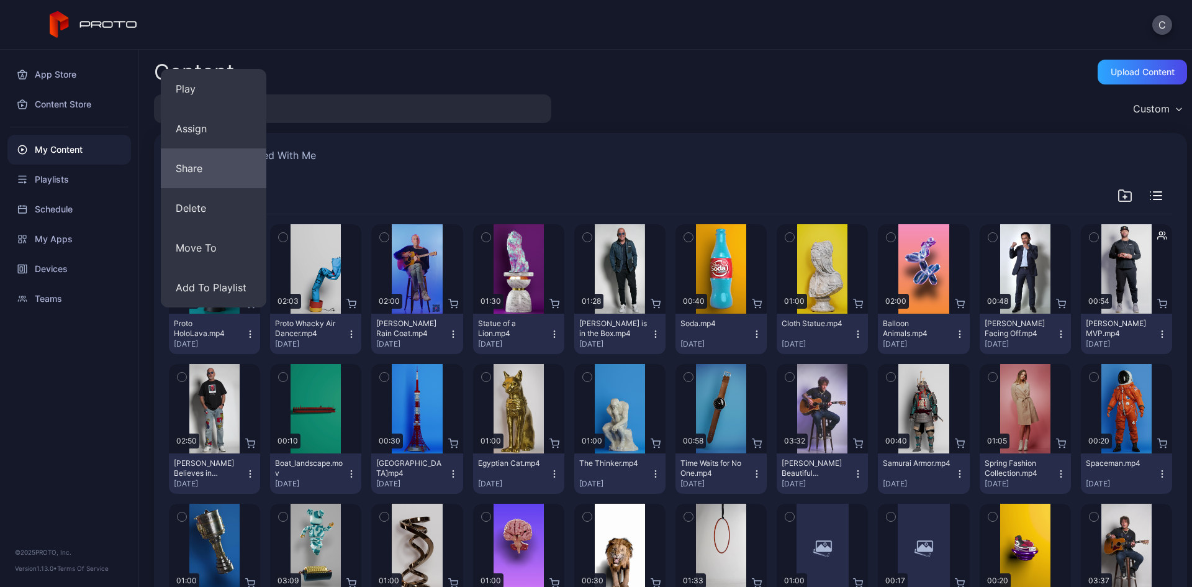
click at [212, 174] on button "Share" at bounding box center [214, 168] width 106 height 40
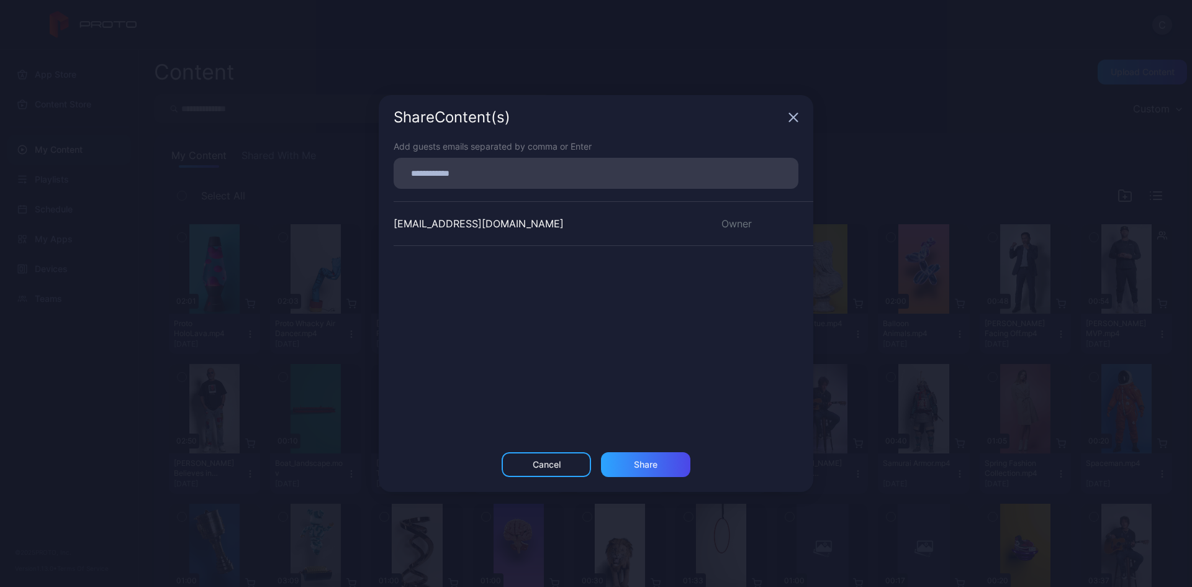
click at [491, 174] on input at bounding box center [596, 173] width 390 height 16
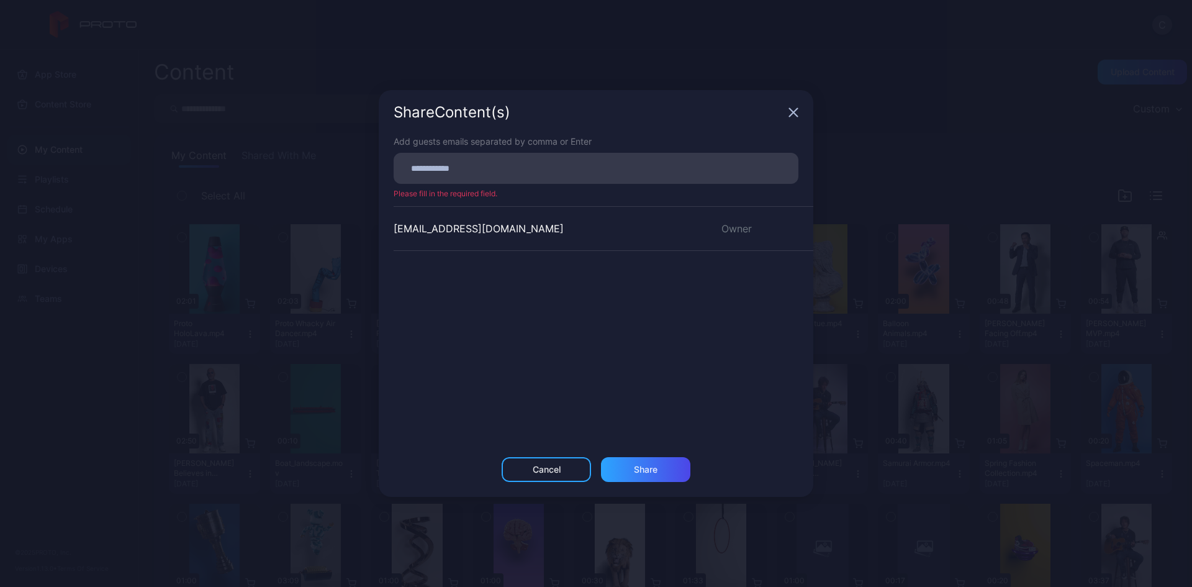
click at [789, 112] on icon "button" at bounding box center [794, 112] width 10 height 10
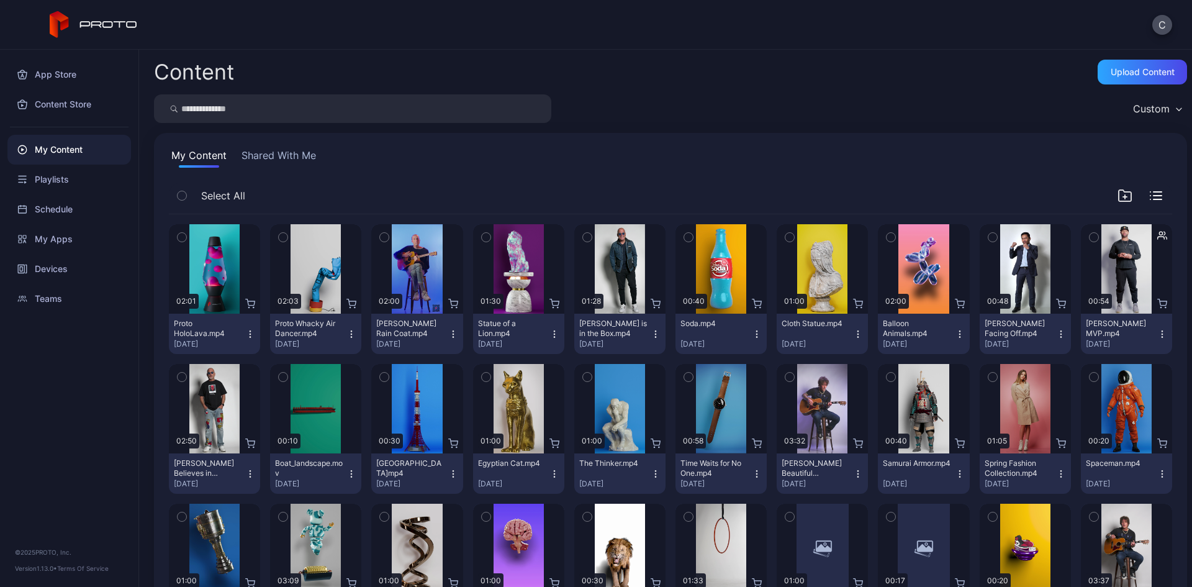
click at [269, 155] on button "Shared With Me" at bounding box center [278, 158] width 79 height 20
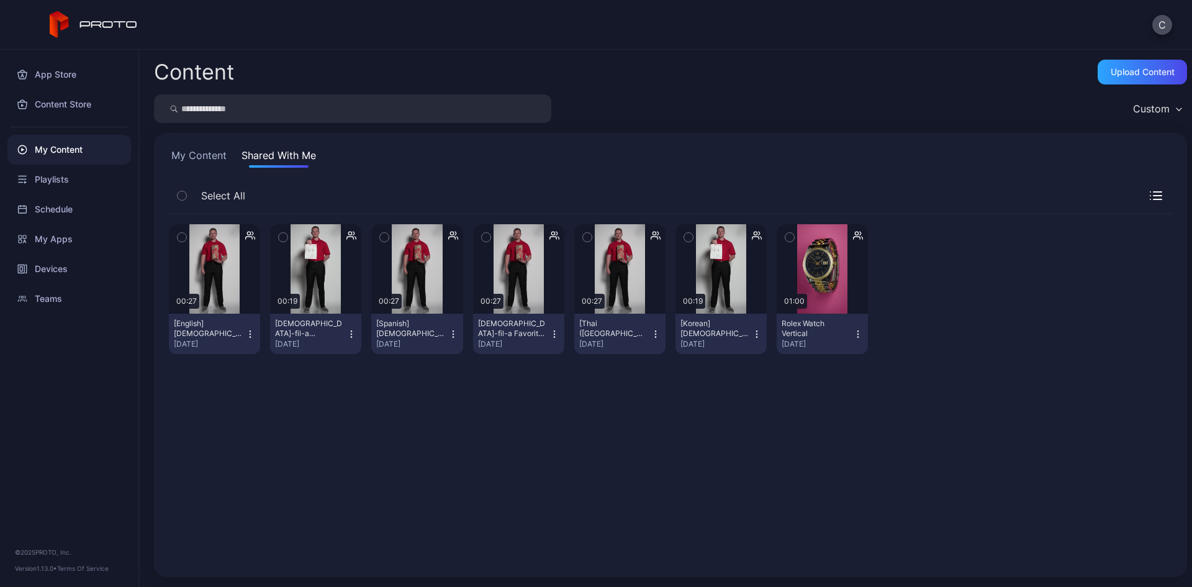
click at [215, 147] on div "My Content Shared With Me Select All Preview 00:27 [English] Chick-fil-a Favori…" at bounding box center [670, 355] width 1033 height 444
click at [220, 151] on button "My Content" at bounding box center [199, 158] width 60 height 20
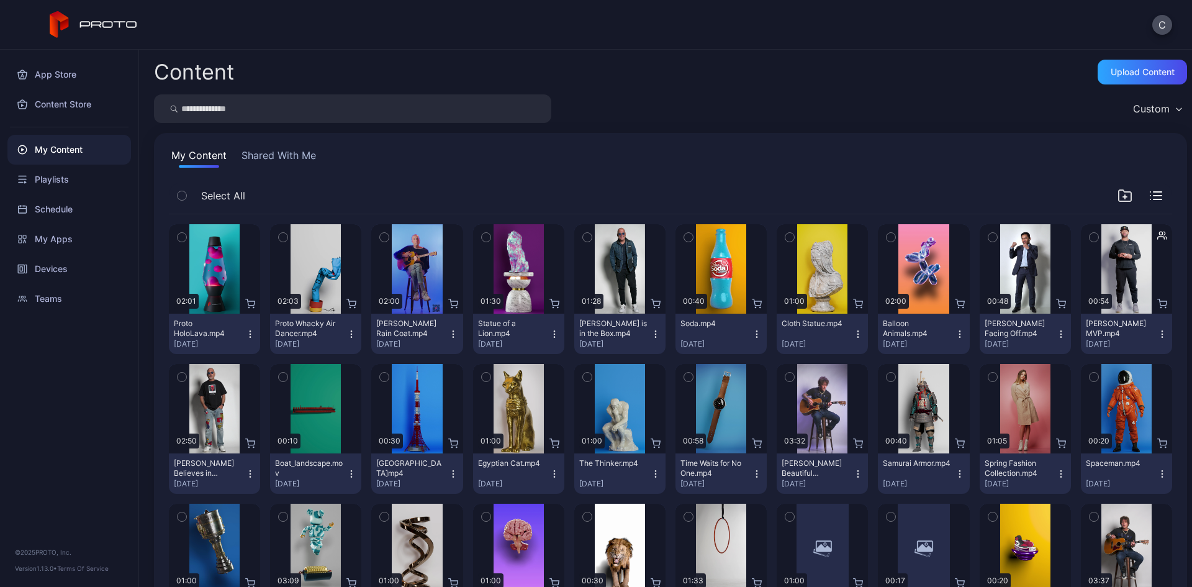
click at [266, 155] on button "Shared With Me" at bounding box center [278, 158] width 79 height 20
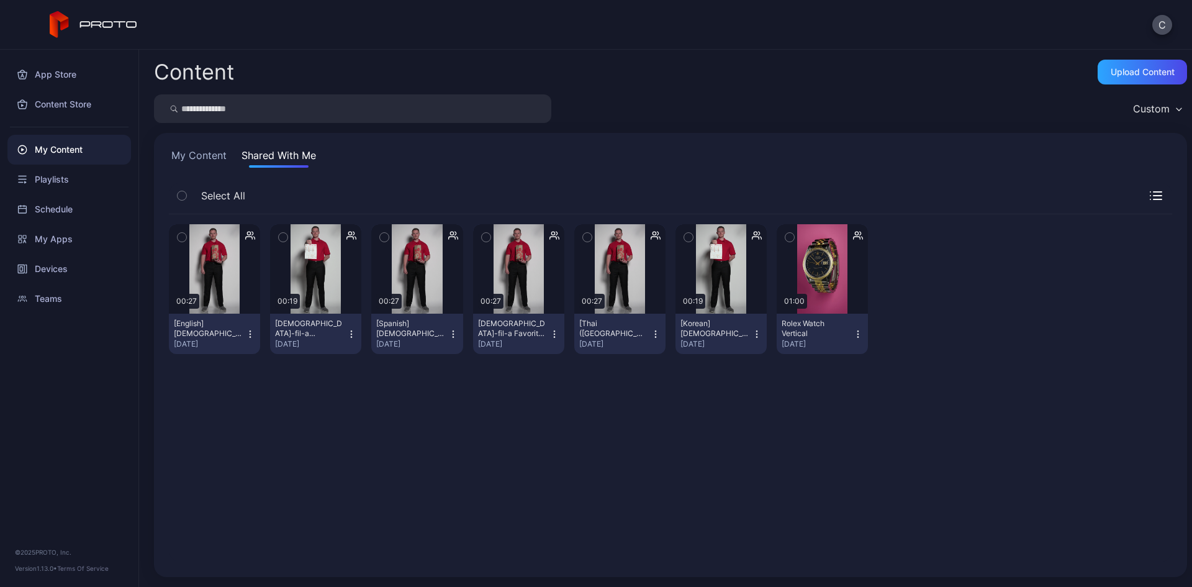
click at [253, 331] on icon "button" at bounding box center [250, 334] width 10 height 10
click at [276, 391] on div "Preview 00:27 [English] Chick-fil-a Favorites Apr 8, 2024 Preview 00:19 Chick-f…" at bounding box center [670, 388] width 1023 height 368
click at [225, 264] on div "Preview" at bounding box center [215, 269] width 40 height 20
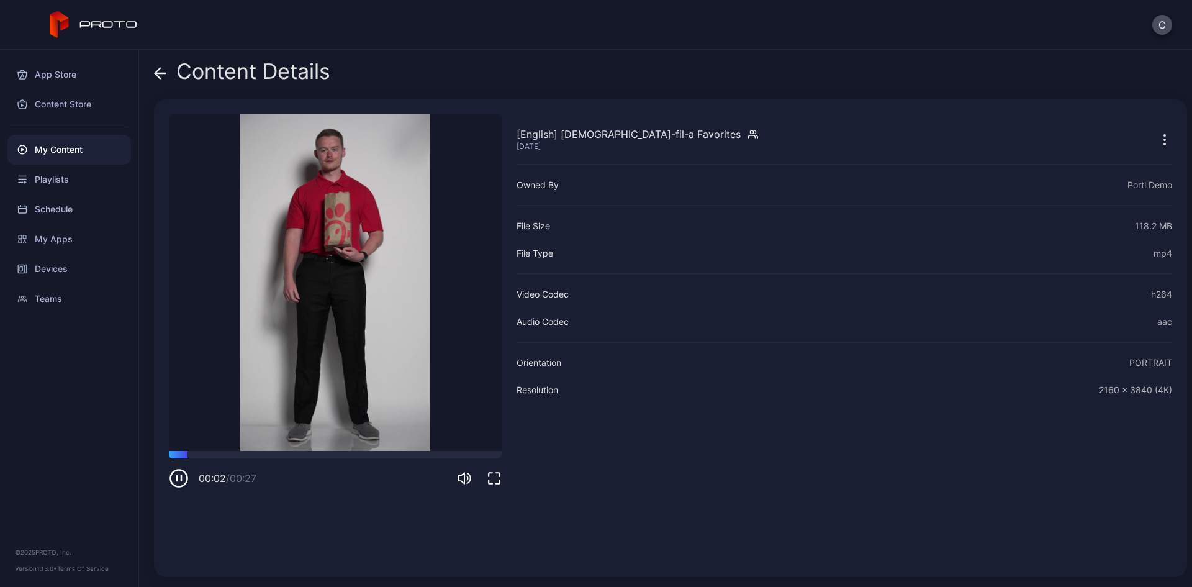
click at [174, 480] on icon "button" at bounding box center [179, 478] width 20 height 20
click at [176, 474] on icon "button" at bounding box center [179, 478] width 20 height 20
click at [161, 75] on icon at bounding box center [160, 73] width 12 height 12
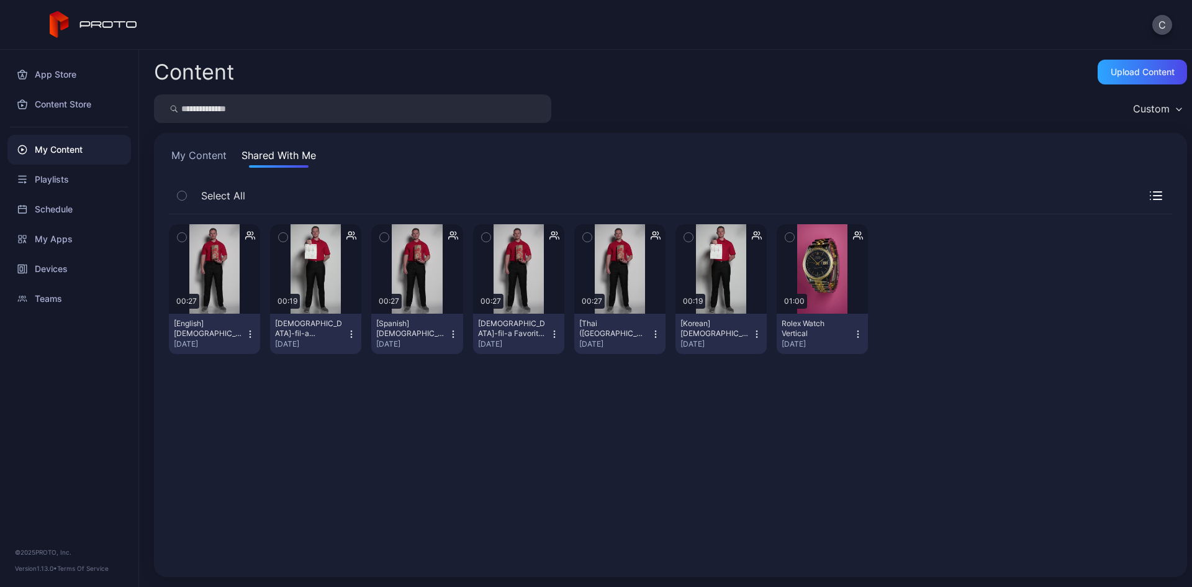
click at [248, 333] on icon "button" at bounding box center [250, 334] width 10 height 10
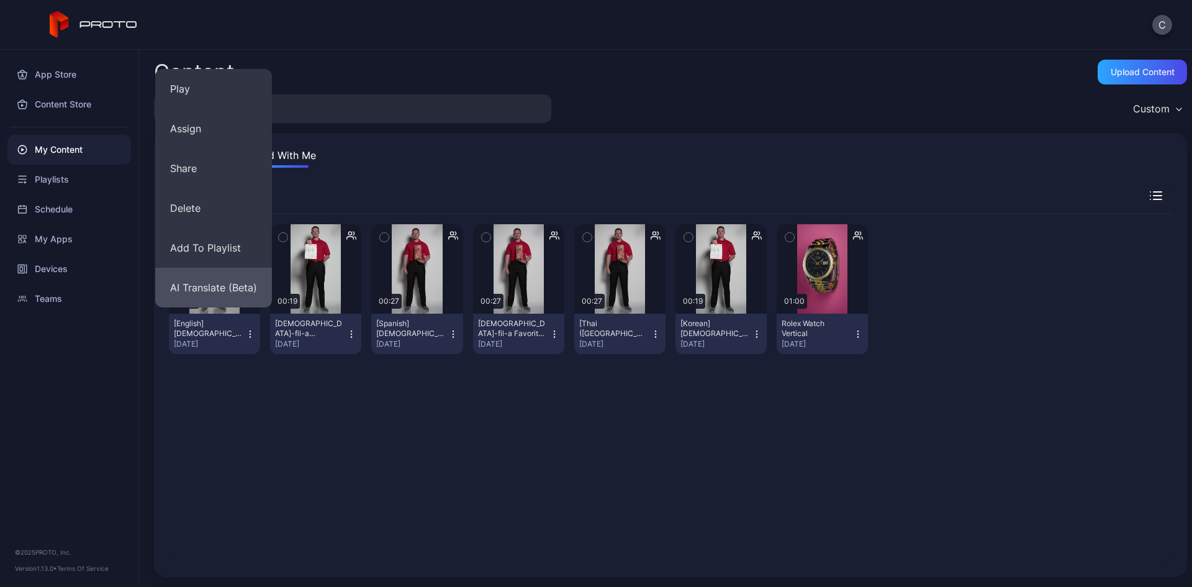
click at [211, 288] on button "AI Translate (Beta)" at bounding box center [213, 288] width 117 height 40
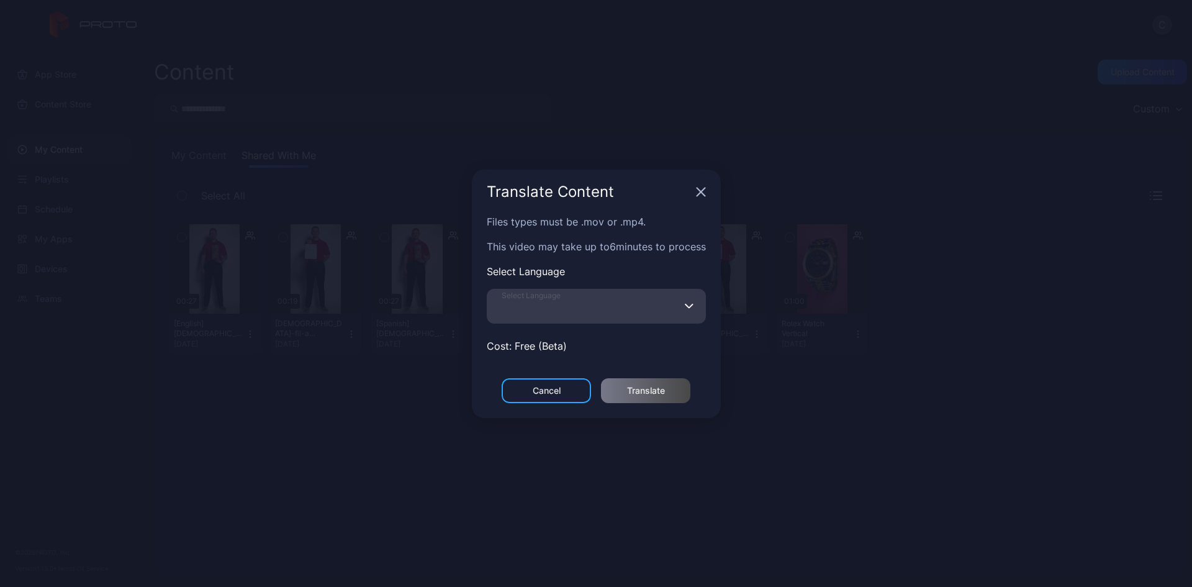
click at [663, 314] on input "Select Language" at bounding box center [596, 306] width 219 height 35
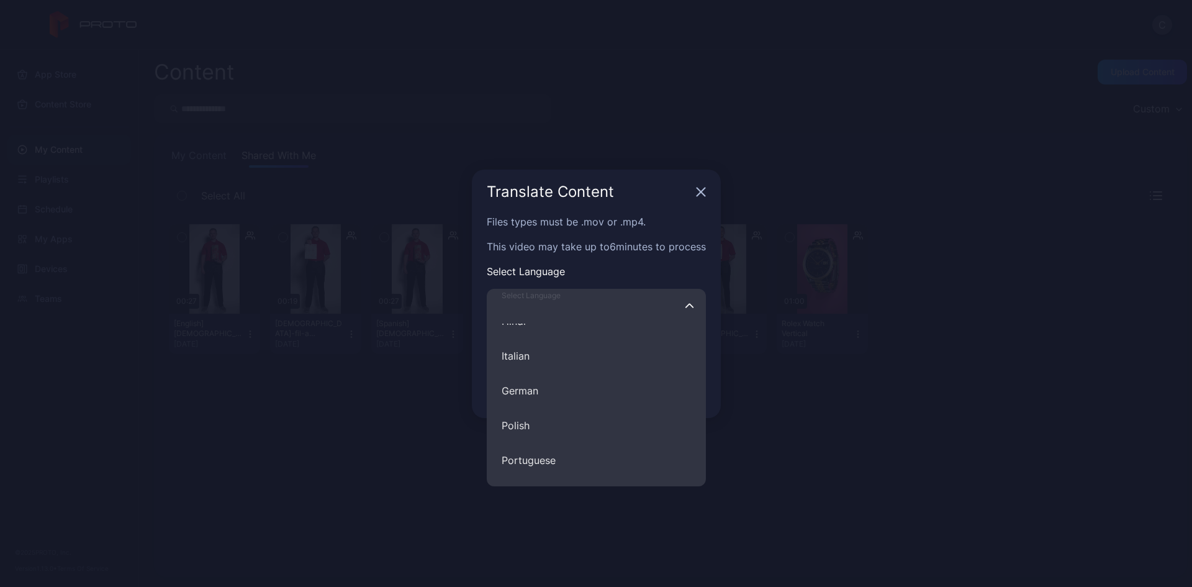
scroll to position [248, 0]
click at [699, 187] on icon "button" at bounding box center [701, 192] width 10 height 10
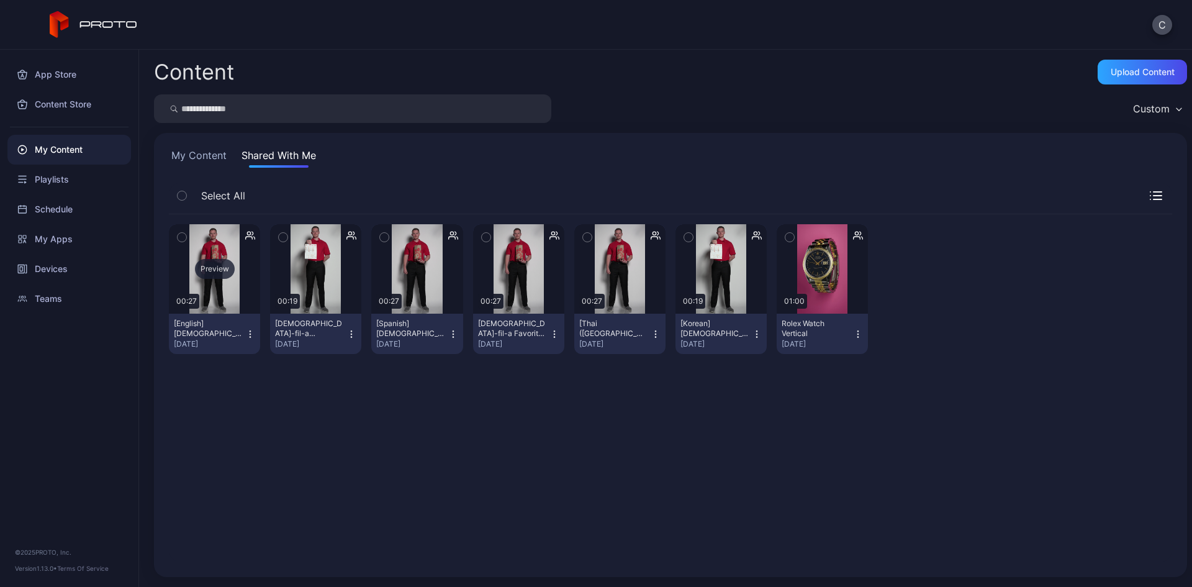
click at [218, 269] on div "Preview" at bounding box center [215, 269] width 40 height 20
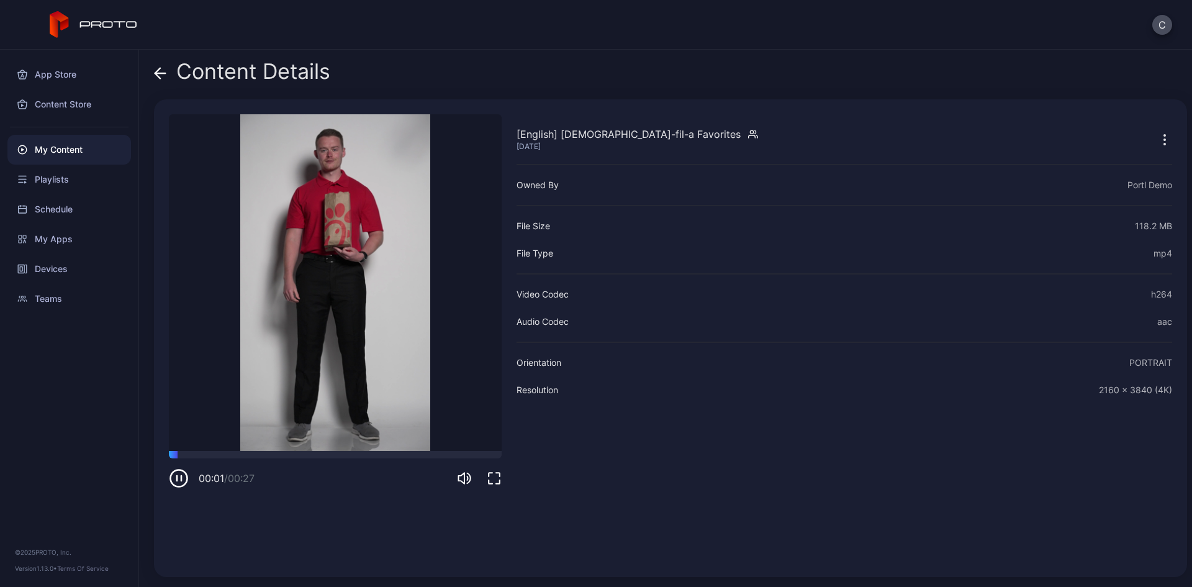
click at [153, 68] on div "Content Details [English] Chick-fil-a Favorites Apr 8, 2024 Sorry, your browser…" at bounding box center [665, 318] width 1053 height 537
click at [156, 68] on icon at bounding box center [160, 73] width 12 height 12
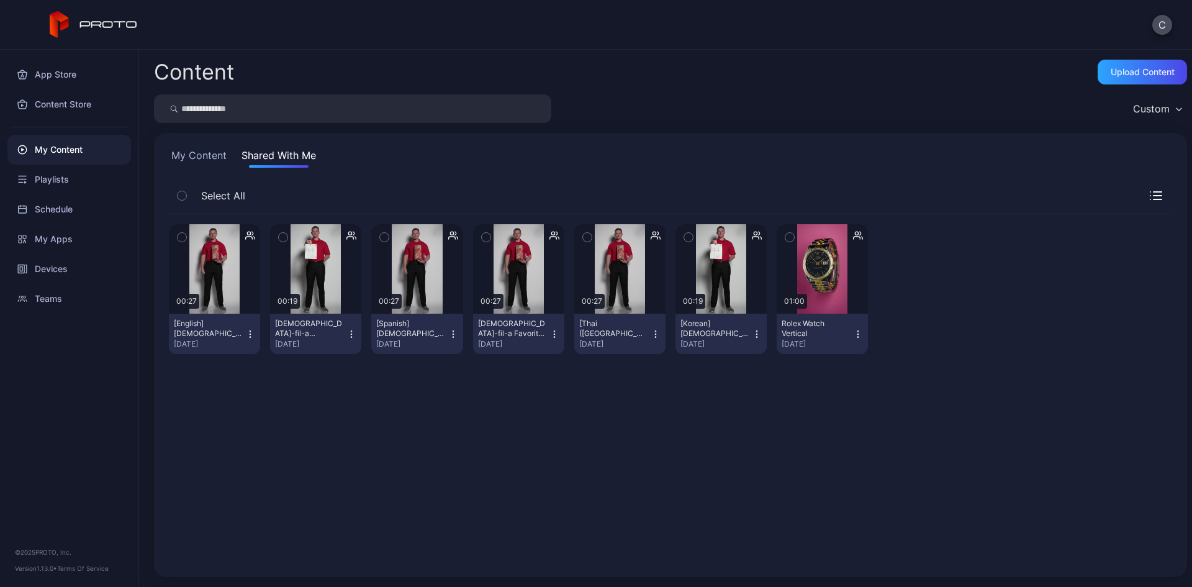
click at [250, 329] on icon "button" at bounding box center [250, 334] width 10 height 10
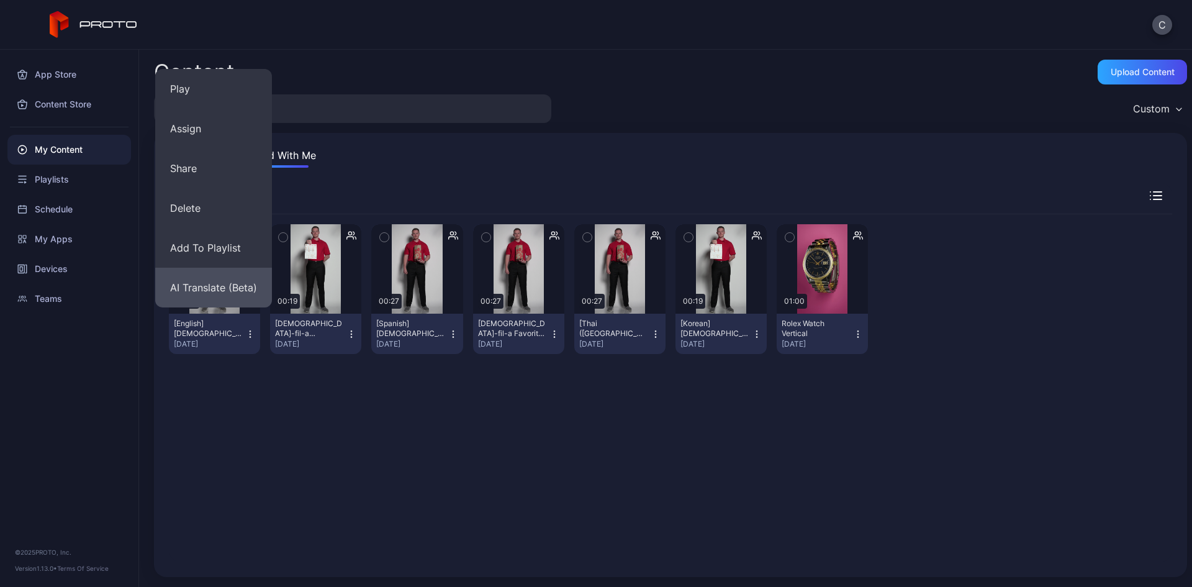
click at [196, 292] on button "AI Translate (Beta)" at bounding box center [213, 288] width 117 height 40
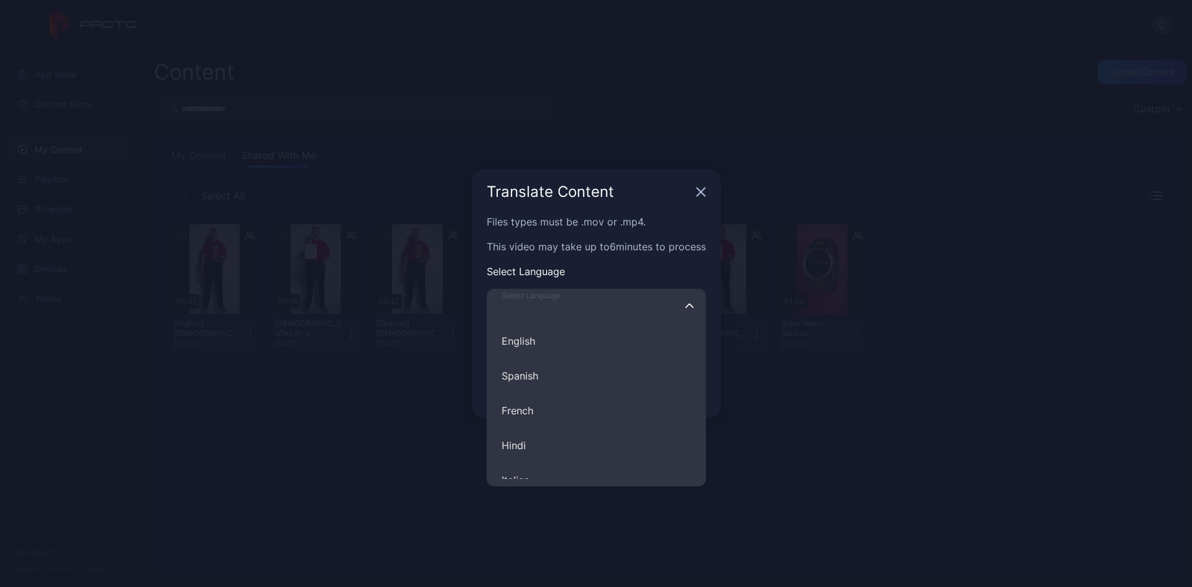
click at [595, 309] on input "Select Language English Spanish French Hindi Italian German Polish Portuguese C…" at bounding box center [596, 306] width 219 height 35
click at [704, 187] on icon "button" at bounding box center [701, 192] width 10 height 10
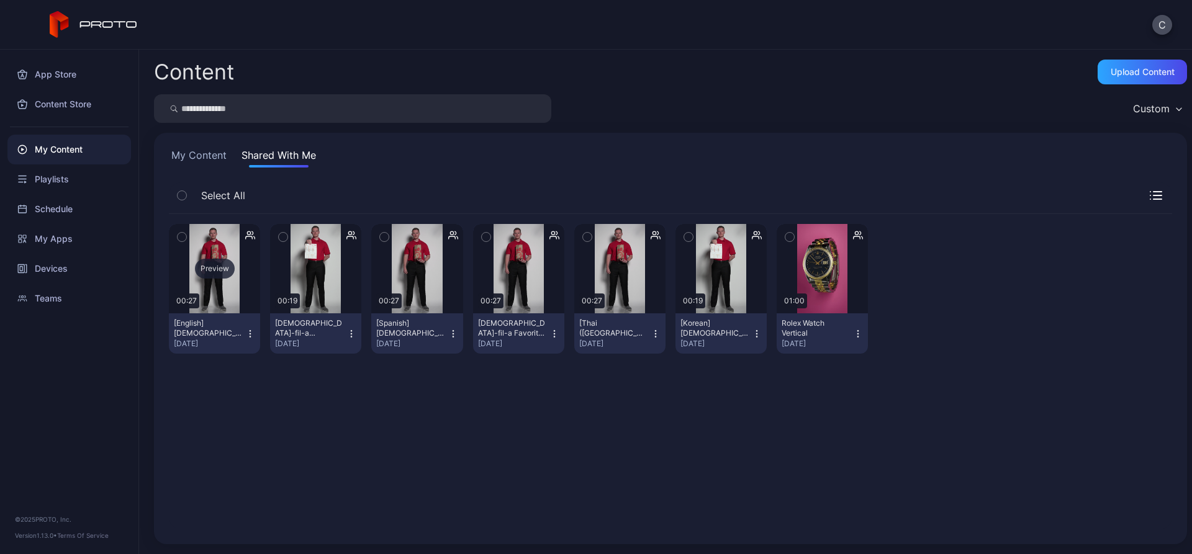
click at [215, 268] on div "Preview" at bounding box center [215, 269] width 40 height 20
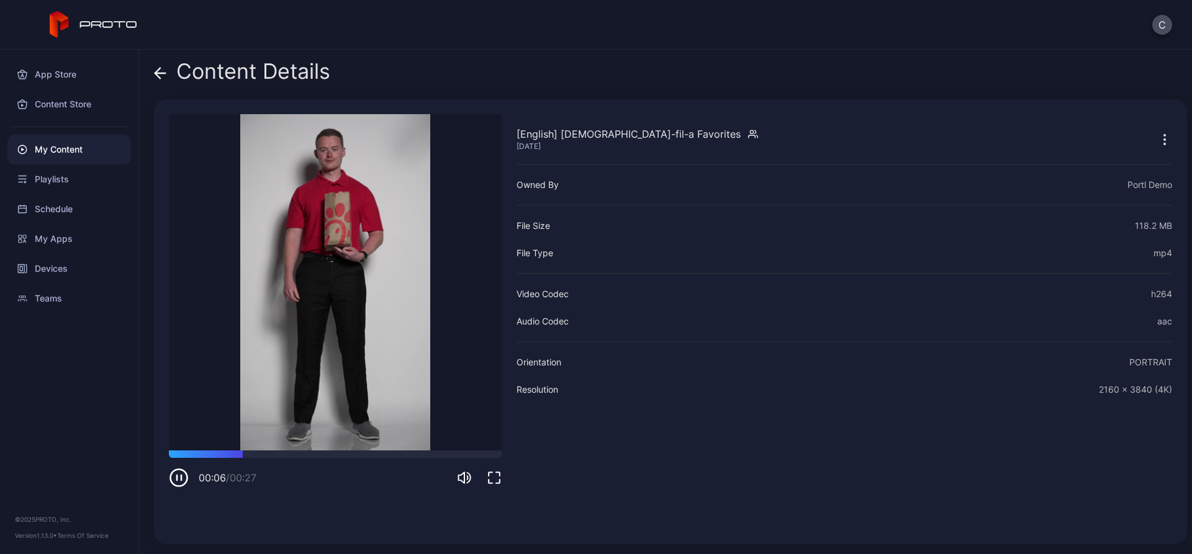
click at [160, 74] on icon at bounding box center [160, 73] width 12 height 12
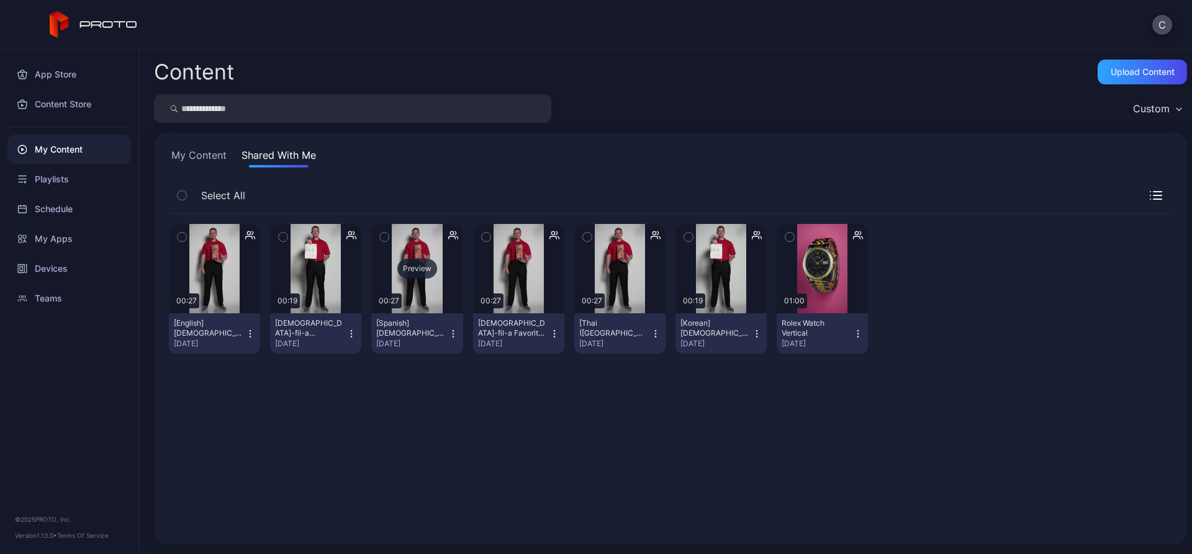
click at [409, 266] on div "Preview" at bounding box center [417, 269] width 40 height 20
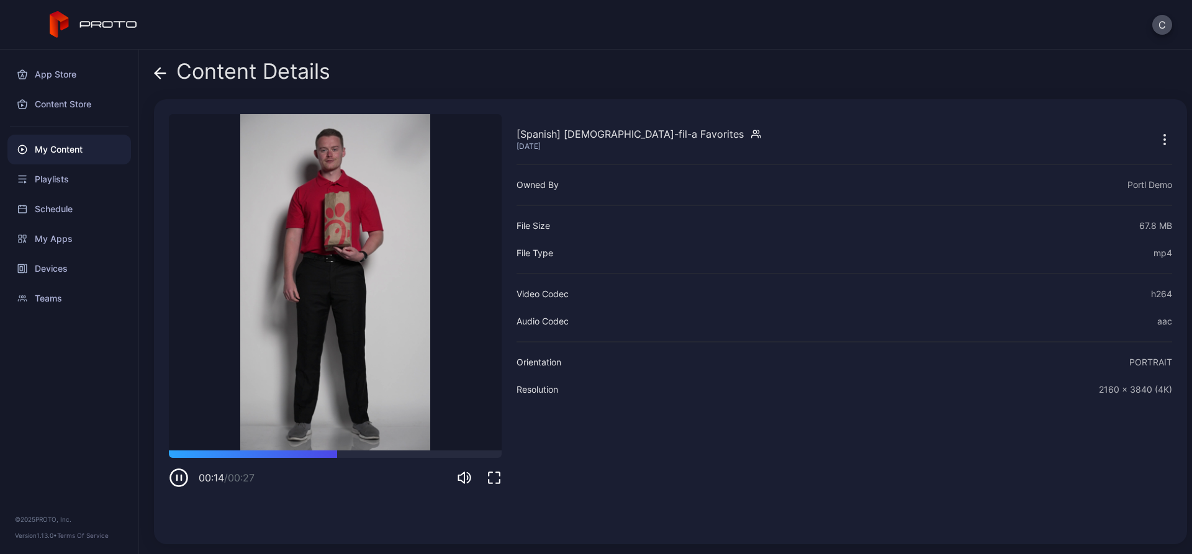
click at [157, 70] on icon at bounding box center [157, 73] width 5 height 11
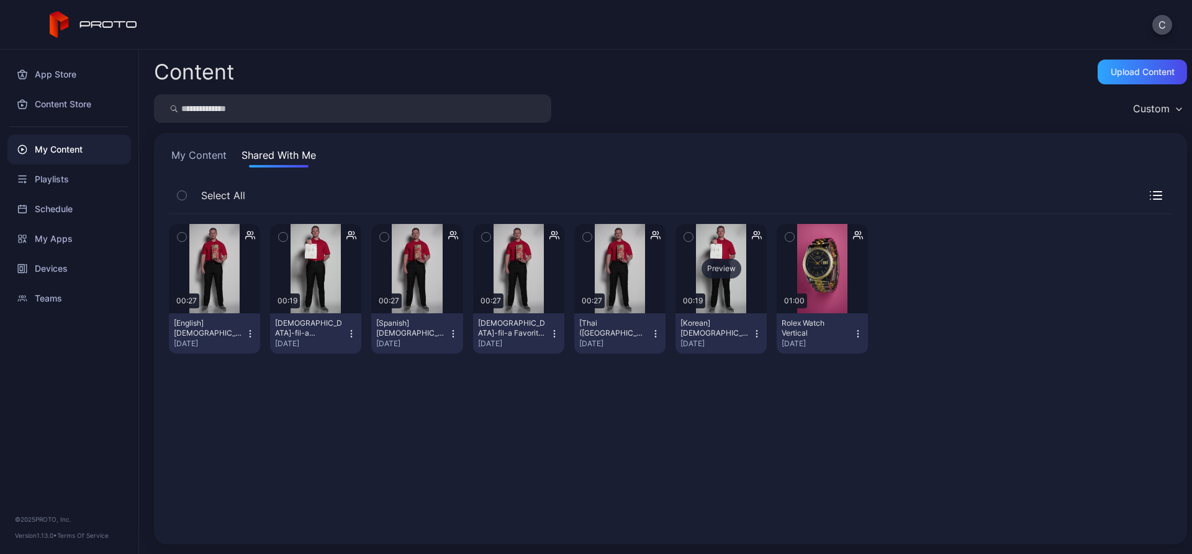
click at [709, 273] on div "Preview" at bounding box center [722, 269] width 40 height 20
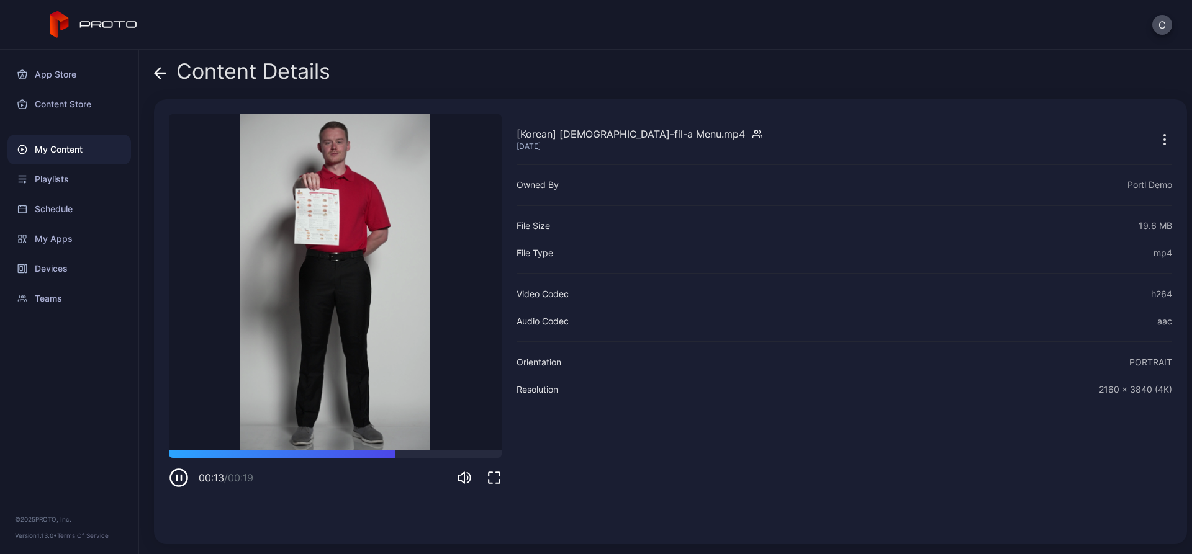
click at [181, 476] on icon "button" at bounding box center [181, 478] width 0 height 5
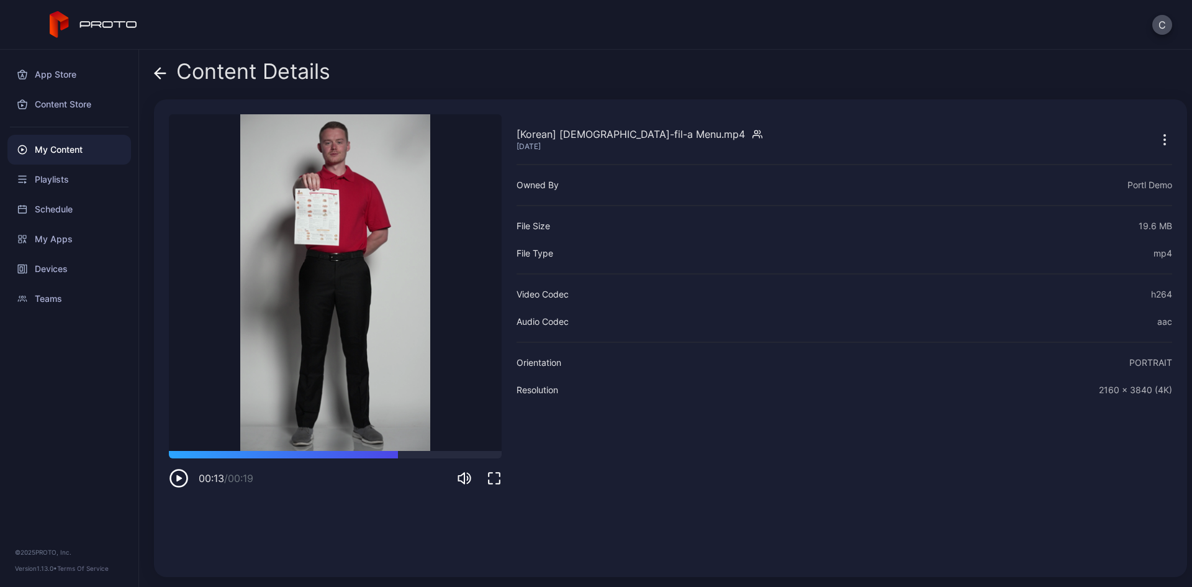
click at [163, 76] on icon at bounding box center [160, 73] width 12 height 12
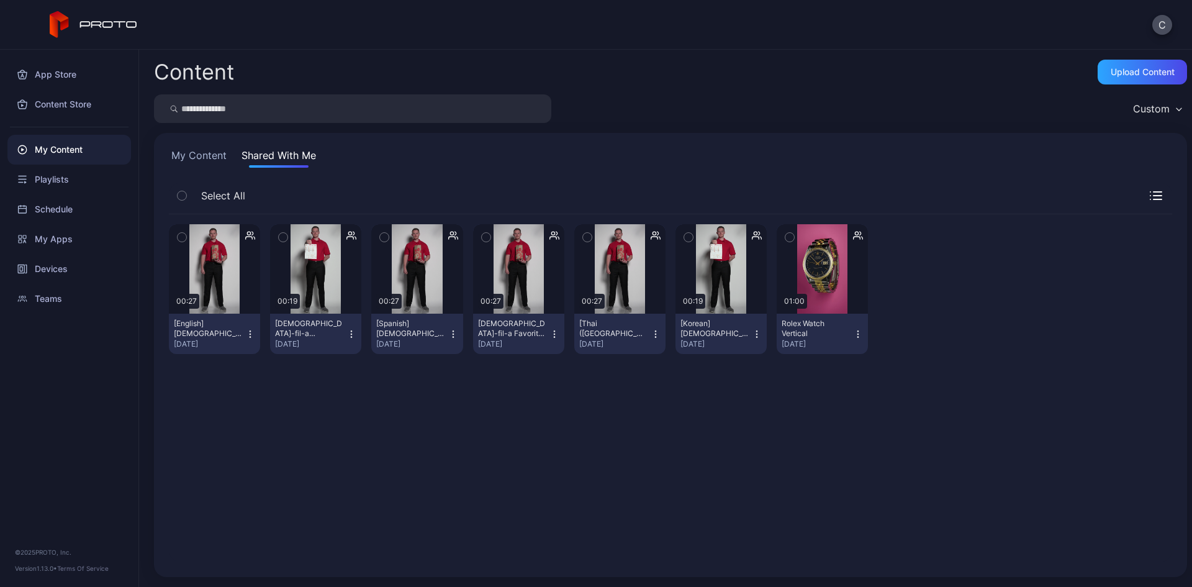
click at [209, 156] on button "My Content" at bounding box center [199, 158] width 60 height 20
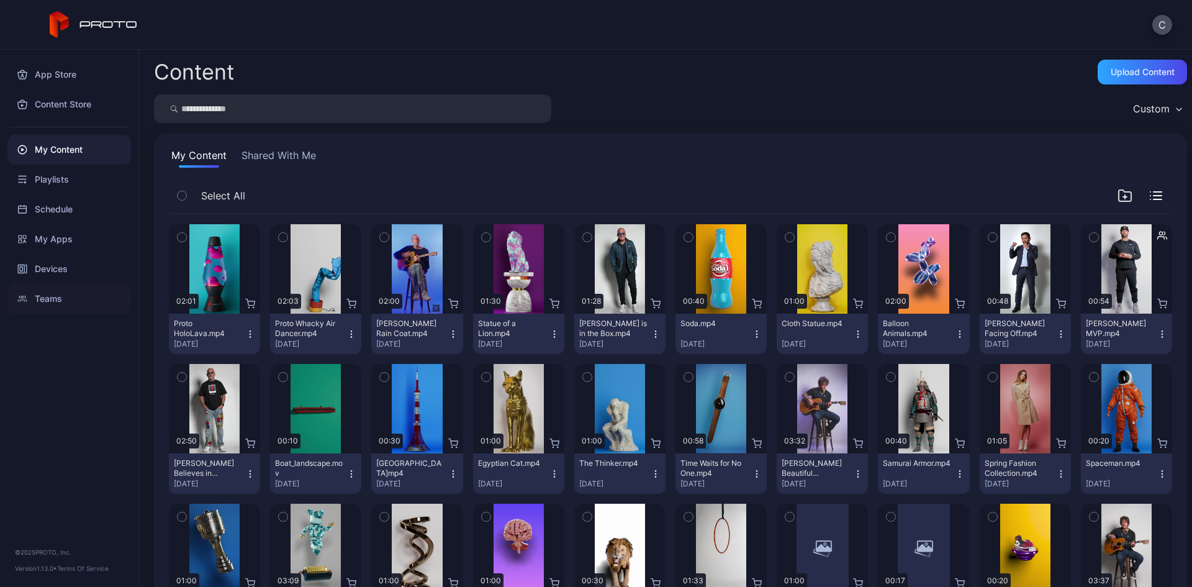
click at [70, 294] on div "Teams" at bounding box center [69, 299] width 124 height 30
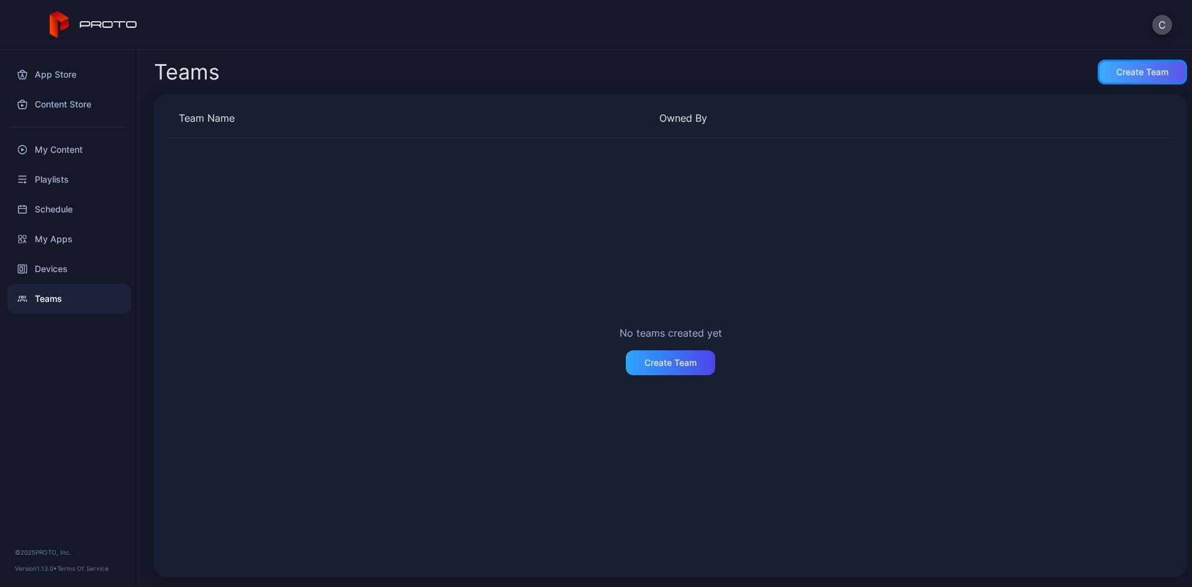
click at [1126, 81] on div "Create Team" at bounding box center [1142, 72] width 89 height 25
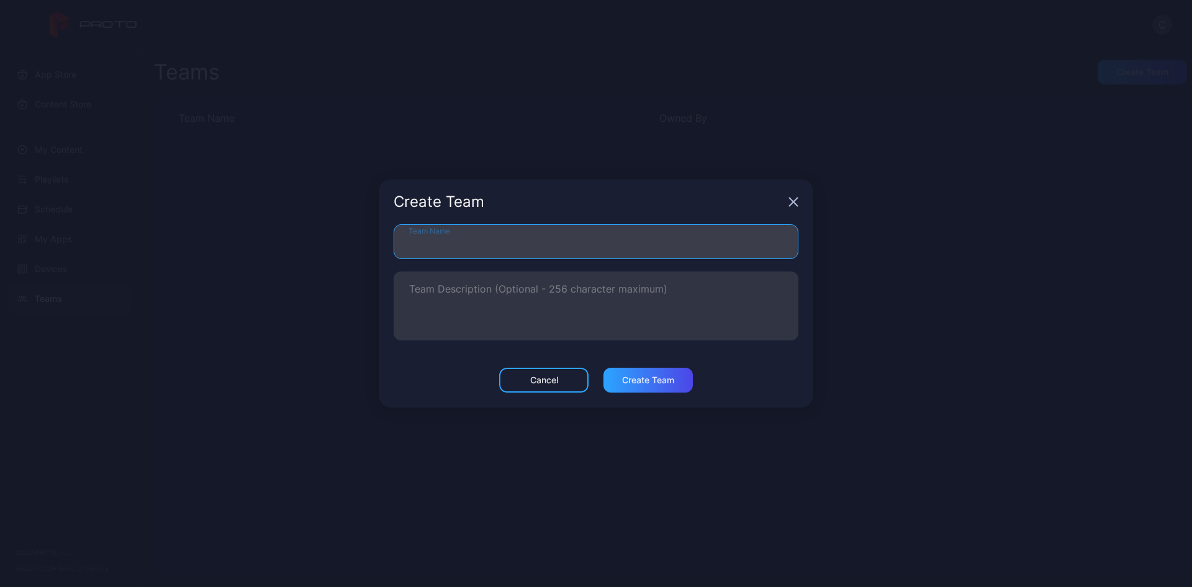
click at [485, 233] on input "Team Name" at bounding box center [596, 241] width 405 height 35
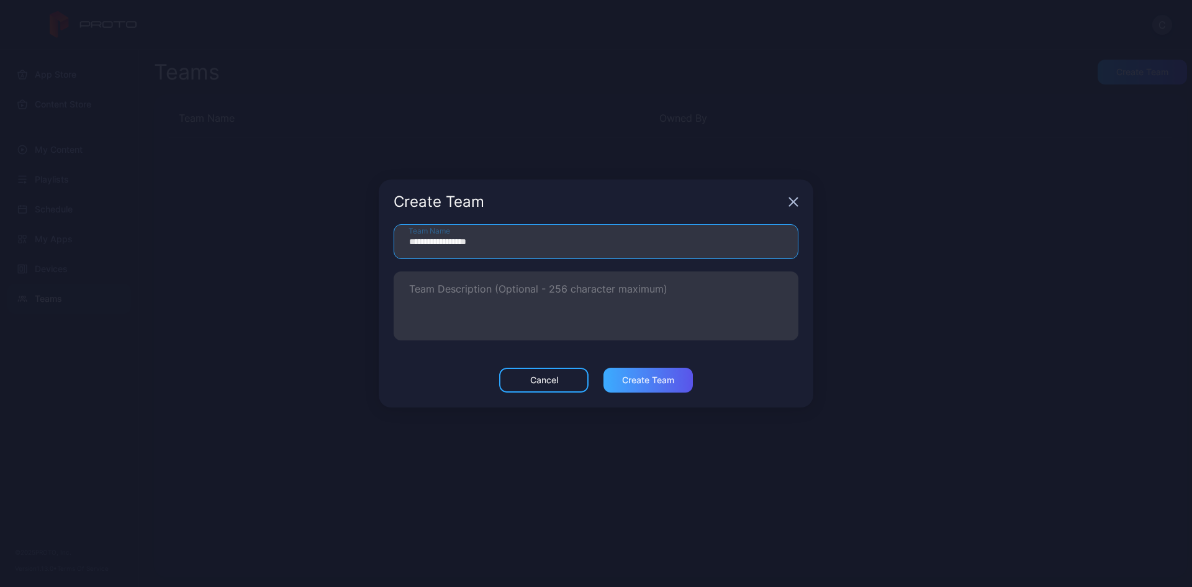
type input "**********"
click at [626, 386] on div "Create Team" at bounding box center [648, 380] width 89 height 25
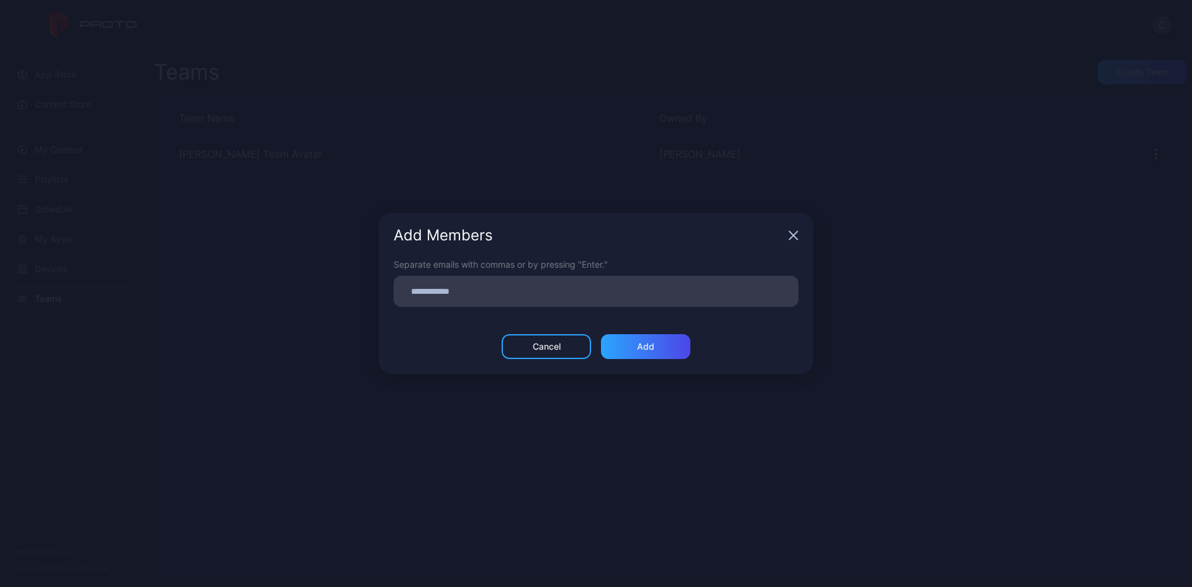
click at [482, 289] on input at bounding box center [596, 291] width 390 height 16
type input "**********"
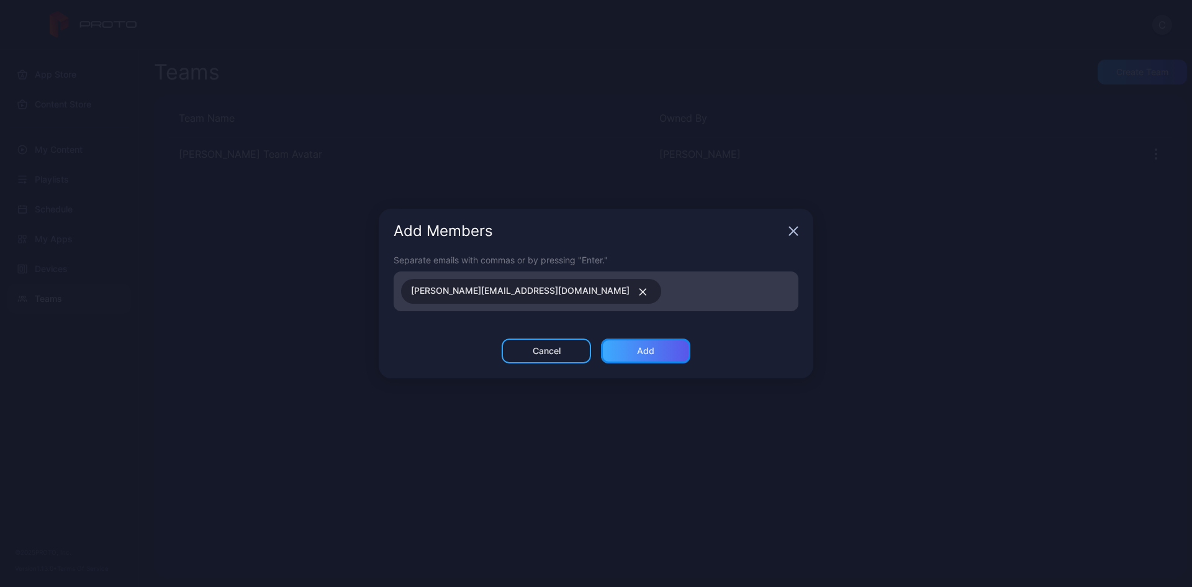
click at [629, 357] on div "Add" at bounding box center [645, 350] width 89 height 25
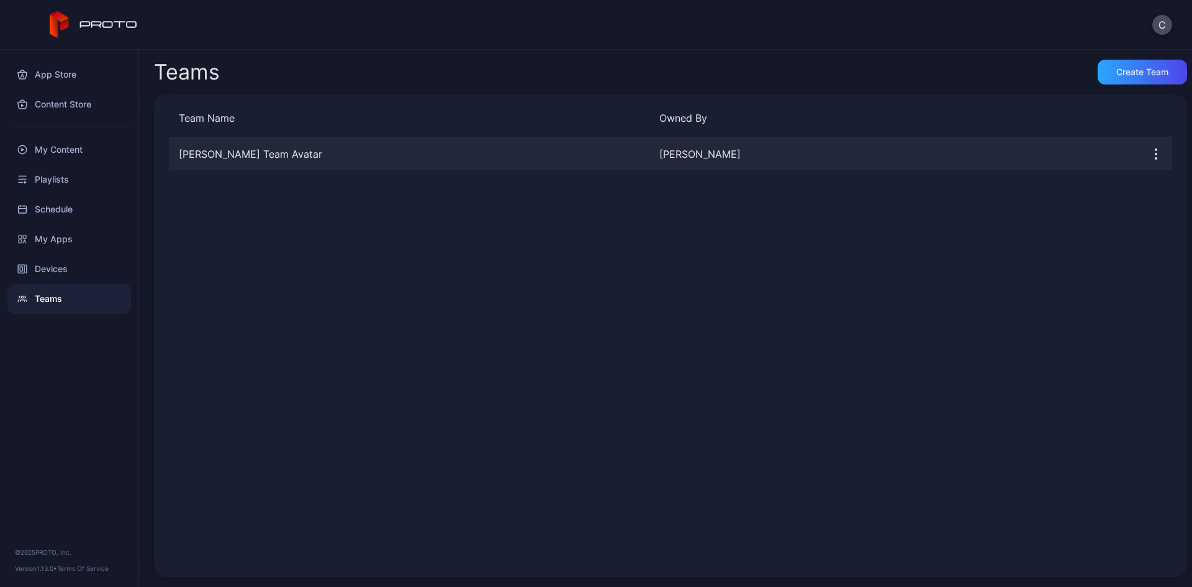
click at [255, 154] on div "Cole's Team Avatar" at bounding box center [409, 154] width 481 height 15
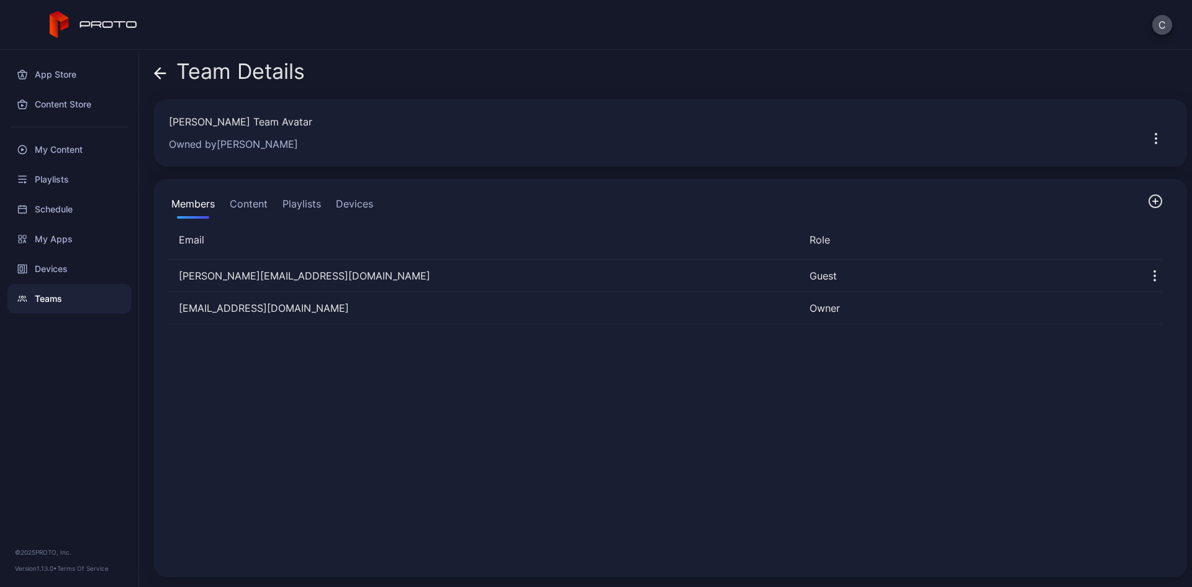
click at [261, 202] on button "Content" at bounding box center [248, 206] width 43 height 25
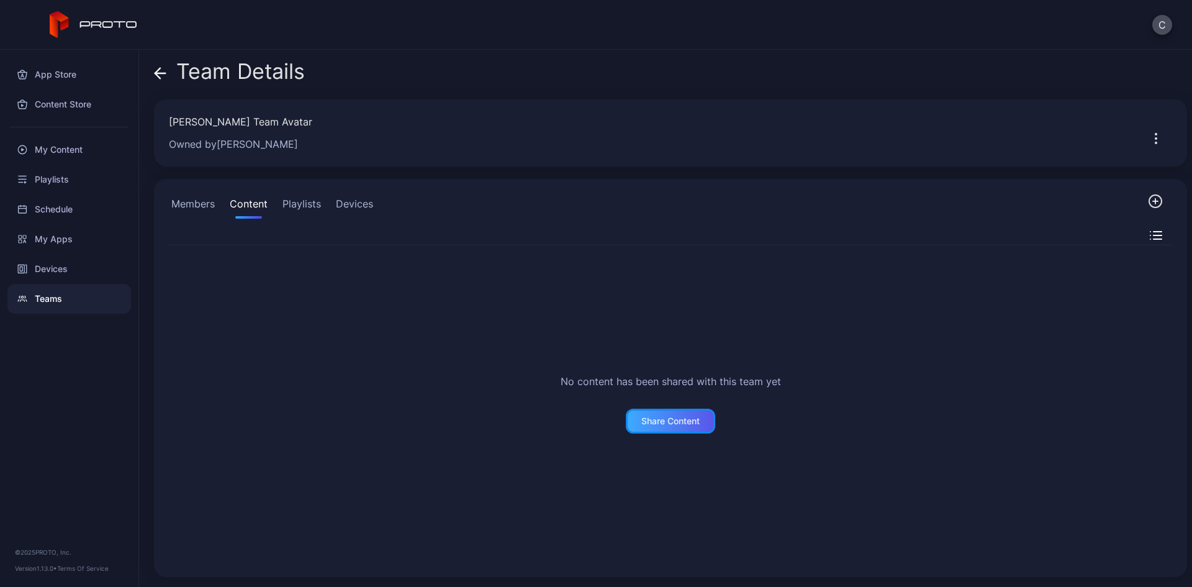
click at [698, 417] on div "Share Content" at bounding box center [670, 421] width 89 height 25
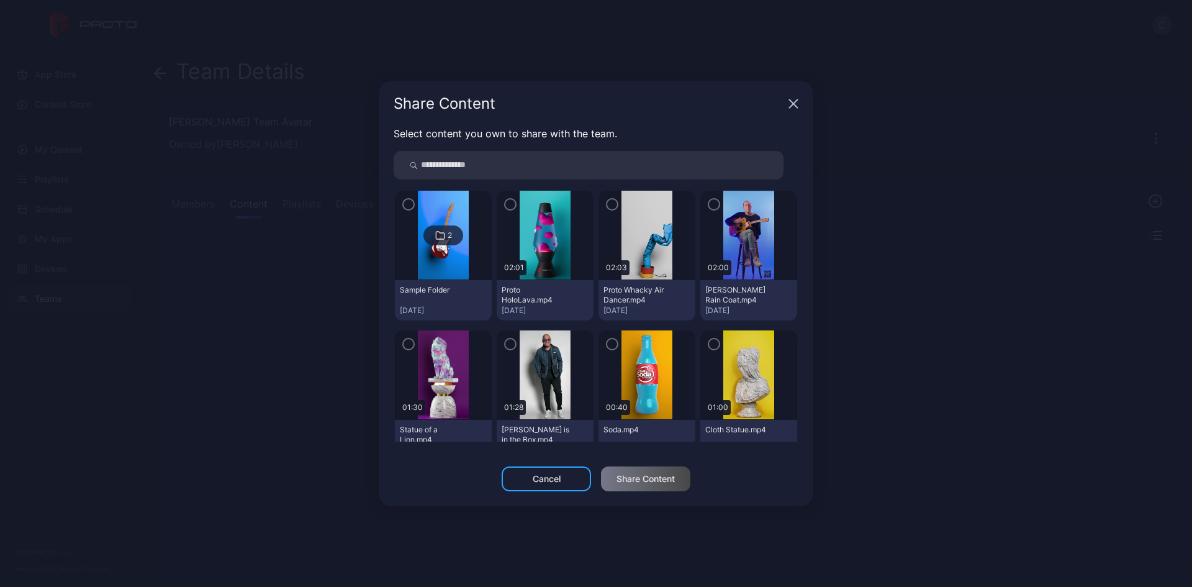
drag, startPoint x: 509, startPoint y: 341, endPoint x: 576, endPoint y: 343, distance: 67.7
click at [513, 343] on div "01:28 Howie Mandel is in the Box.mp4 Aug 21, 2025" at bounding box center [545, 394] width 97 height 129
click at [607, 345] on icon "button" at bounding box center [612, 344] width 10 height 14
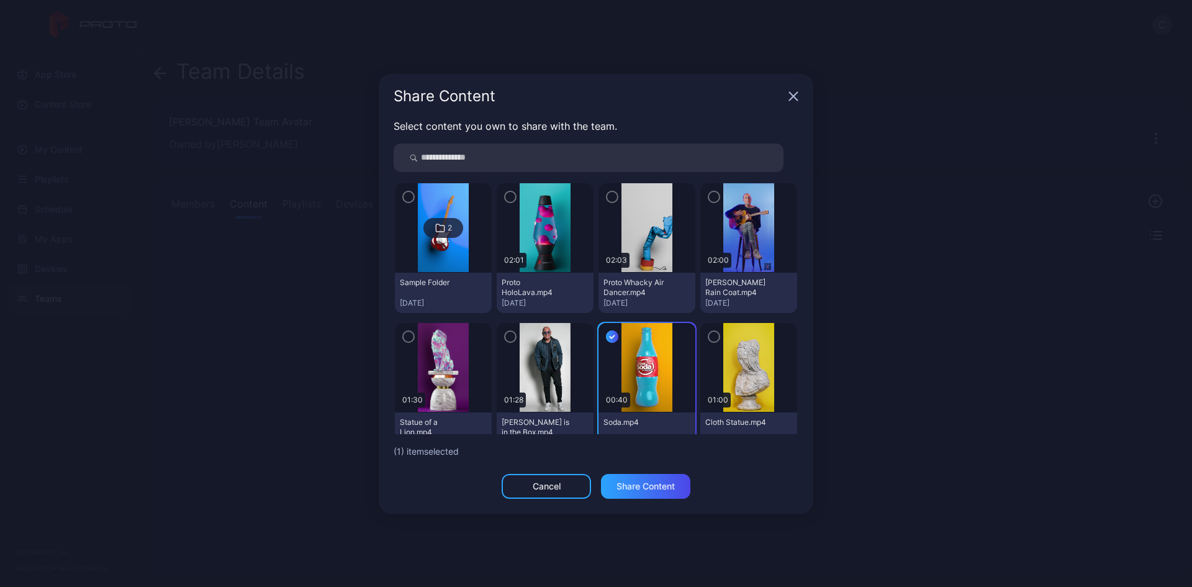
click at [505, 336] on icon "button" at bounding box center [510, 337] width 10 height 14
click at [648, 486] on div "Share Content" at bounding box center [646, 486] width 58 height 10
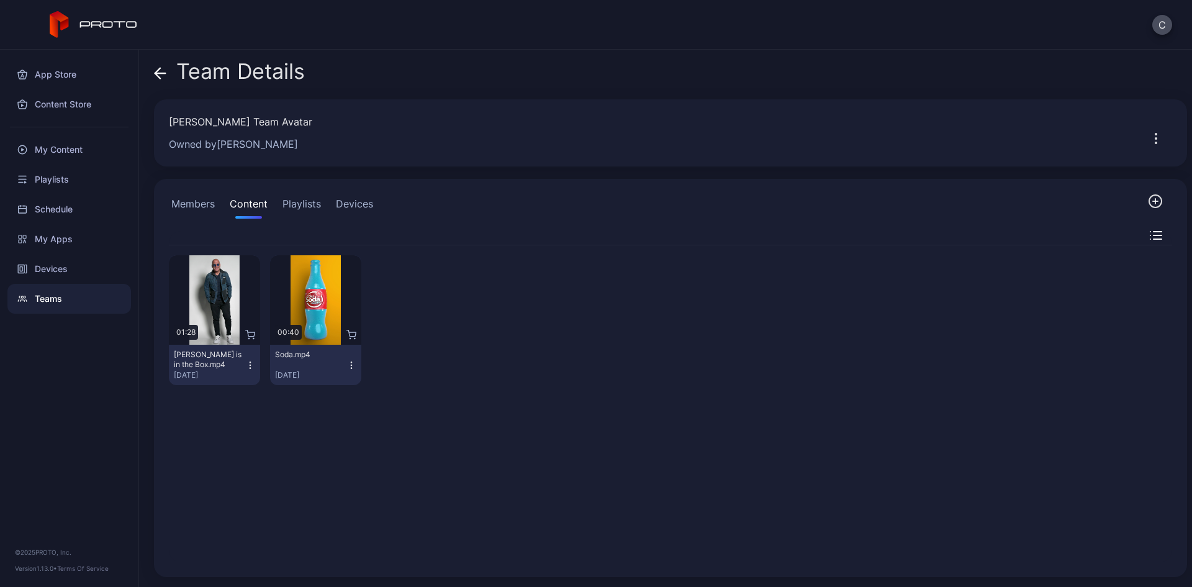
click at [194, 202] on button "Members" at bounding box center [193, 206] width 48 height 25
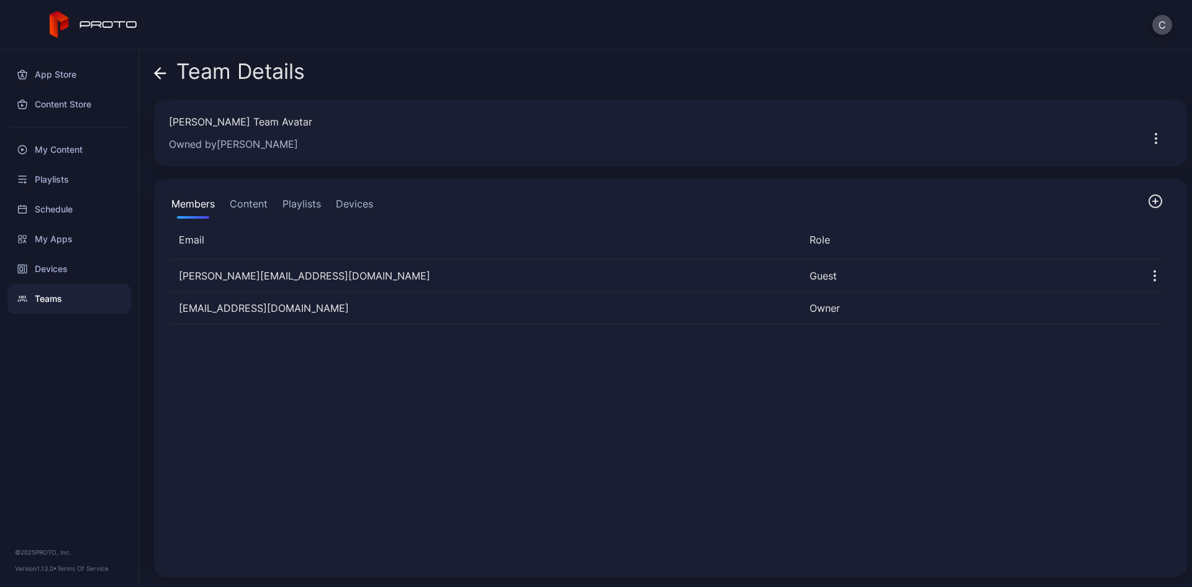
click at [237, 197] on button "Content" at bounding box center [248, 206] width 43 height 25
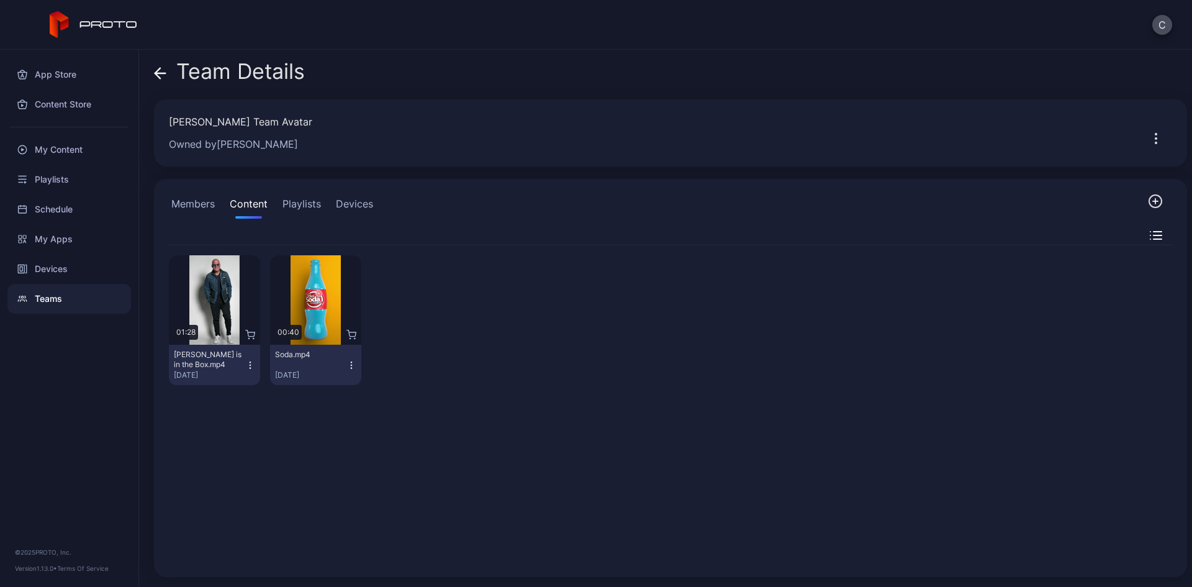
click at [316, 198] on button "Playlists" at bounding box center [301, 206] width 43 height 25
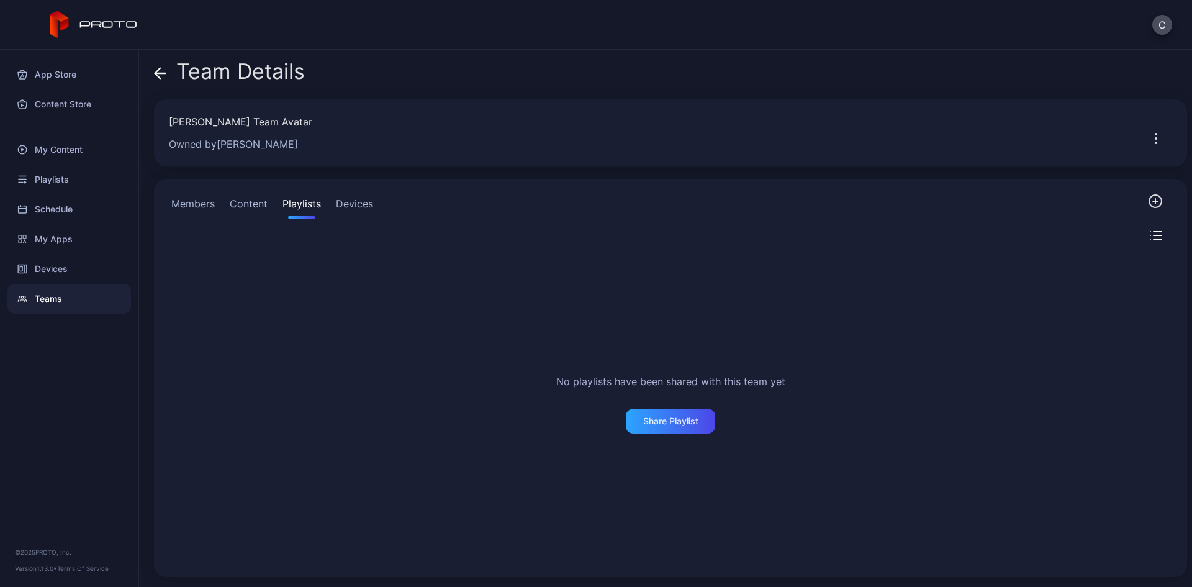
click at [345, 207] on button "Devices" at bounding box center [354, 206] width 42 height 25
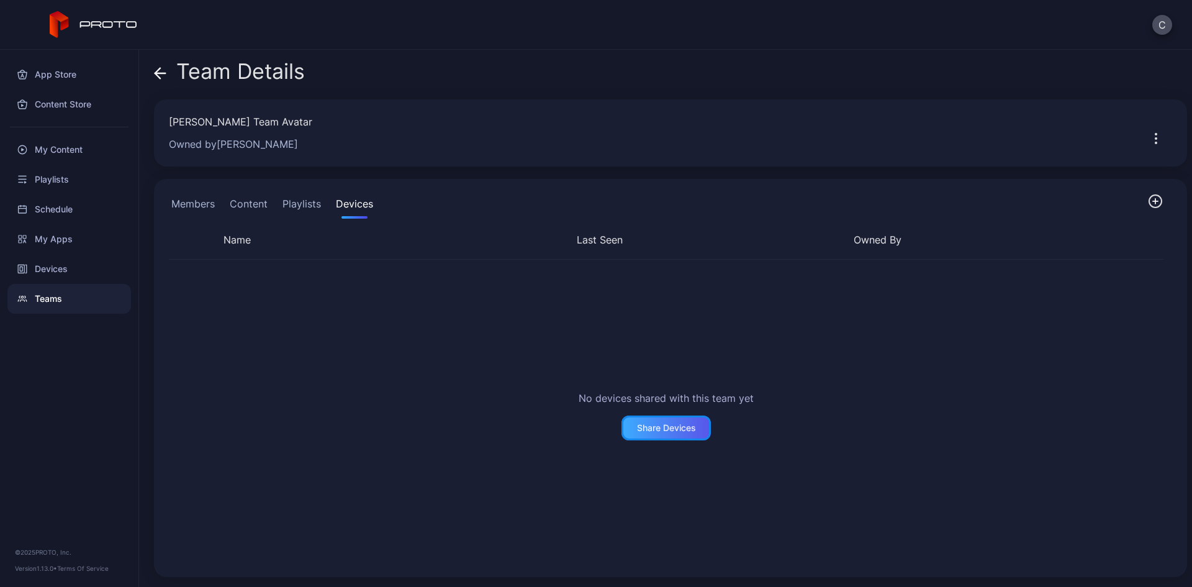
click at [622, 430] on div "Share Devices" at bounding box center [666, 427] width 89 height 25
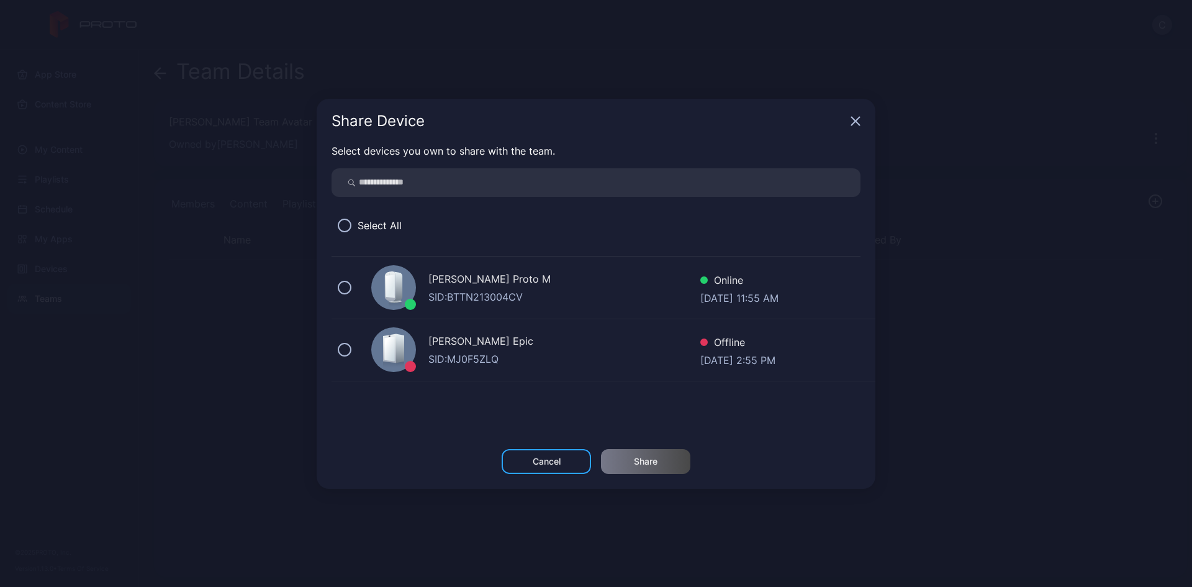
click at [399, 296] on icon at bounding box center [397, 286] width 10 height 30
click at [854, 120] on icon "button" at bounding box center [856, 121] width 8 height 8
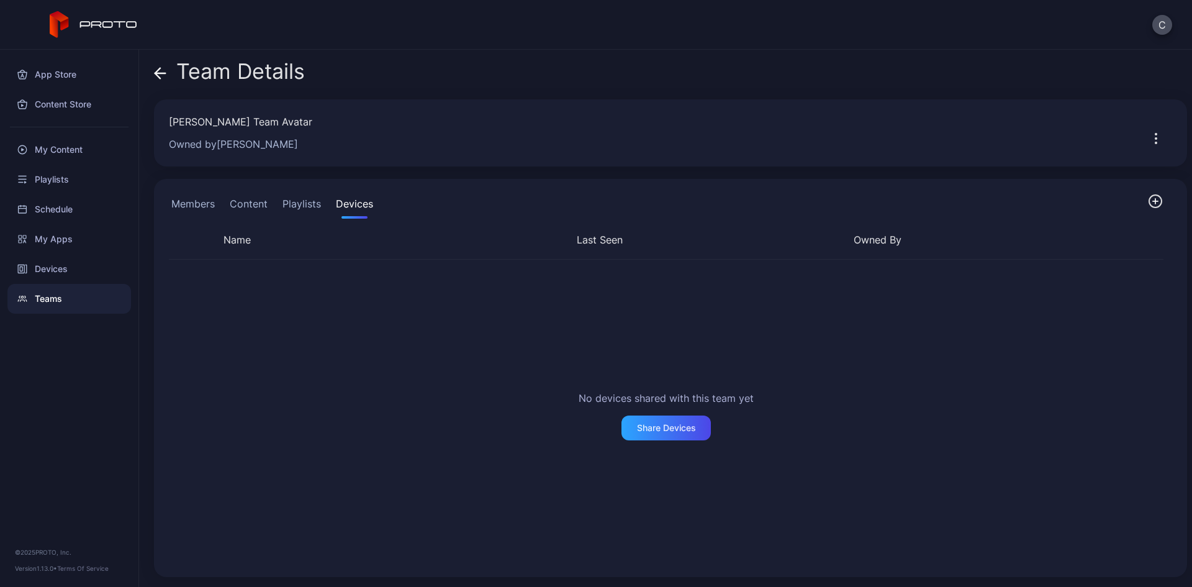
click at [208, 199] on button "Members" at bounding box center [193, 206] width 48 height 25
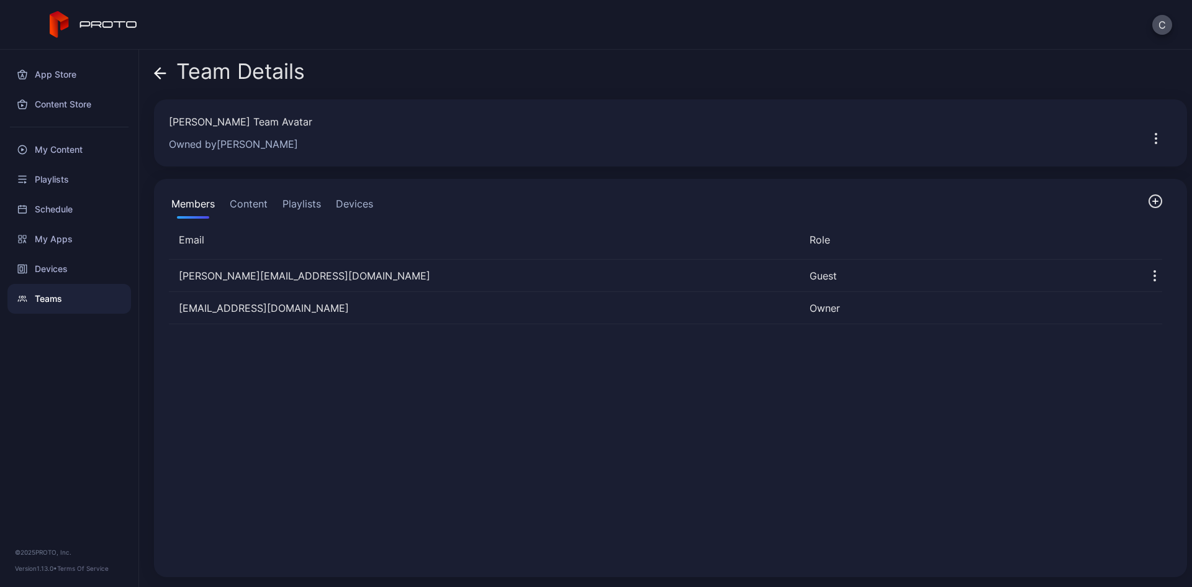
click at [158, 73] on icon at bounding box center [160, 73] width 11 height 0
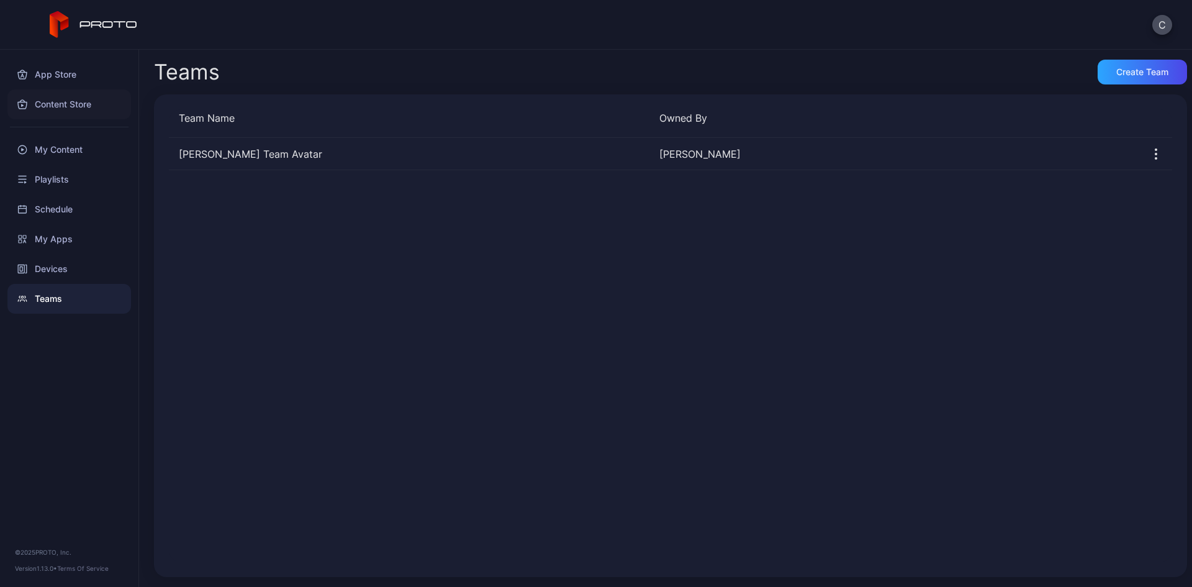
click at [89, 98] on div "Content Store" at bounding box center [69, 104] width 124 height 30
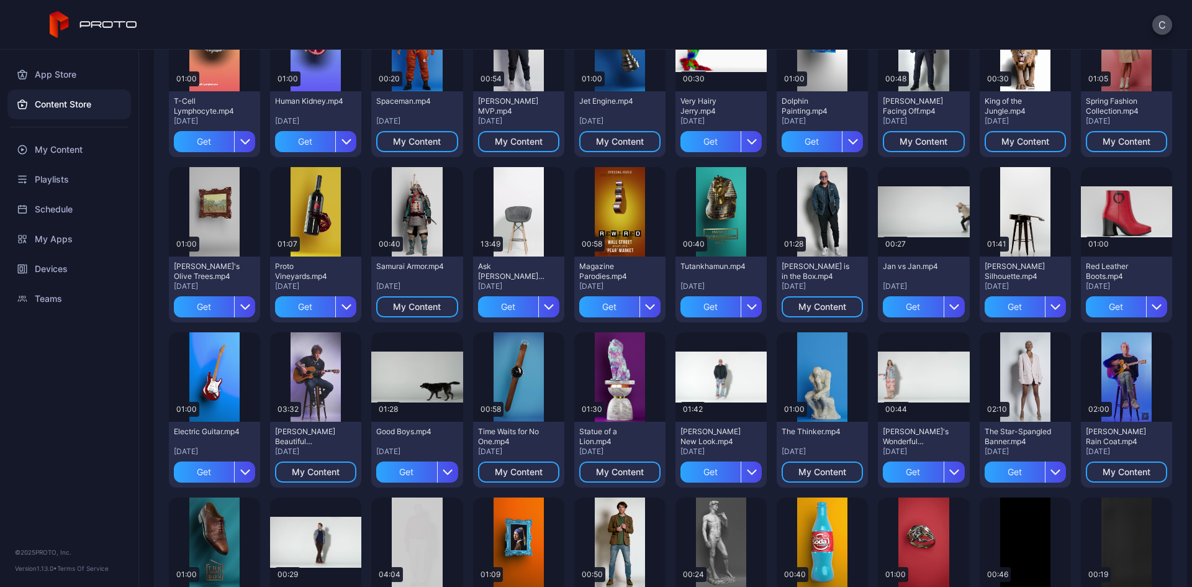
scroll to position [683, 0]
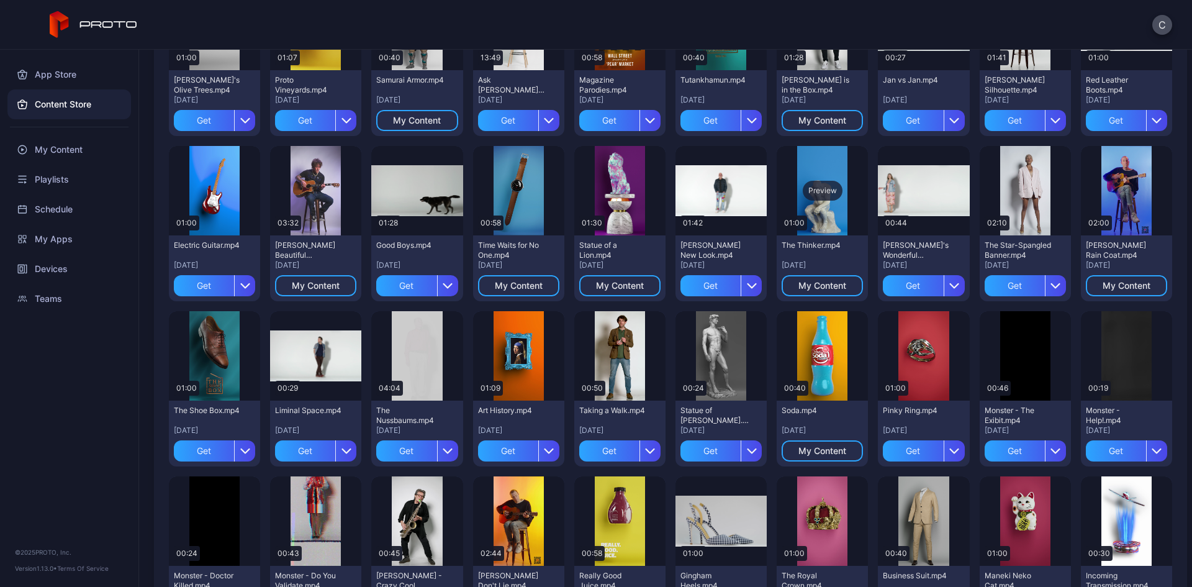
click at [820, 192] on div "Preview" at bounding box center [823, 191] width 40 height 20
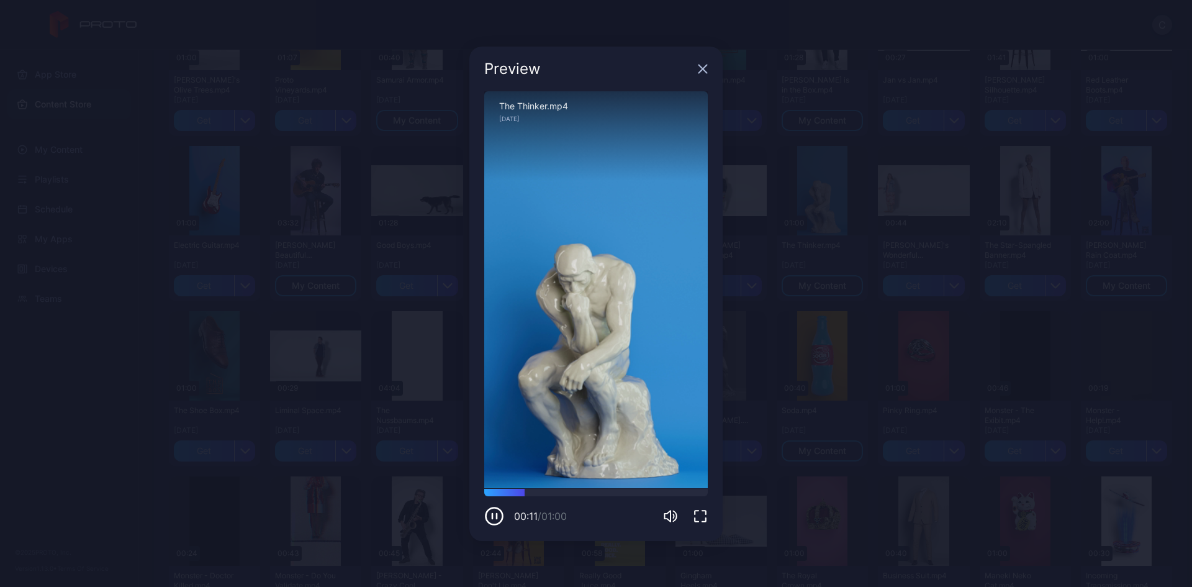
click at [699, 70] on icon "button" at bounding box center [703, 69] width 10 height 10
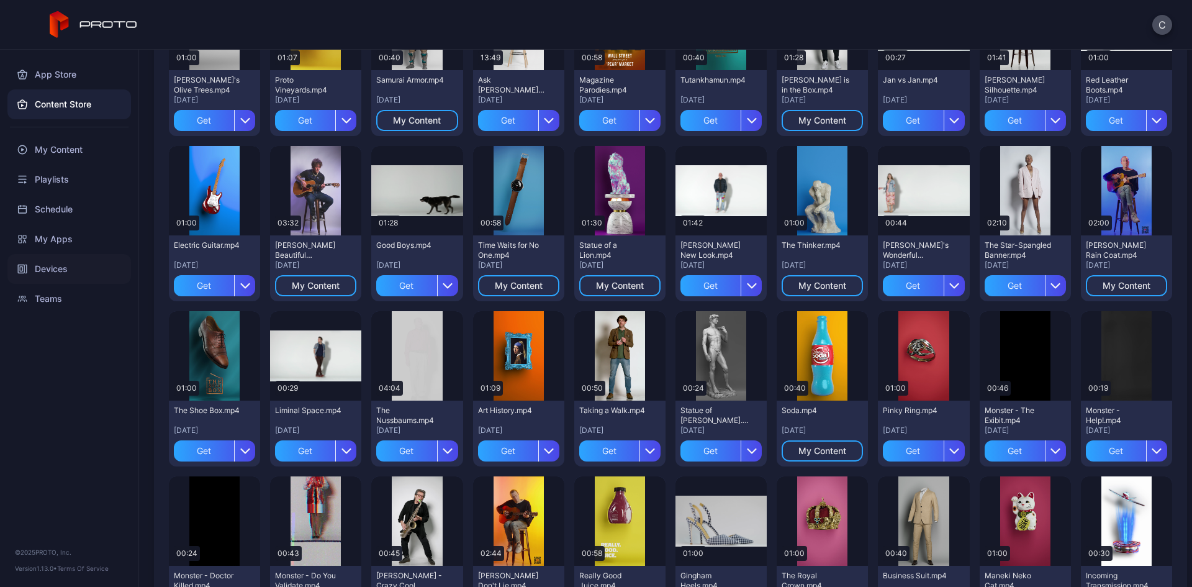
click at [58, 268] on div "Devices" at bounding box center [69, 269] width 124 height 30
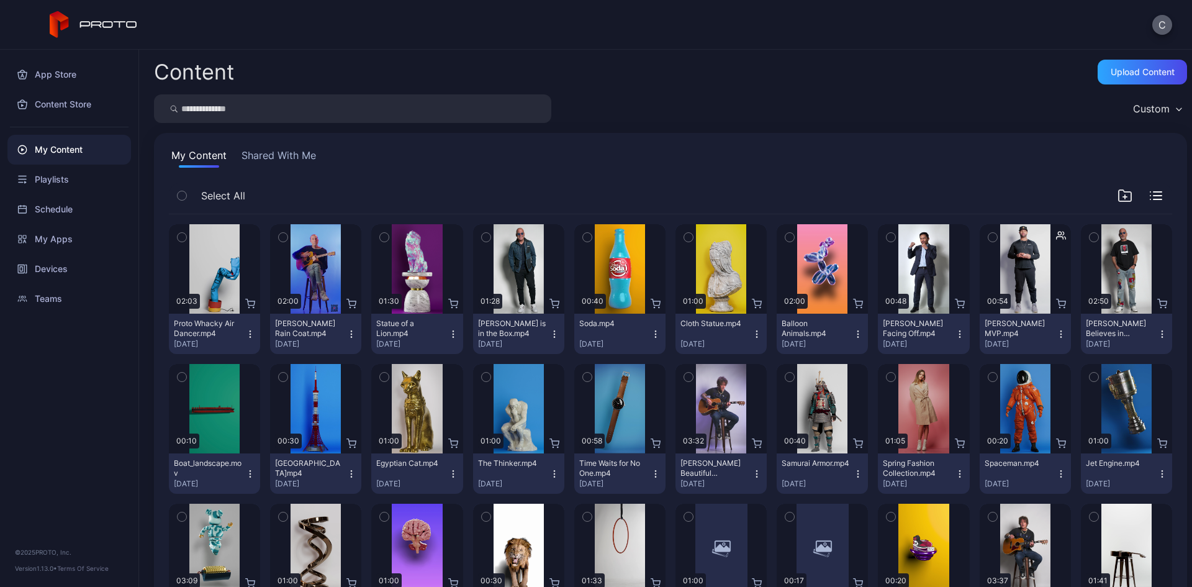
click at [1163, 27] on button "C" at bounding box center [1162, 25] width 20 height 20
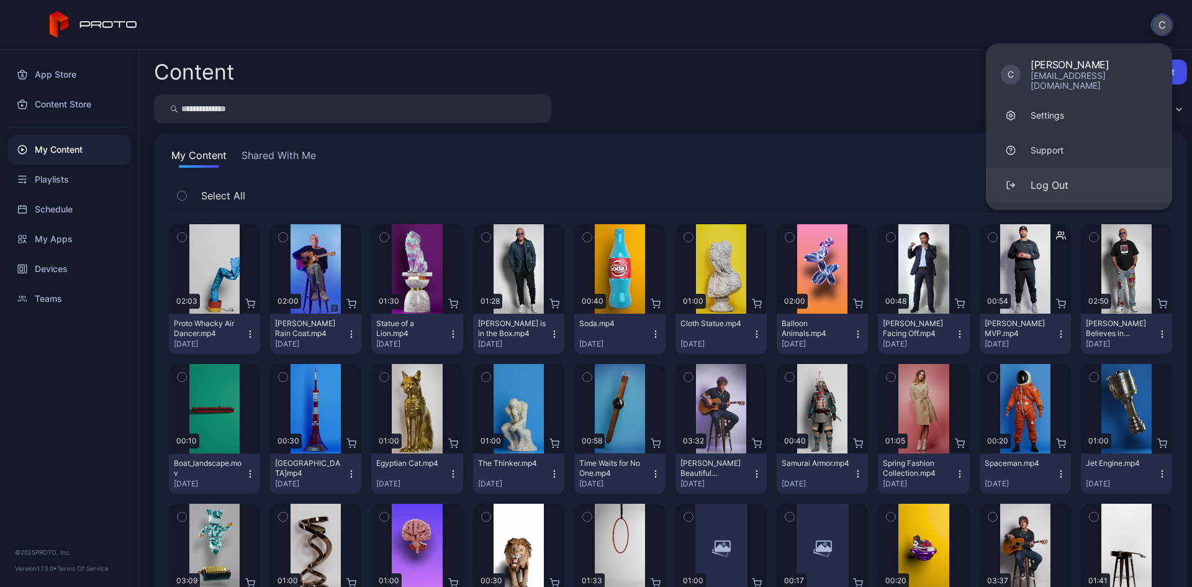
click at [1072, 175] on button "Log Out" at bounding box center [1079, 185] width 186 height 35
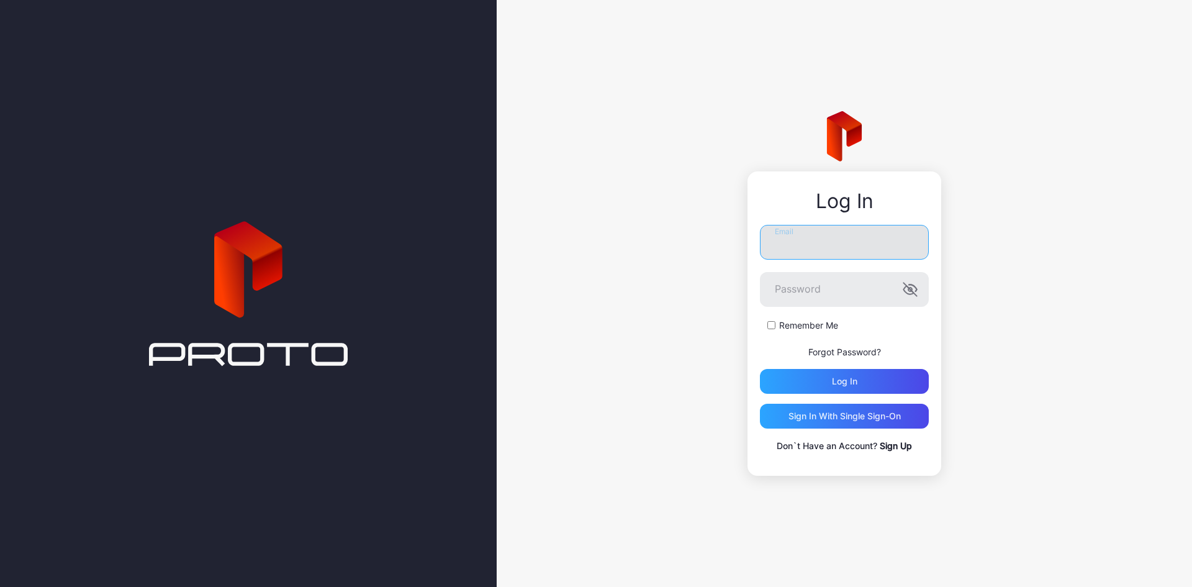
type input "**********"
click at [902, 448] on link "Sign Up" at bounding box center [896, 445] width 32 height 11
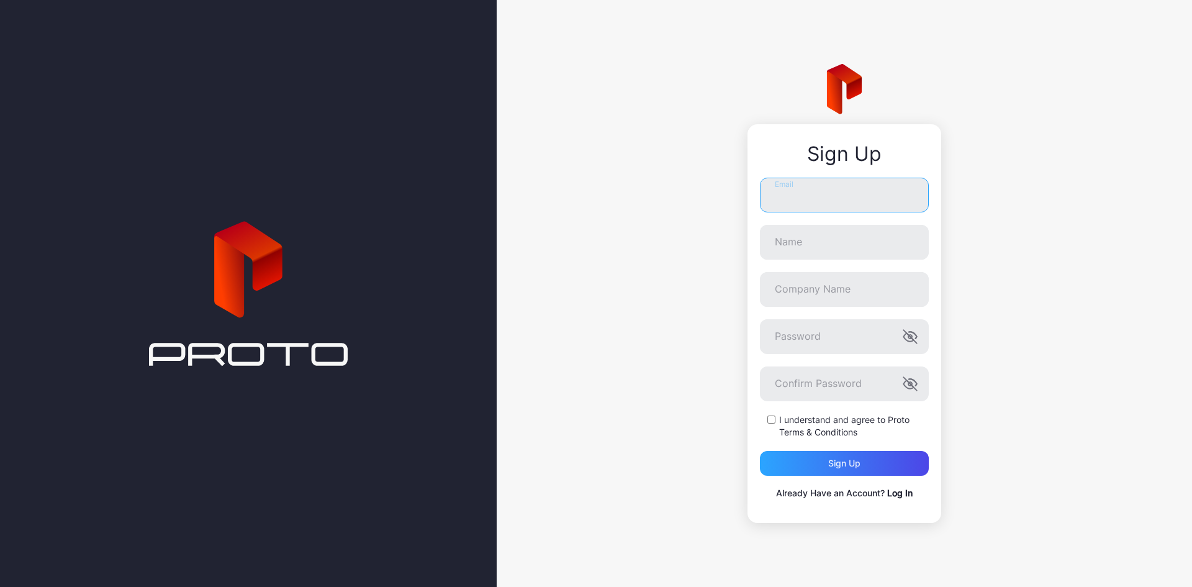
type input "**********"
